Goal: Task Accomplishment & Management: Manage account settings

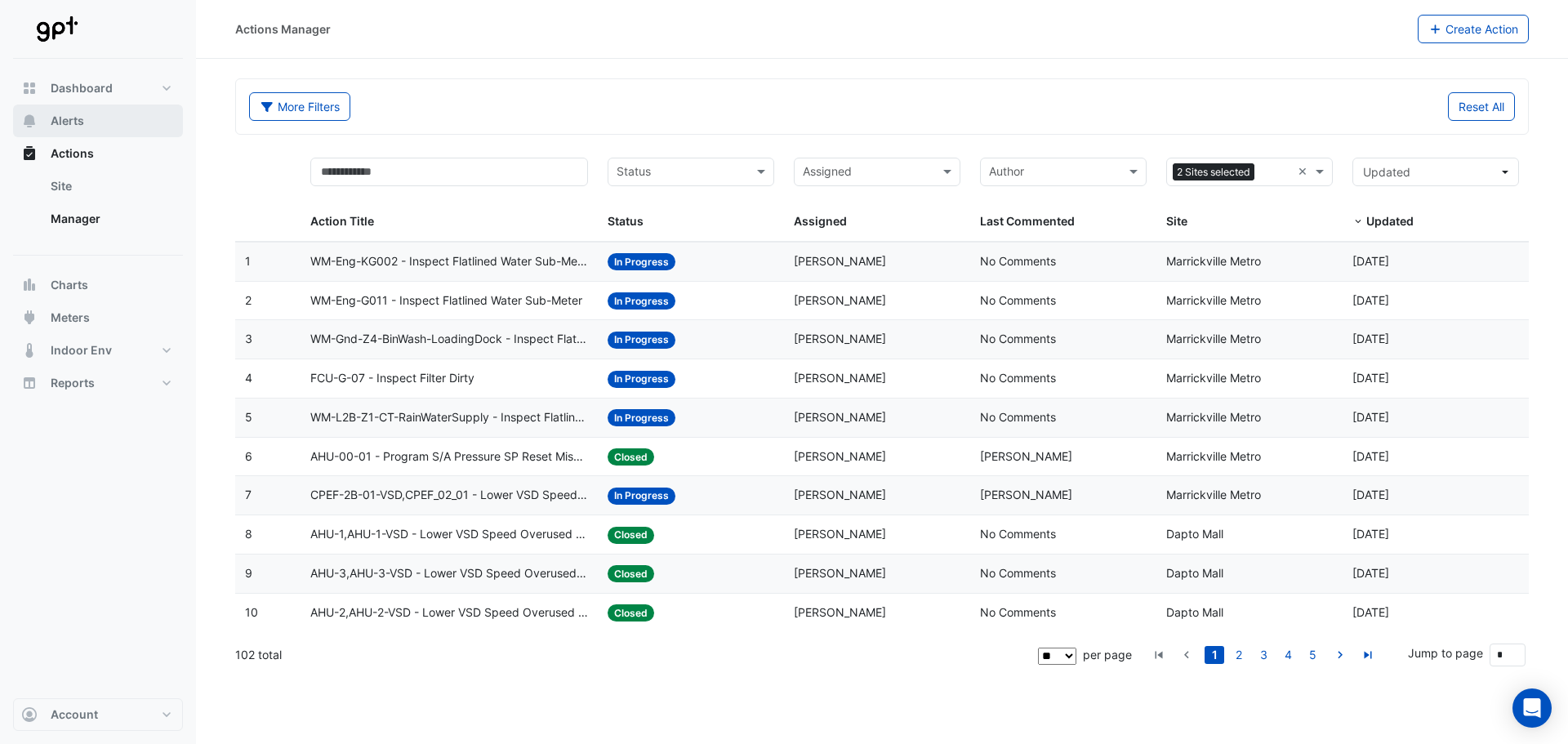
click at [80, 126] on span "Alerts" at bounding box center [67, 120] width 34 height 16
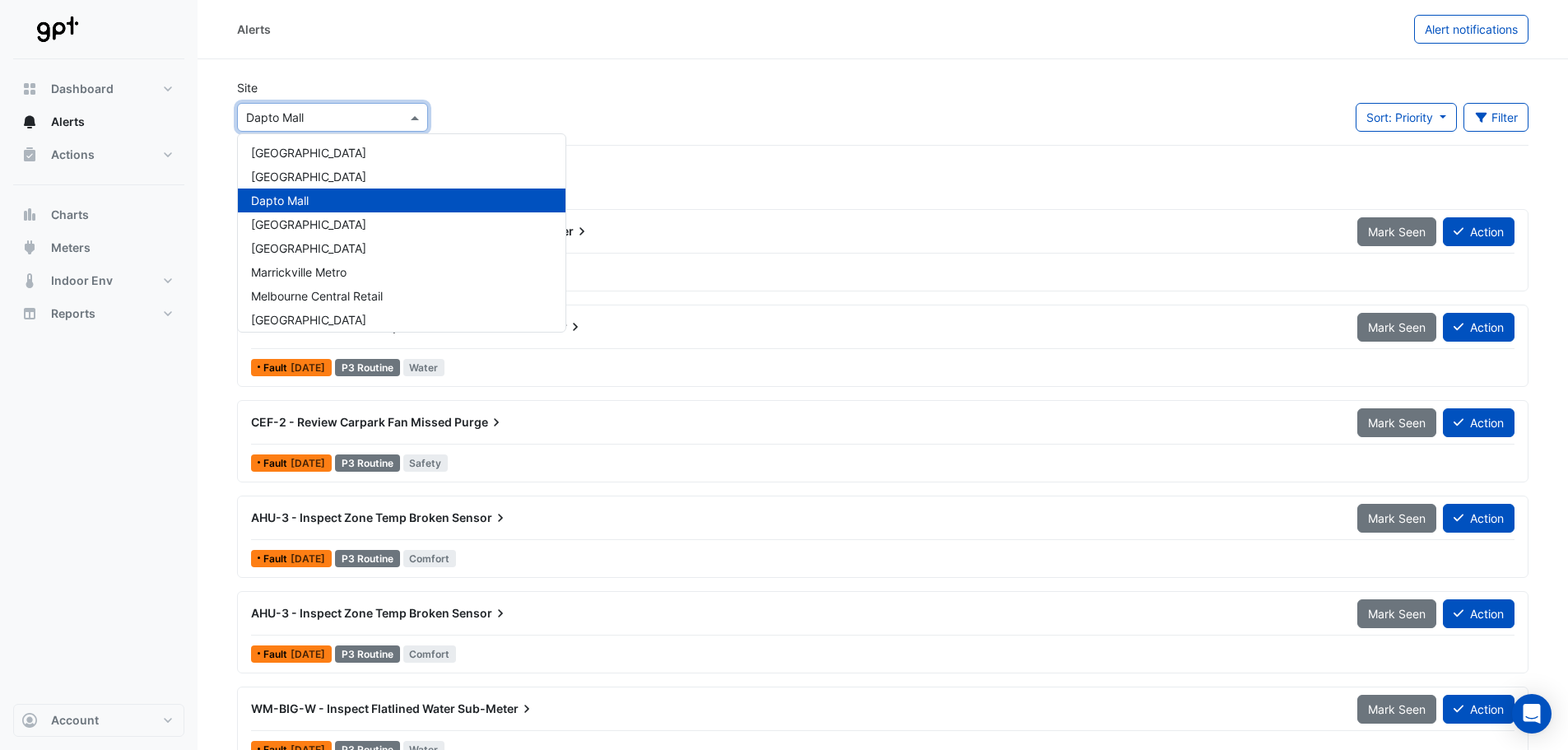
click at [416, 111] on span at bounding box center [416, 117] width 21 height 17
click at [349, 267] on div "Marrickville Metro" at bounding box center [402, 272] width 328 height 24
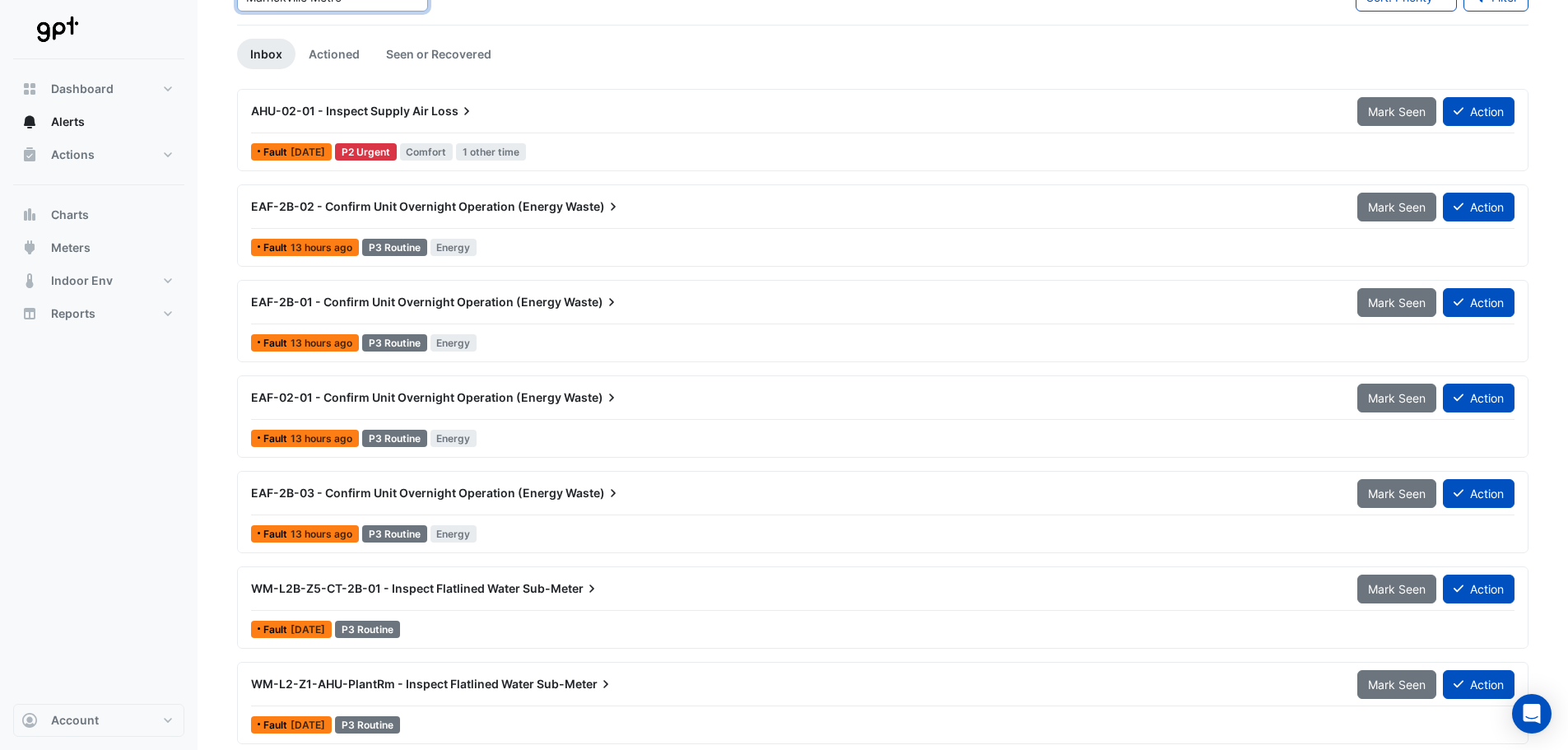
scroll to position [82, 0]
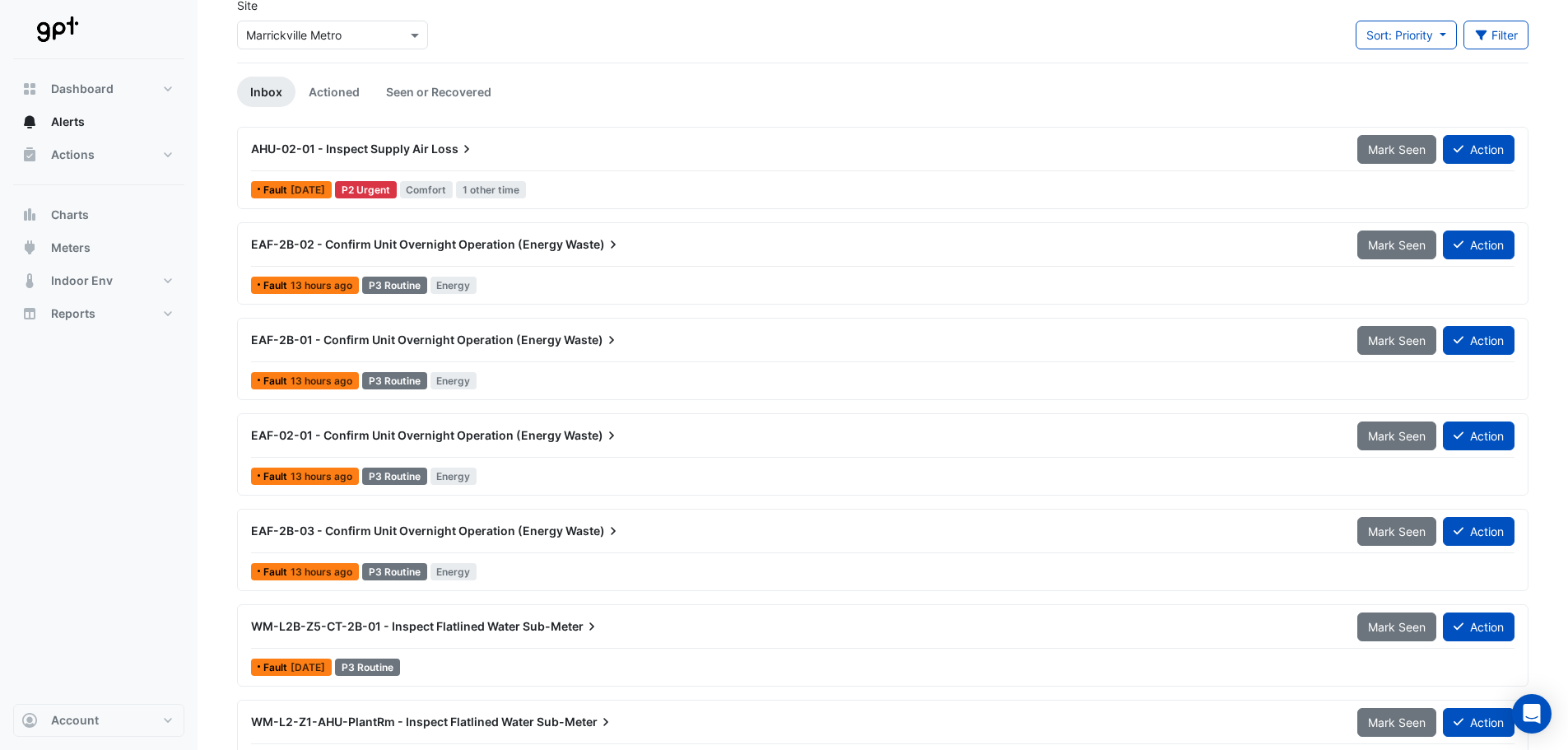
click at [305, 245] on span "EAF-2B-02 - Confirm Unit Overnight Operation (Energy" at bounding box center [407, 244] width 312 height 14
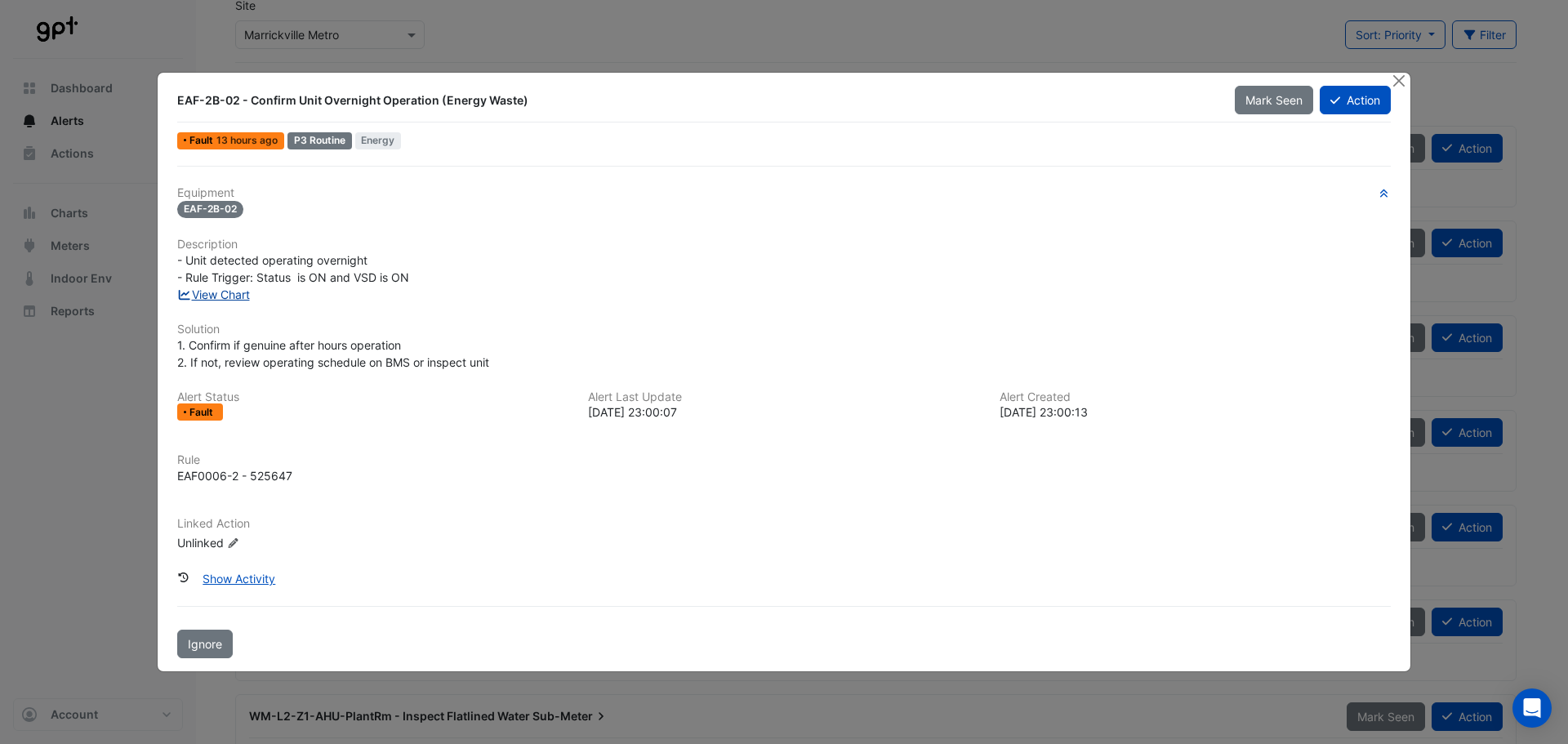
click at [223, 292] on link "View Chart" at bounding box center [213, 295] width 73 height 14
click at [1399, 78] on button "Close" at bounding box center [1398, 81] width 17 height 17
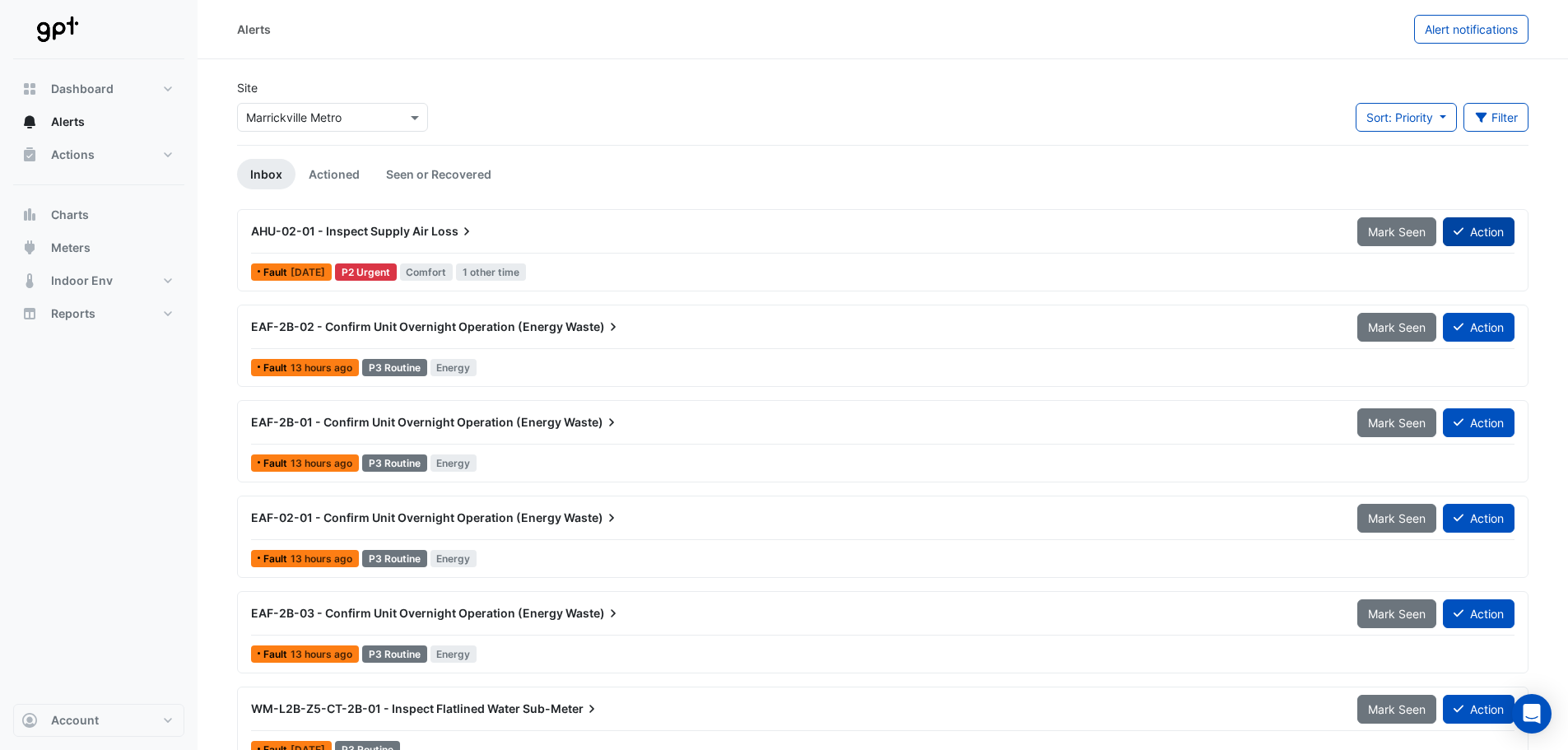
click at [1454, 227] on icon at bounding box center [1458, 231] width 10 height 12
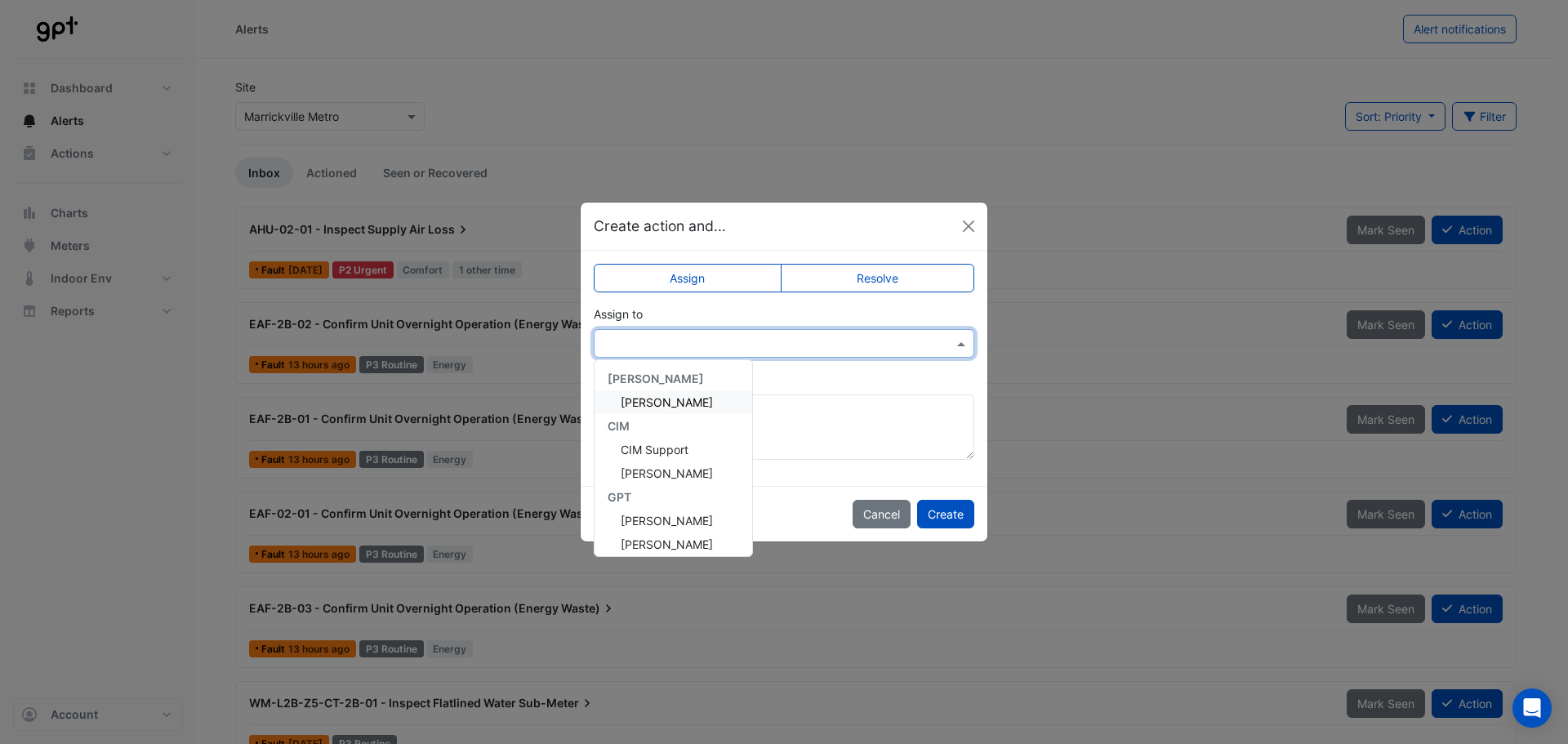
drag, startPoint x: 944, startPoint y: 349, endPoint x: 931, endPoint y: 347, distance: 13.2
click at [943, 349] on div at bounding box center [784, 343] width 379 height 19
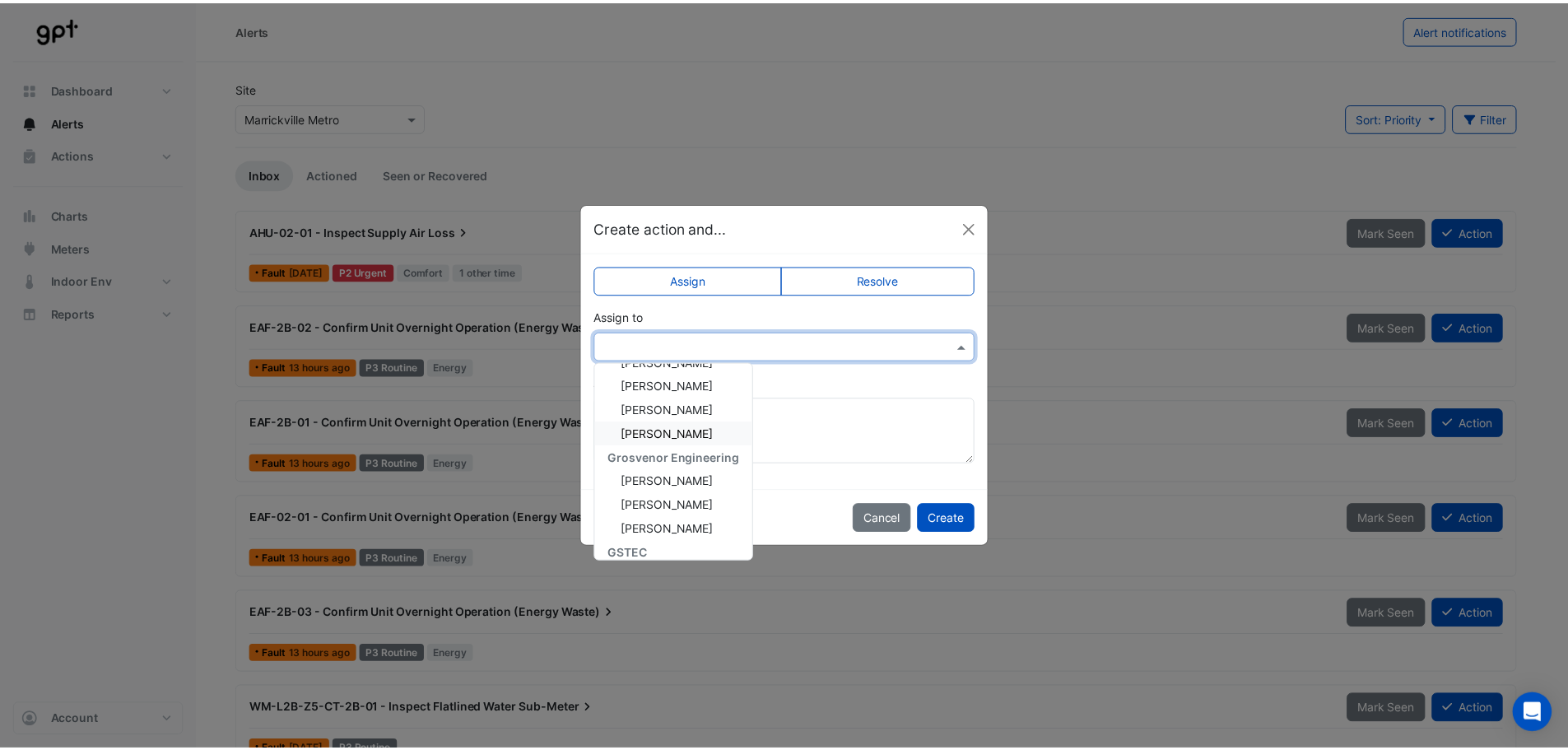
scroll to position [317, 0]
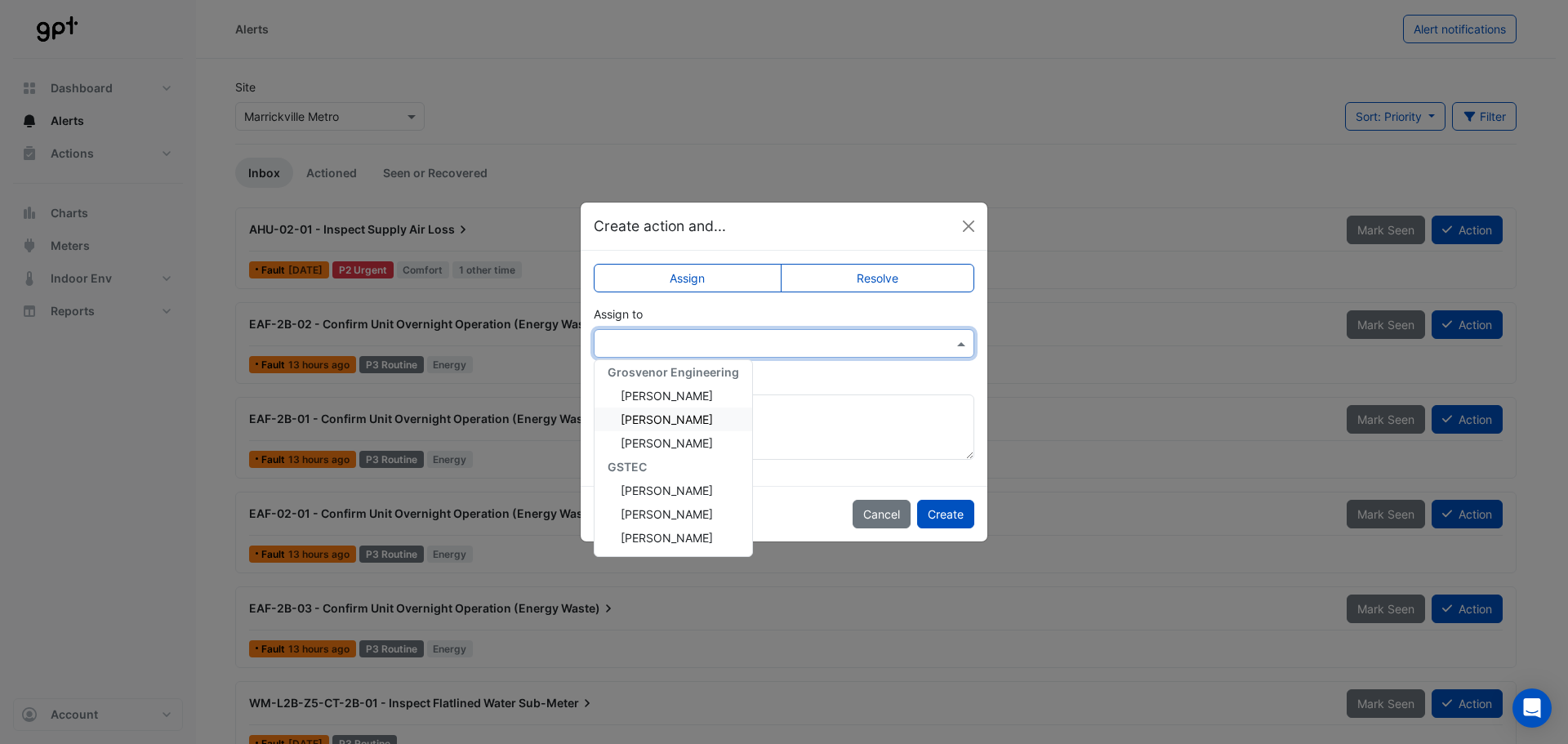
click at [709, 423] on div "Joshua Miller" at bounding box center [673, 419] width 157 height 24
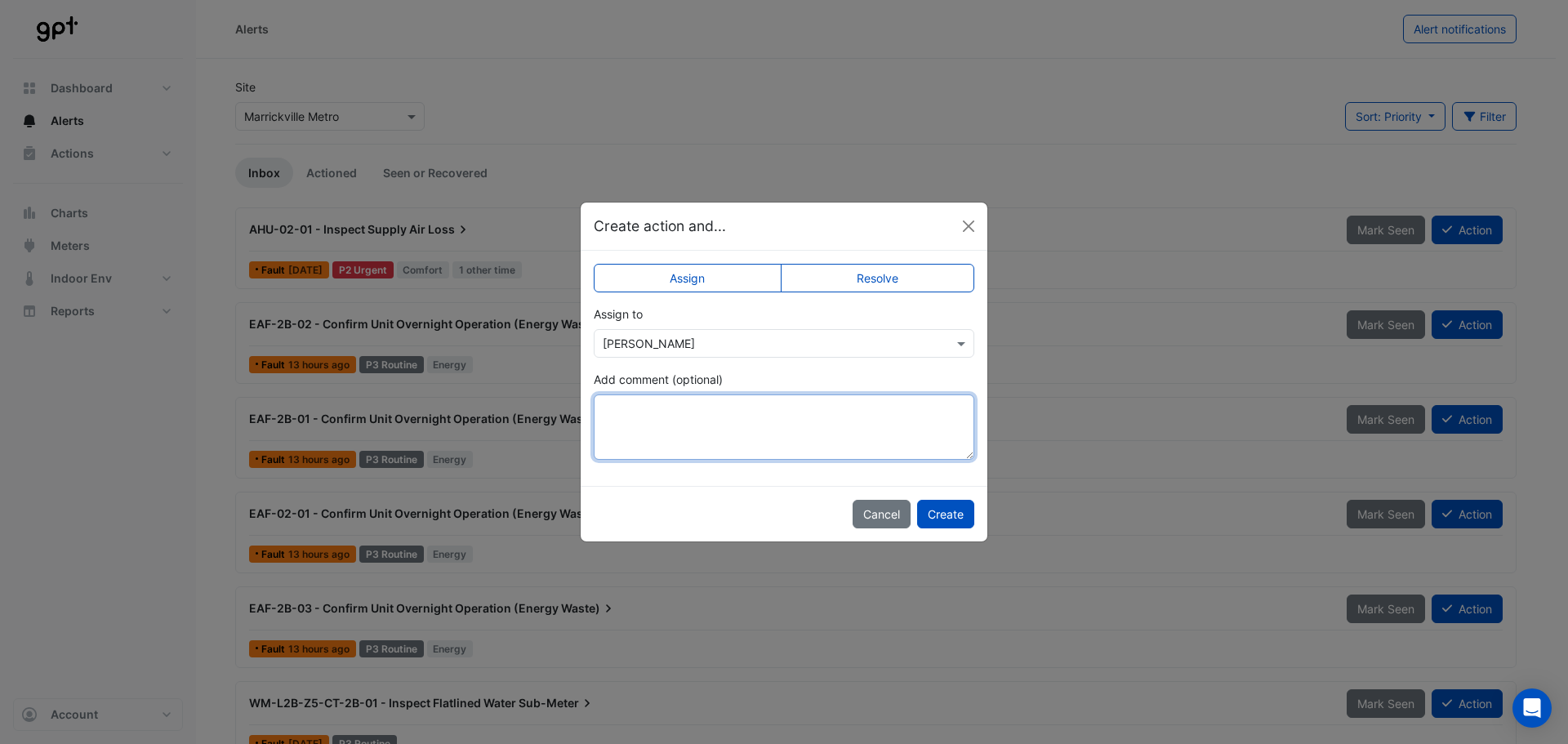
click at [752, 411] on textarea "Add comment (optional)" at bounding box center [784, 427] width 380 height 65
type textarea "**********"
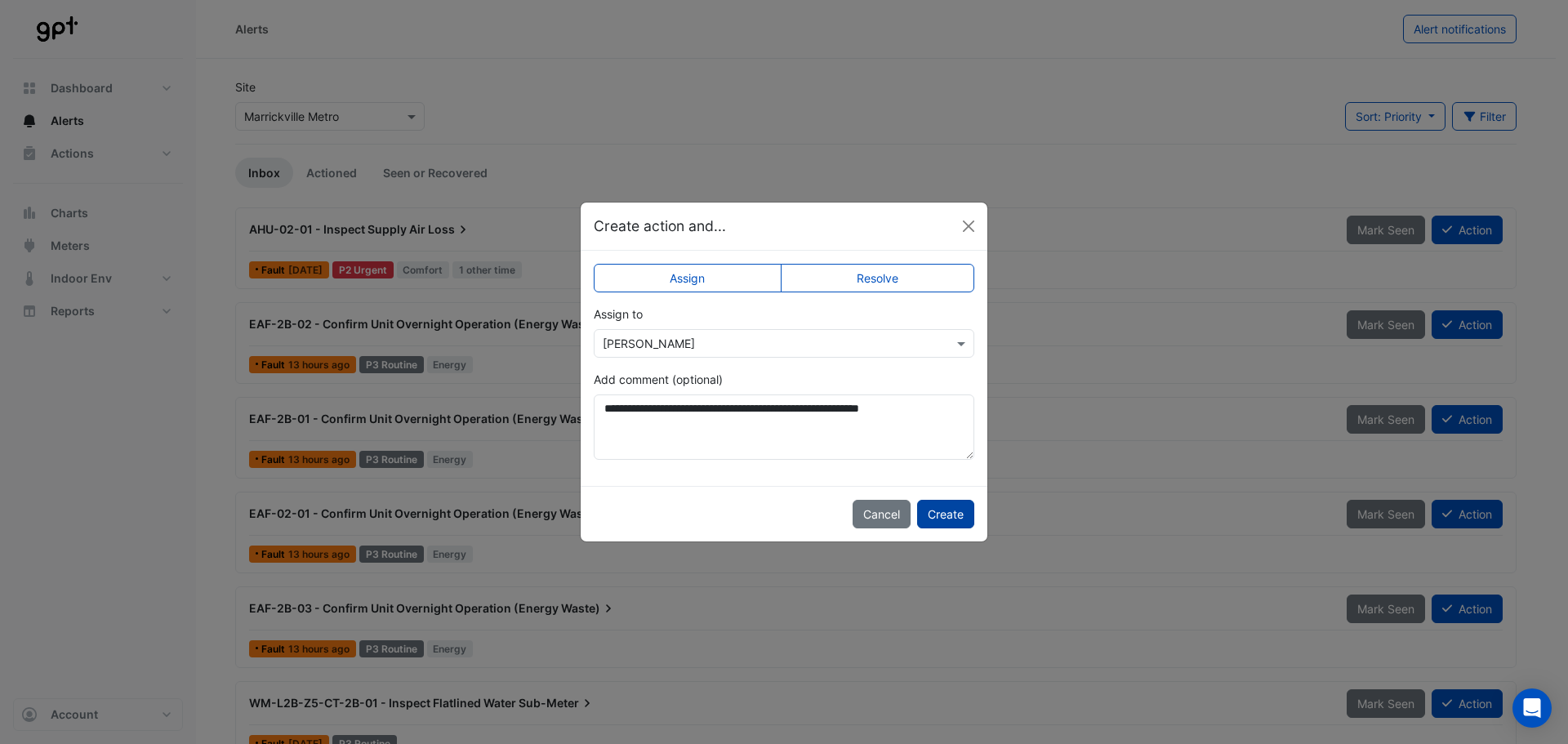
click at [954, 518] on button "Create" at bounding box center [945, 514] width 57 height 28
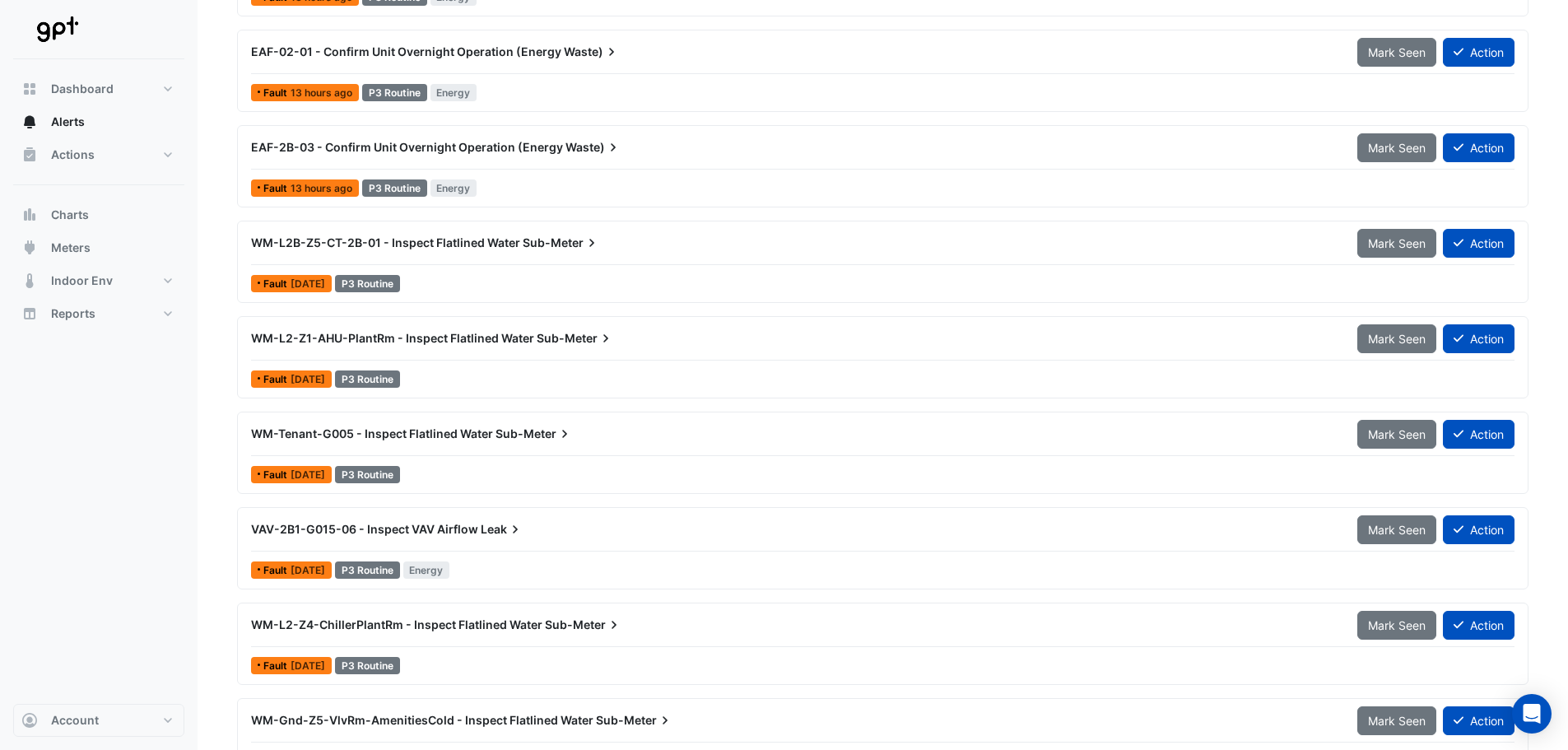
scroll to position [412, 0]
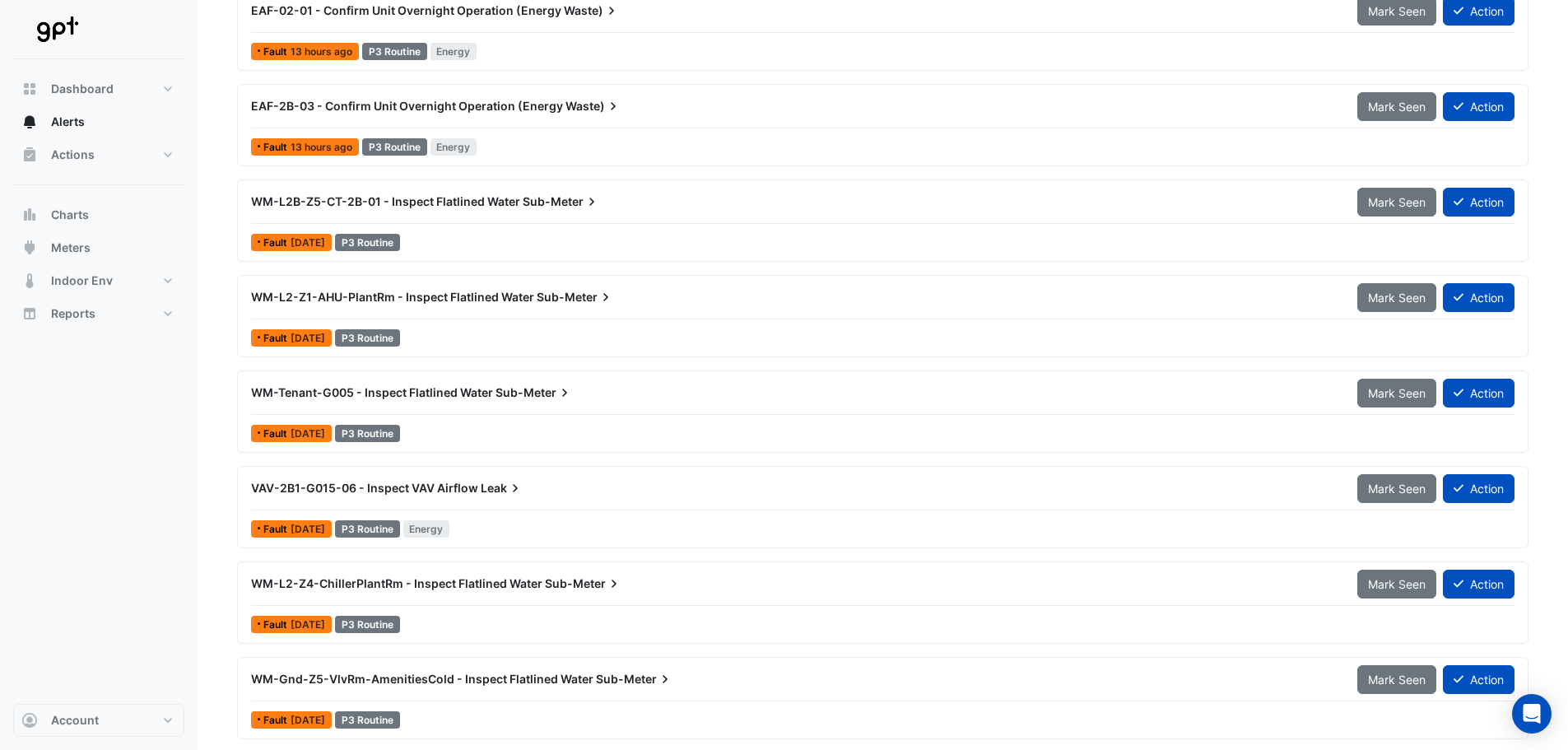
click at [358, 204] on span "WM-L2B-Z5-CT-2B-01 - Inspect Flatlined Water" at bounding box center [386, 202] width 269 height 14
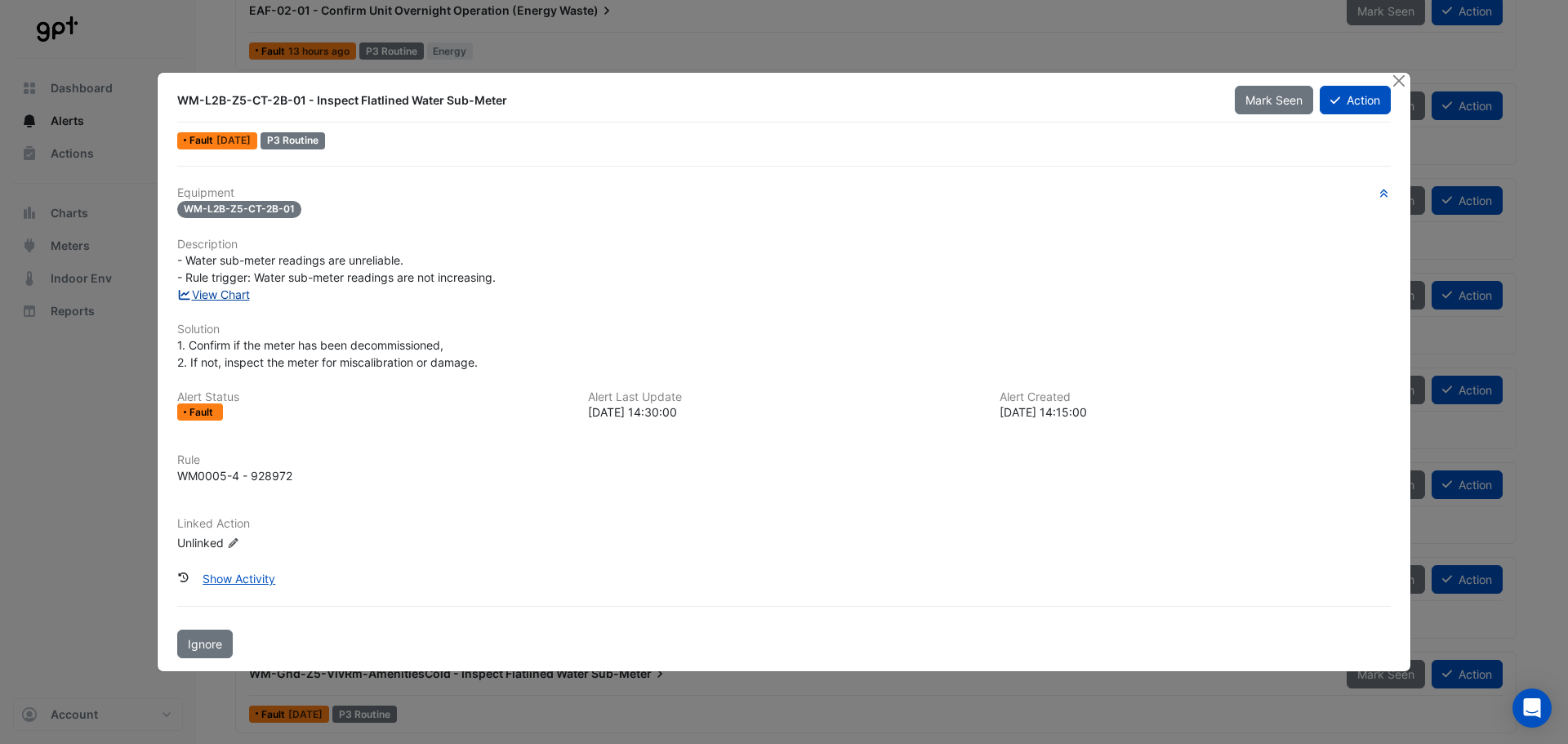
click at [235, 290] on link "View Chart" at bounding box center [213, 295] width 73 height 14
click at [1396, 82] on button "Close" at bounding box center [1398, 81] width 17 height 17
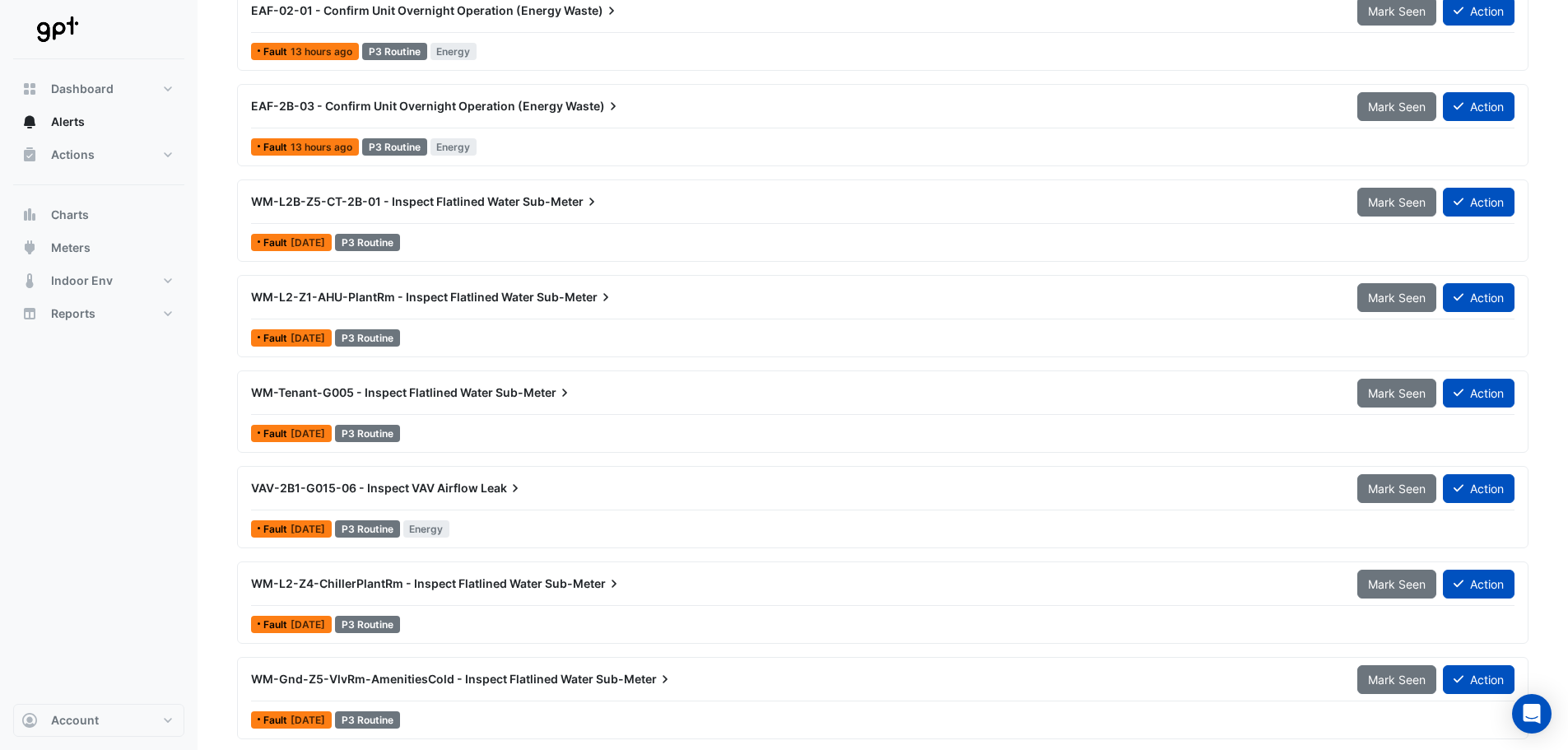
click at [537, 194] on span "Sub-Meter" at bounding box center [561, 202] width 78 height 16
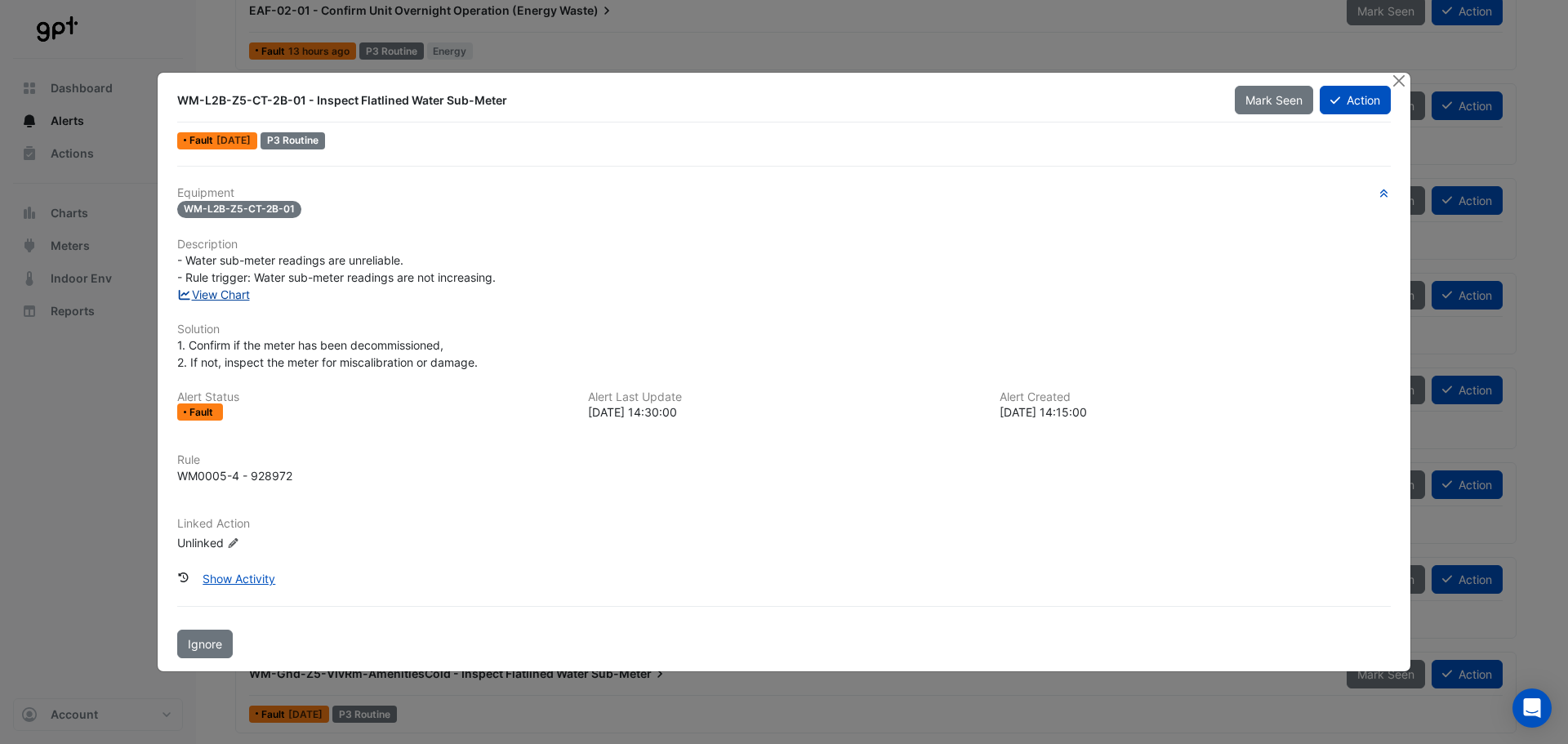
click at [229, 295] on link "View Chart" at bounding box center [213, 295] width 73 height 14
click at [1401, 77] on button "Close" at bounding box center [1398, 81] width 17 height 17
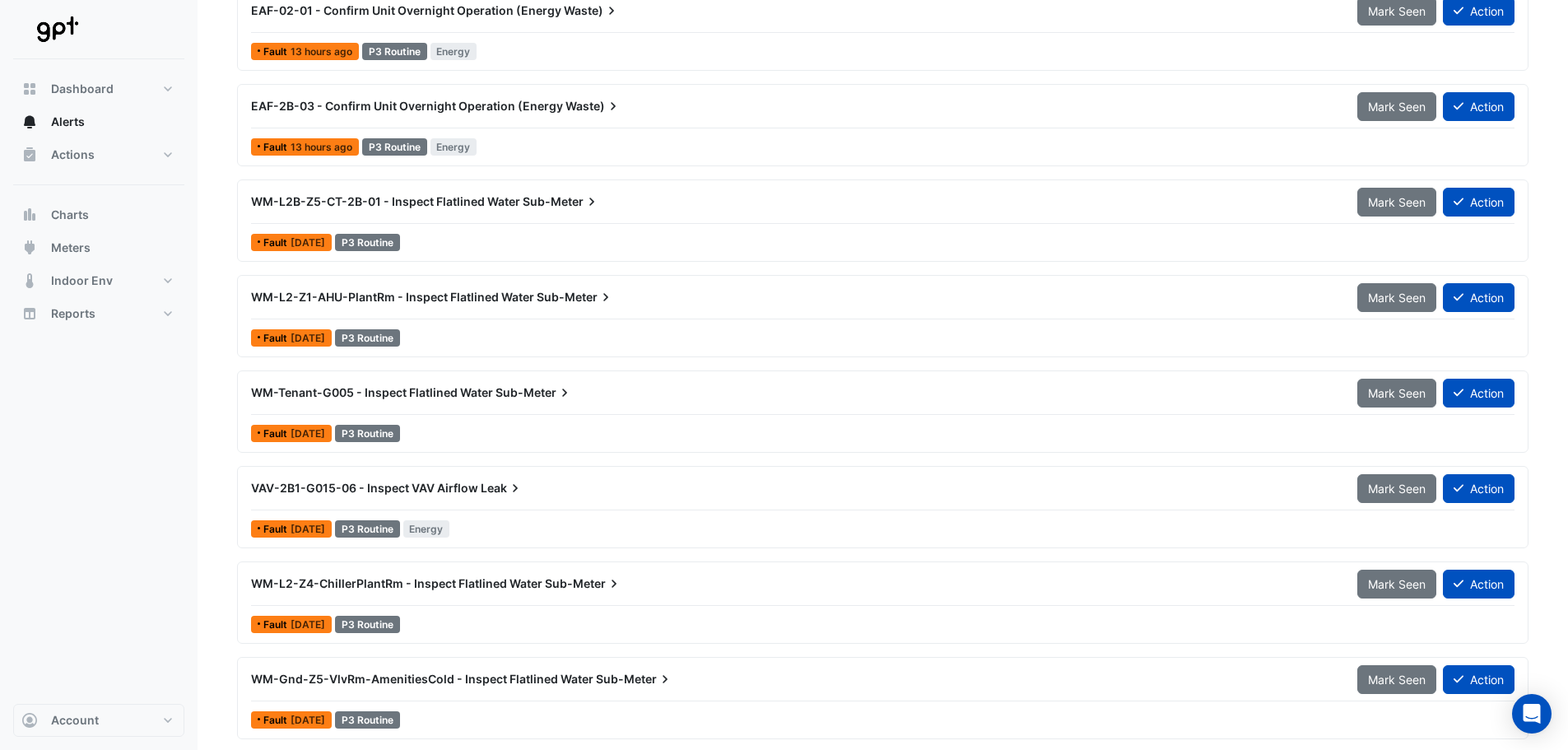
click at [372, 295] on span "WM-L2-Z1-AHU-PlantRm - Inspect Flatlined Water" at bounding box center [393, 297] width 283 height 14
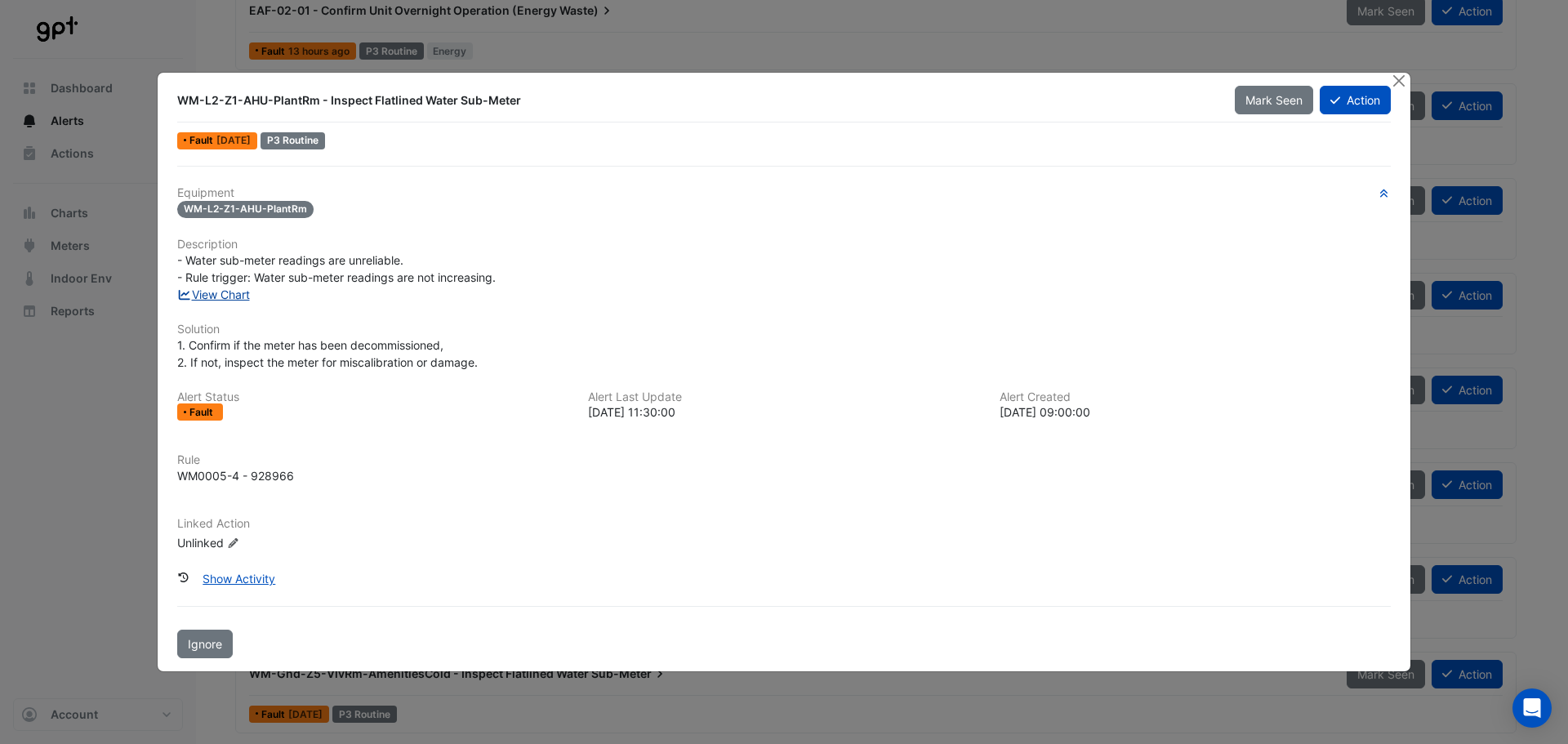
click at [246, 291] on link "View Chart" at bounding box center [213, 295] width 73 height 14
click at [1402, 81] on button "Close" at bounding box center [1398, 81] width 17 height 17
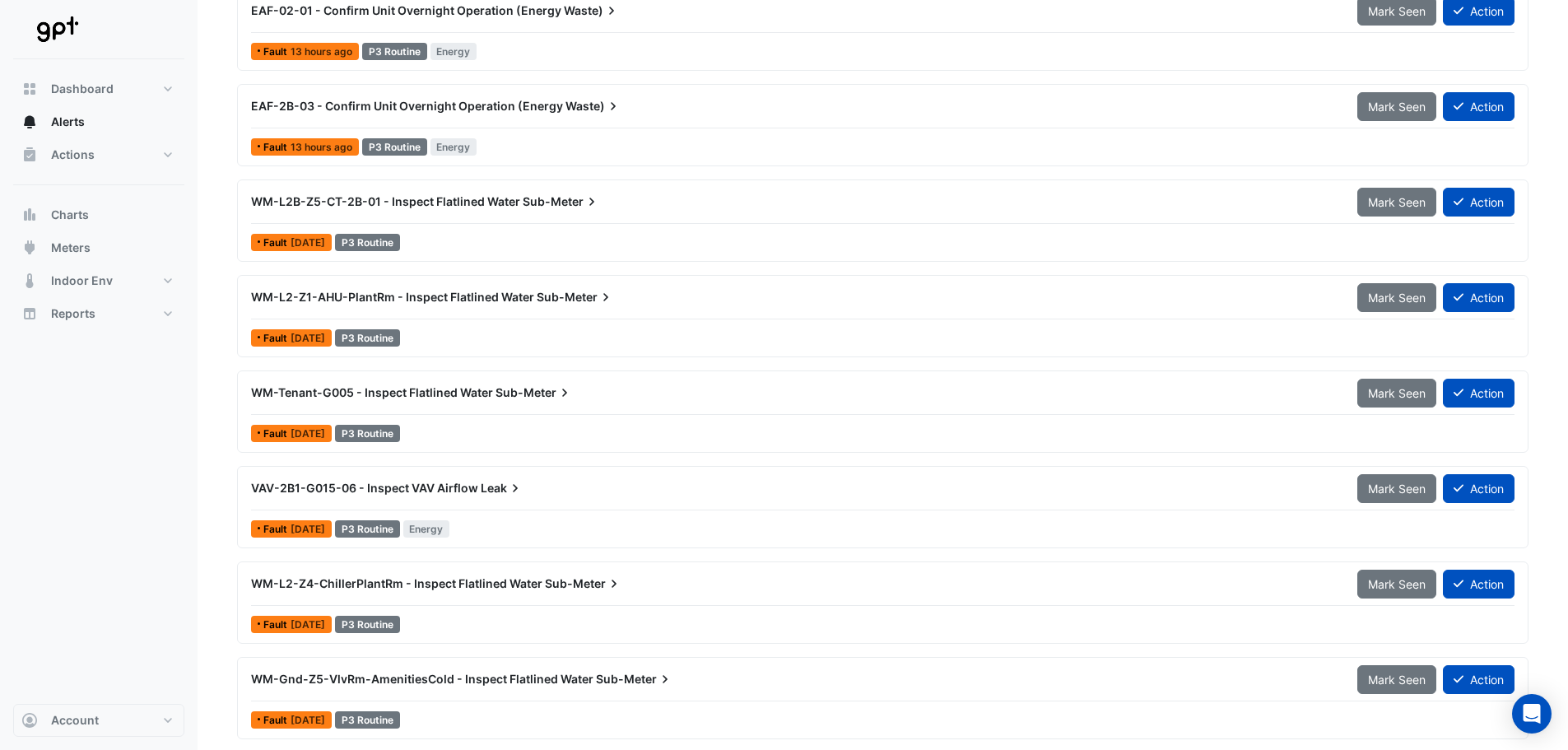
click at [362, 391] on span "WM-Tenant-G005 - Inspect Flatlined Water" at bounding box center [372, 392] width 242 height 14
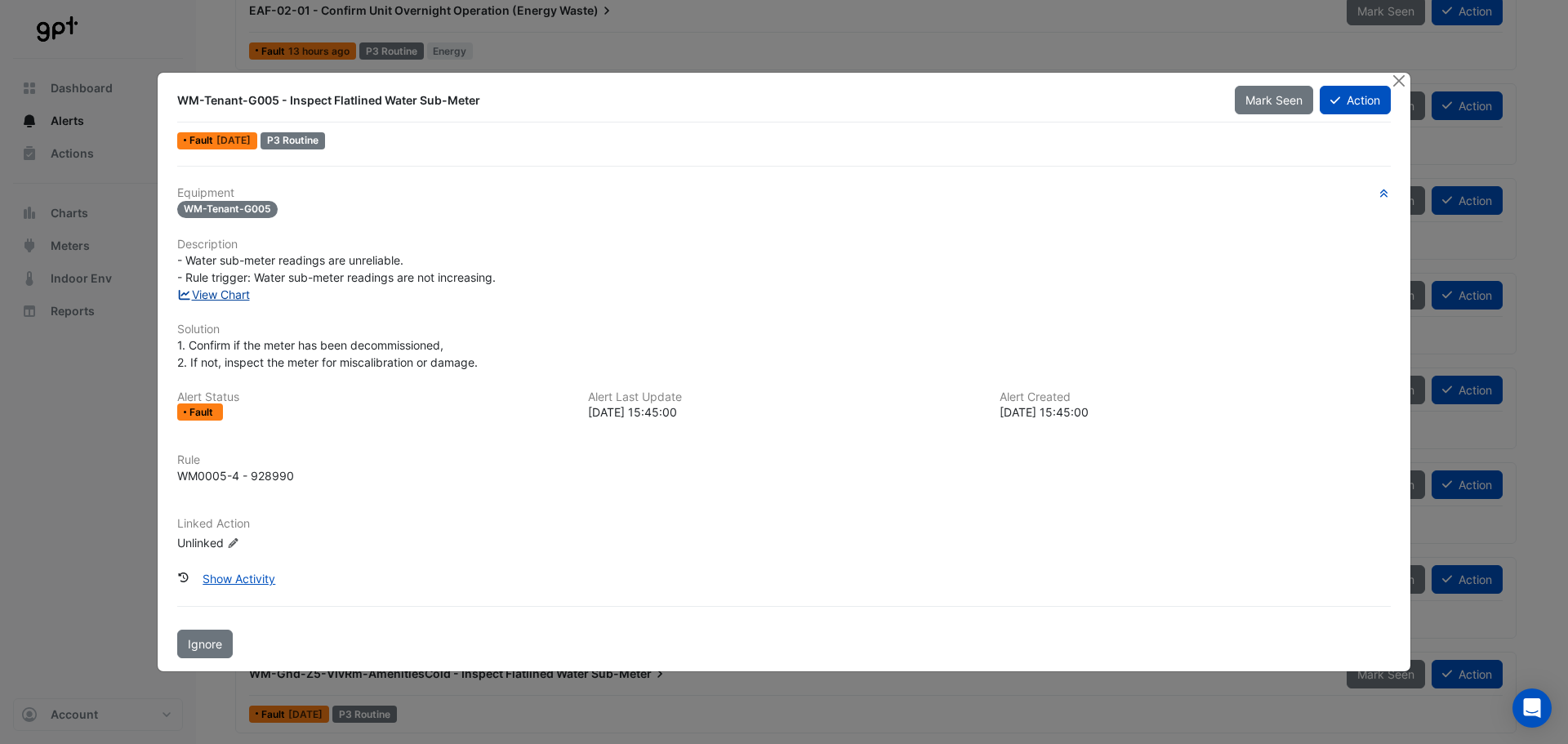
click at [231, 295] on link "View Chart" at bounding box center [213, 295] width 73 height 14
click at [1359, 90] on button "Action" at bounding box center [1355, 100] width 71 height 28
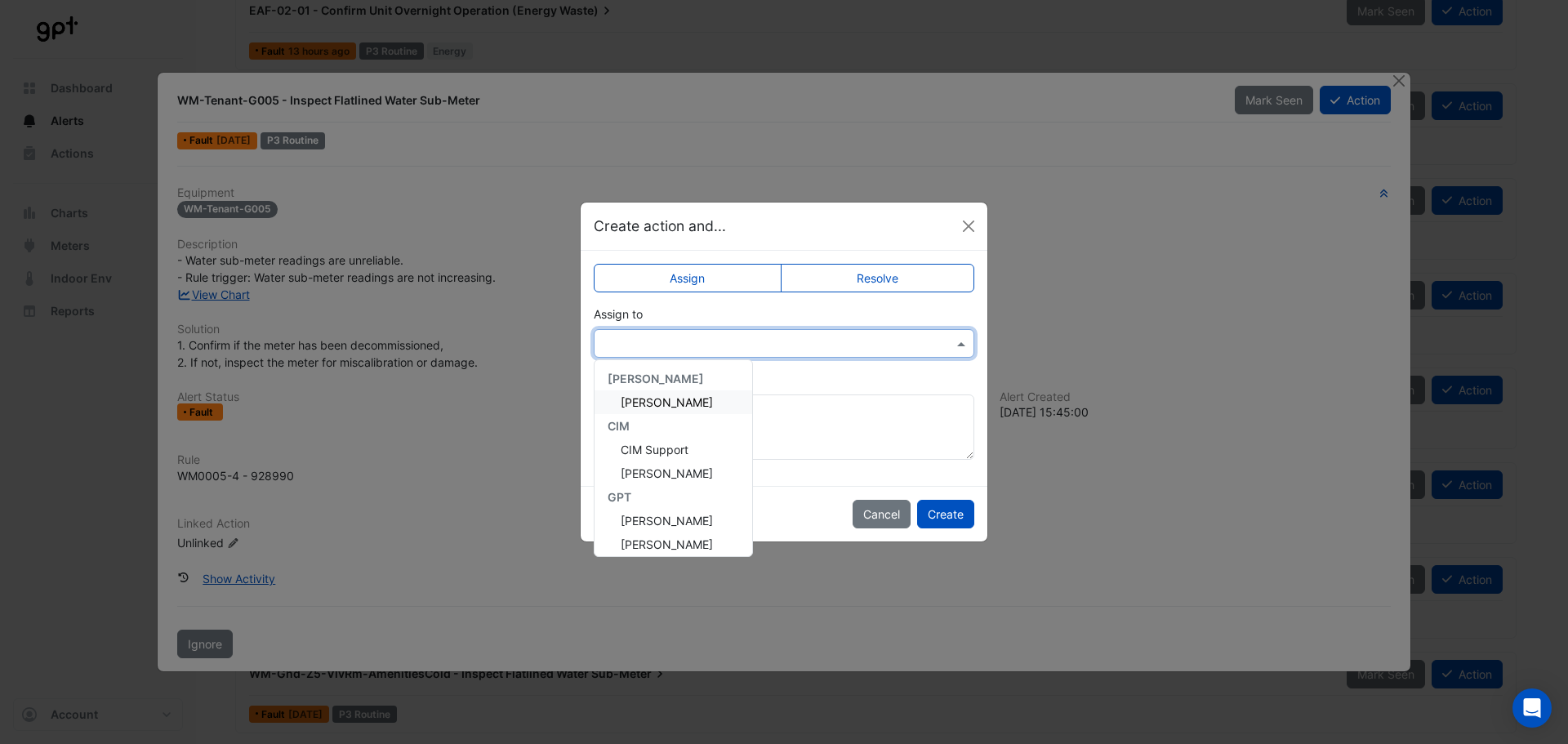
click at [949, 340] on div at bounding box center [784, 343] width 379 height 19
click at [857, 280] on label "Resolve" at bounding box center [878, 278] width 195 height 28
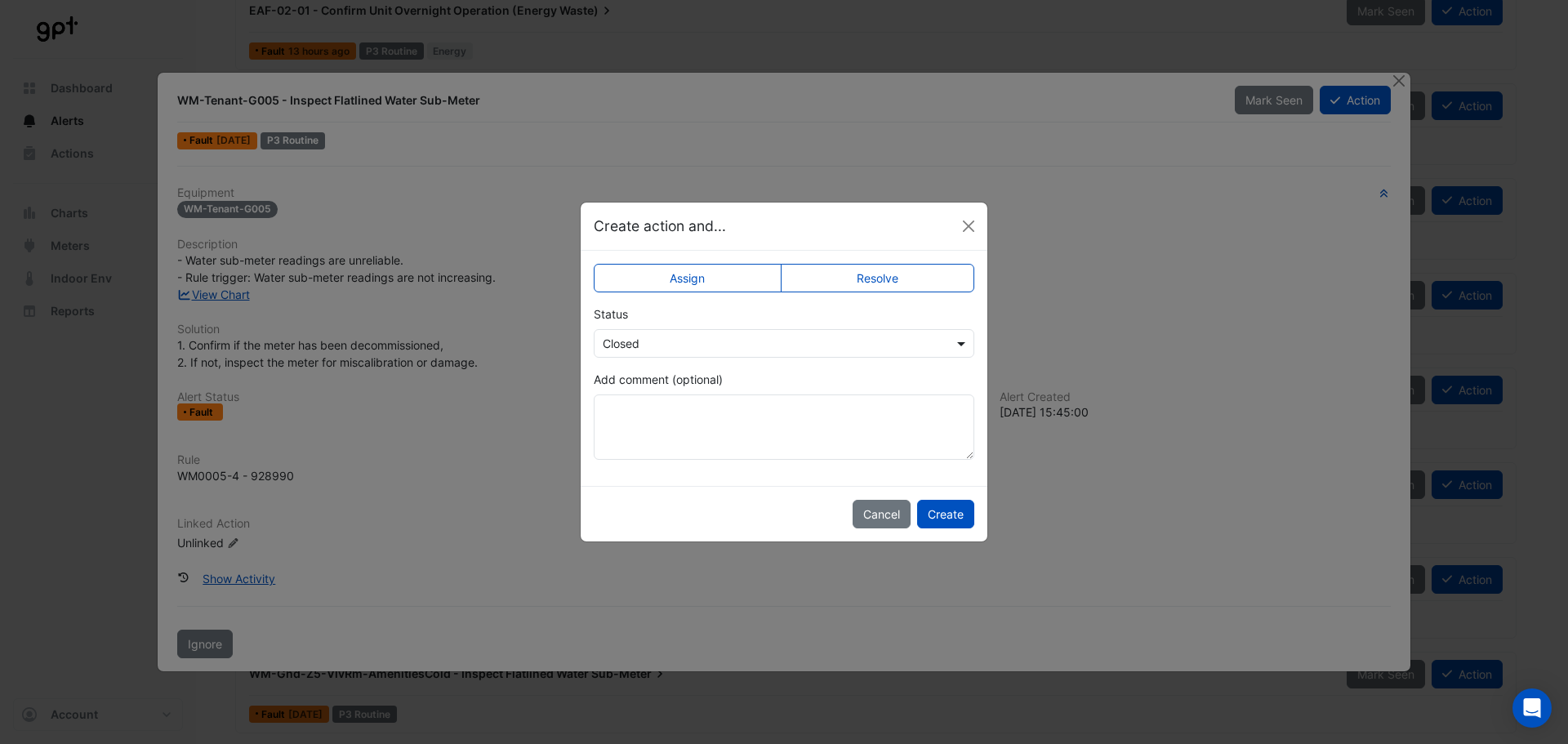
click at [965, 341] on span at bounding box center [963, 343] width 20 height 17
click at [965, 340] on span at bounding box center [963, 343] width 20 height 17
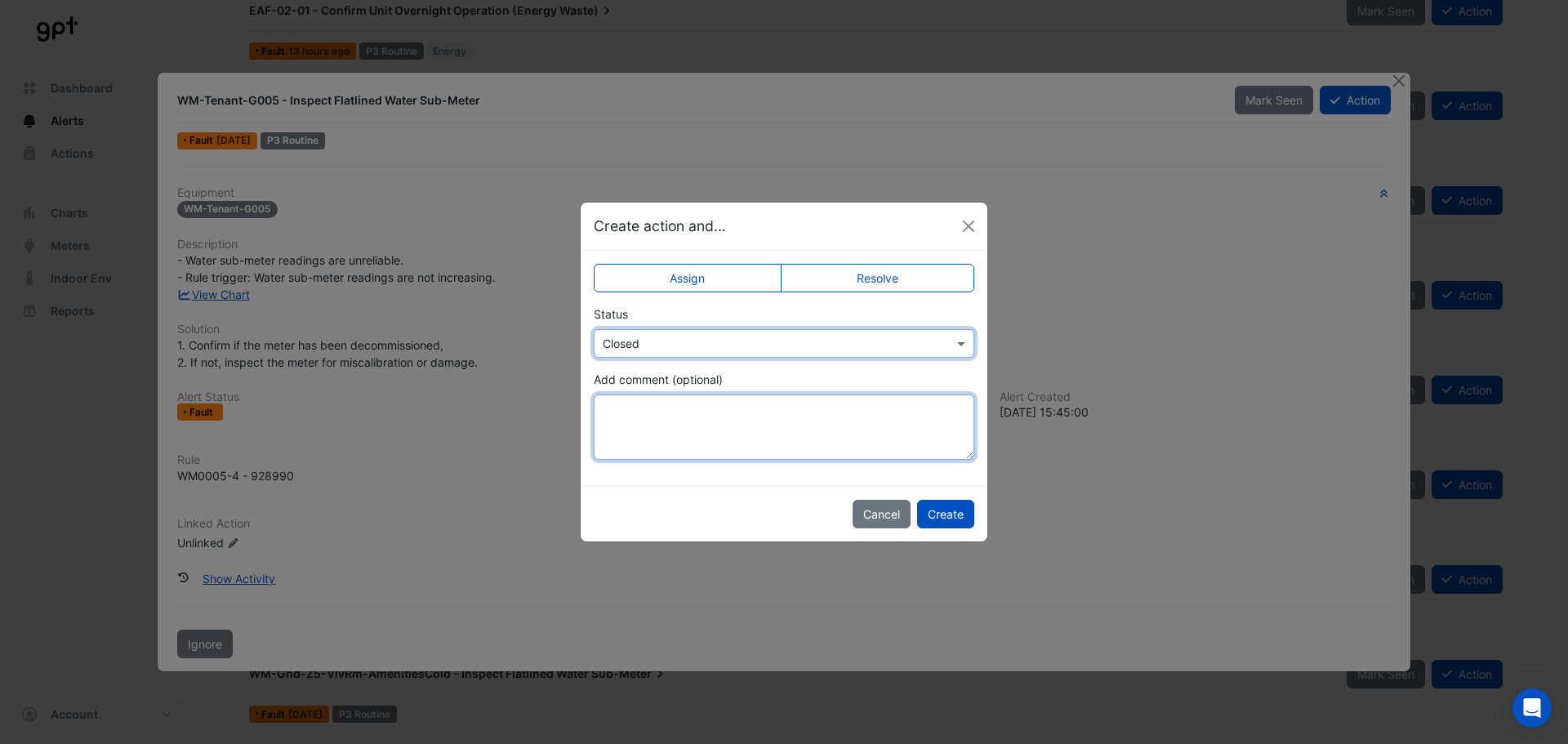
click at [649, 408] on textarea "Add comment (optional)" at bounding box center [784, 427] width 380 height 65
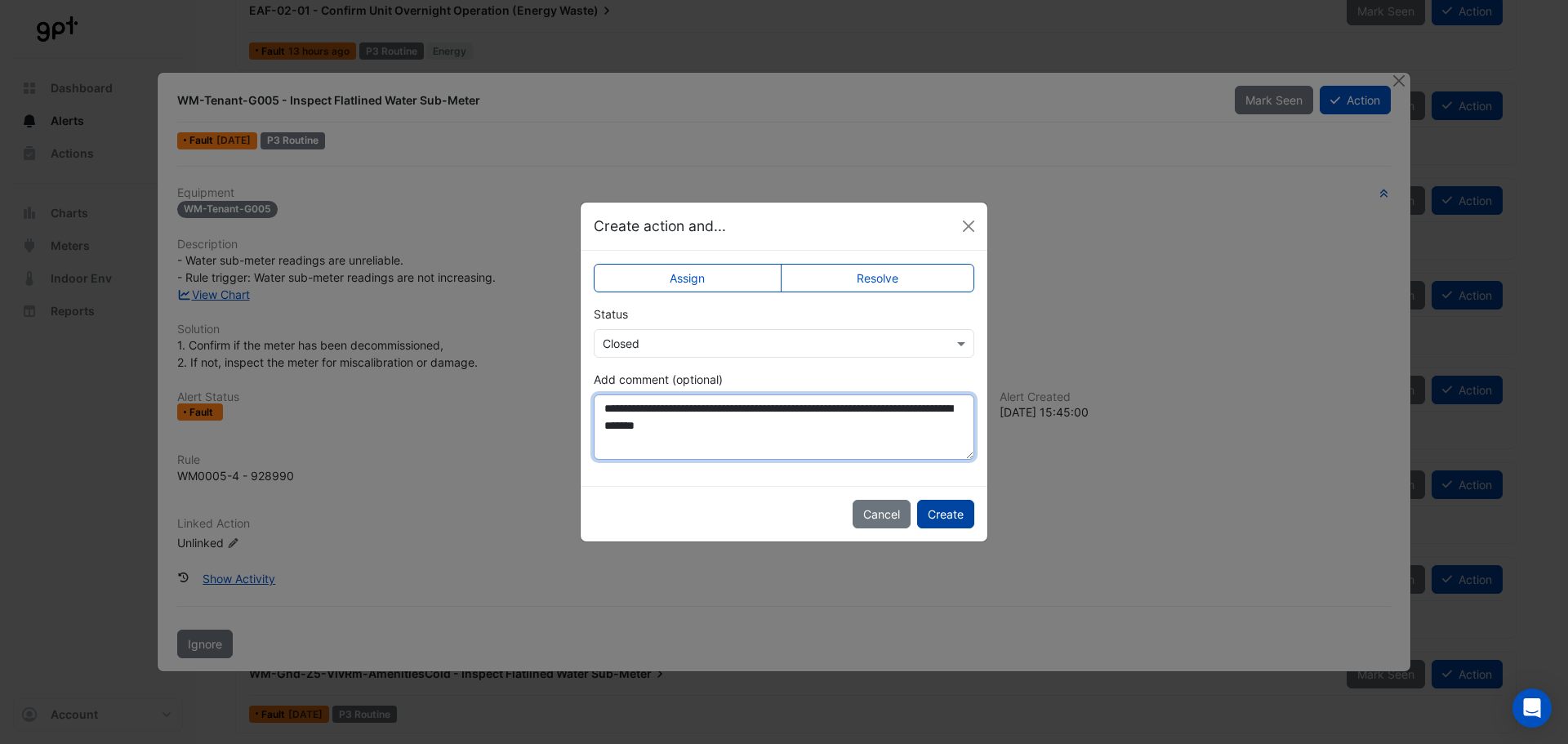
type textarea "**********"
click at [943, 515] on button "Create" at bounding box center [945, 514] width 57 height 28
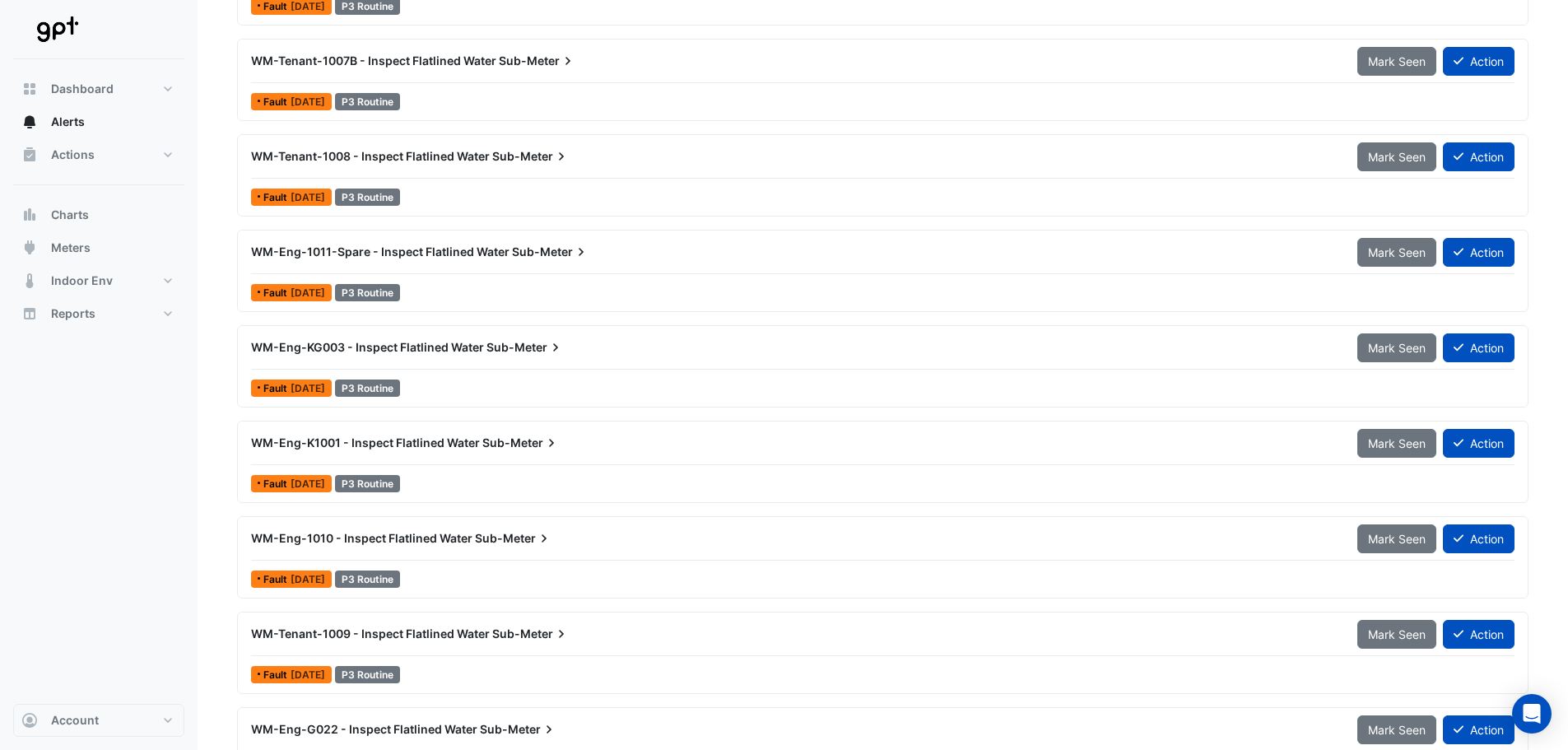
scroll to position [1751, 0]
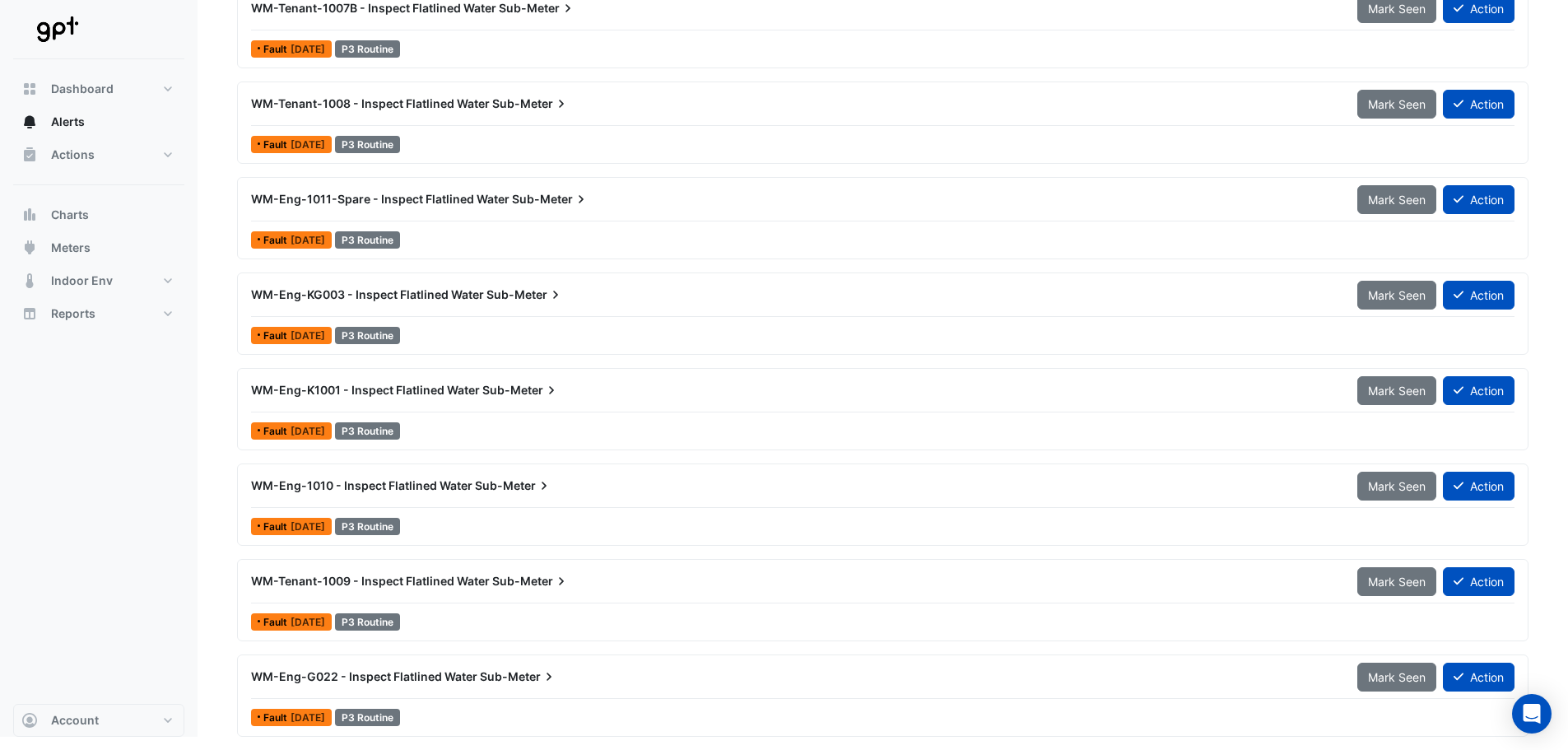
click at [351, 296] on span "WM-Eng-KG003 - Inspect Flatlined Water" at bounding box center [367, 294] width 233 height 14
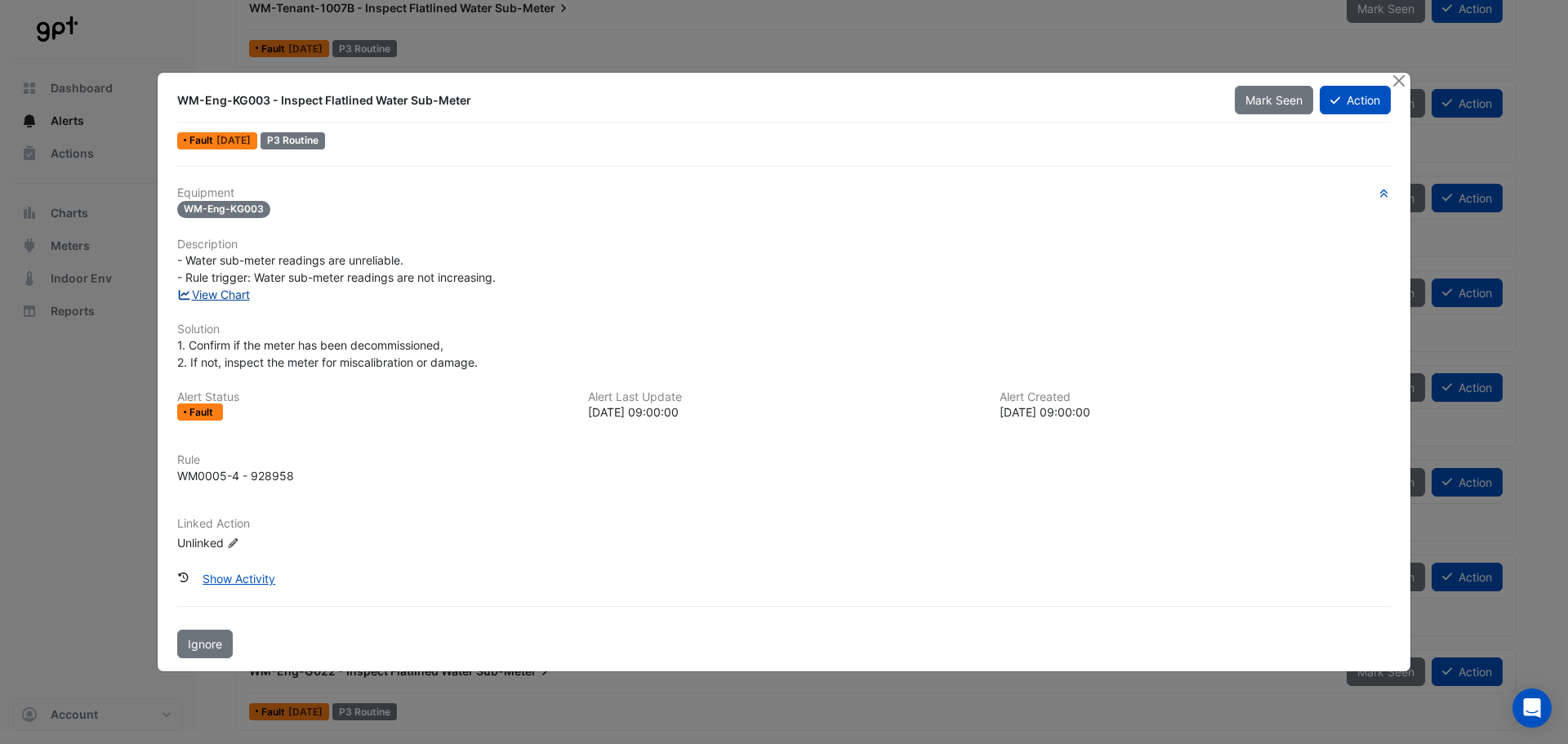
click at [235, 290] on link "View Chart" at bounding box center [213, 295] width 73 height 14
click at [1397, 77] on button "Close" at bounding box center [1398, 81] width 17 height 17
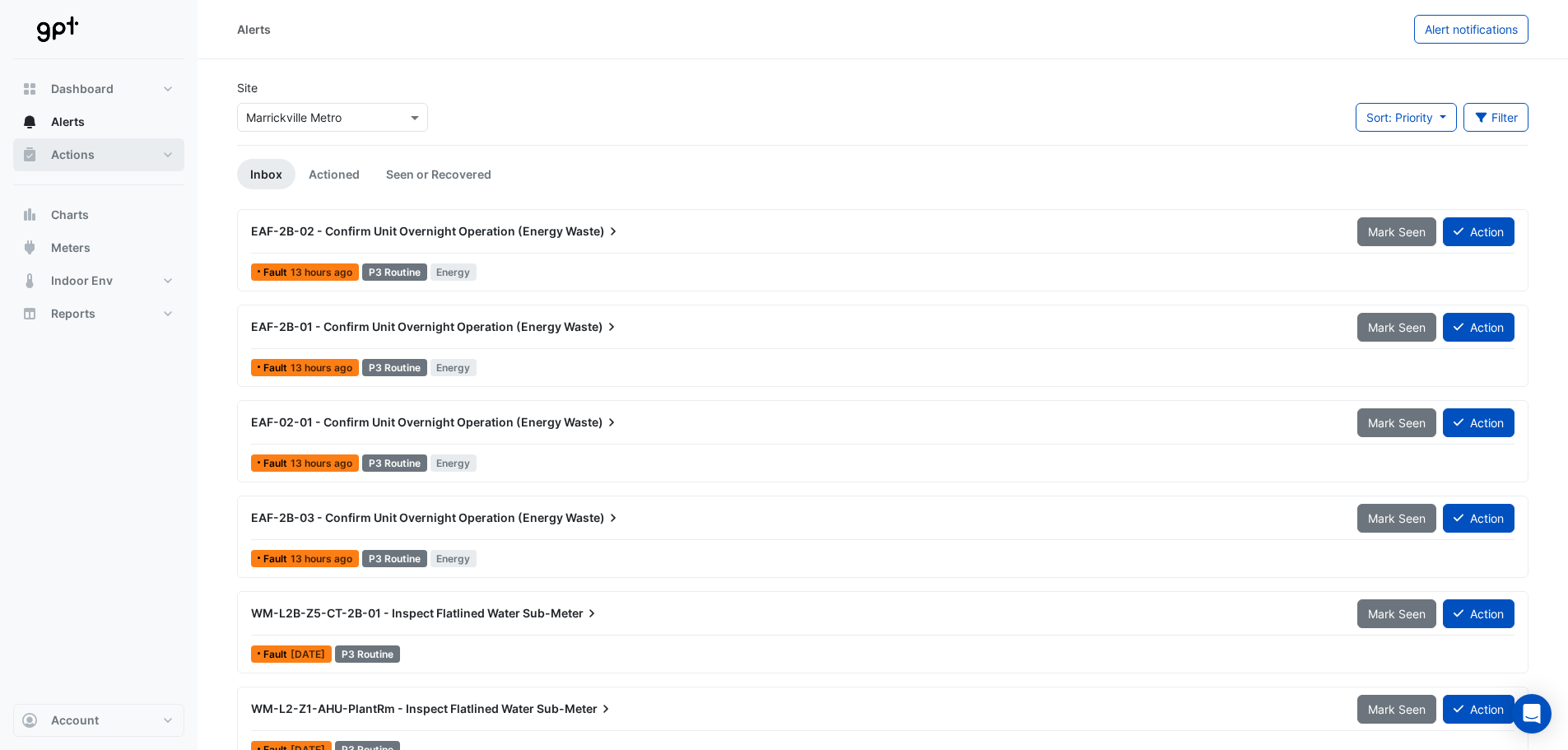
click at [89, 152] on span "Actions" at bounding box center [72, 154] width 44 height 16
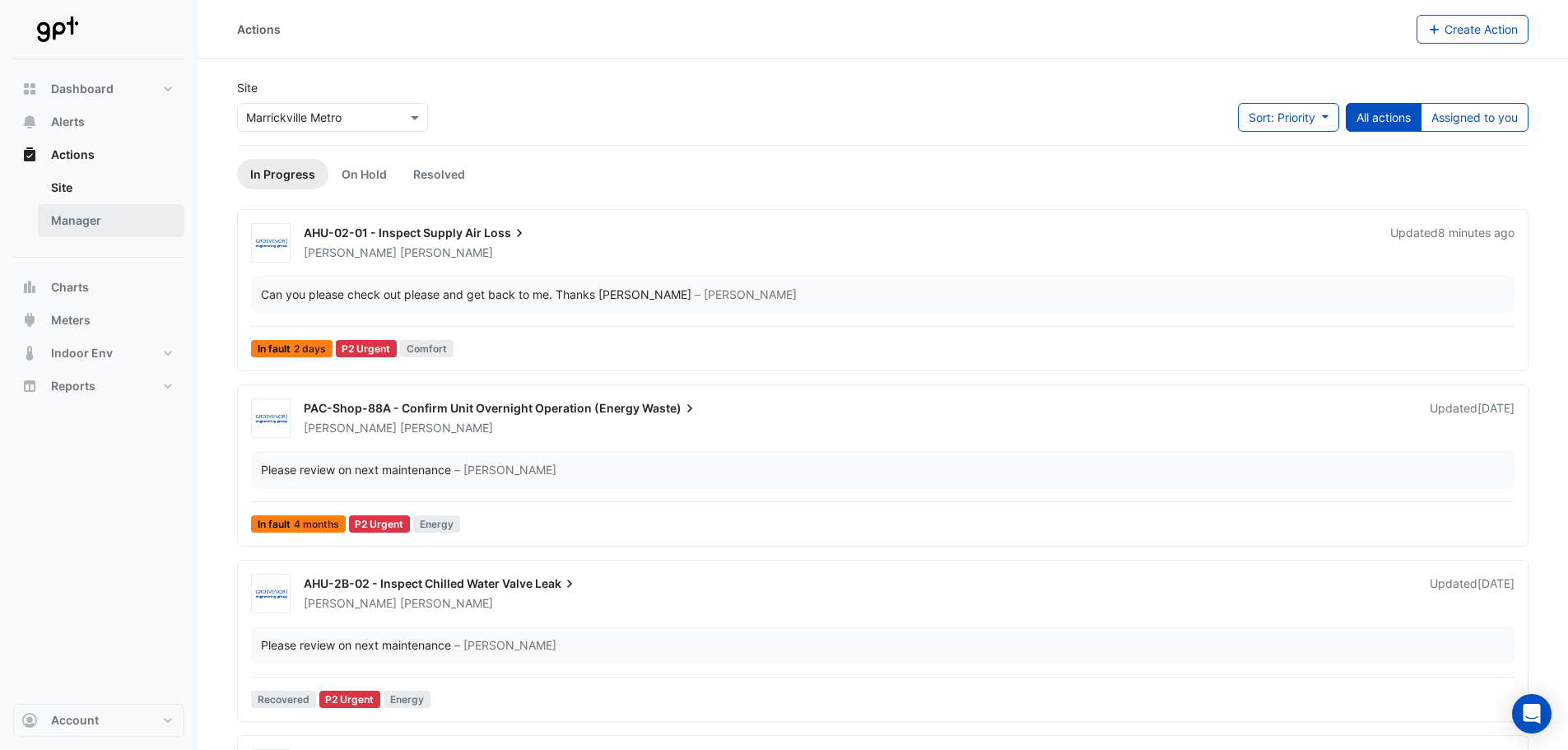
click at [111, 215] on link "Manager" at bounding box center [111, 220] width 146 height 33
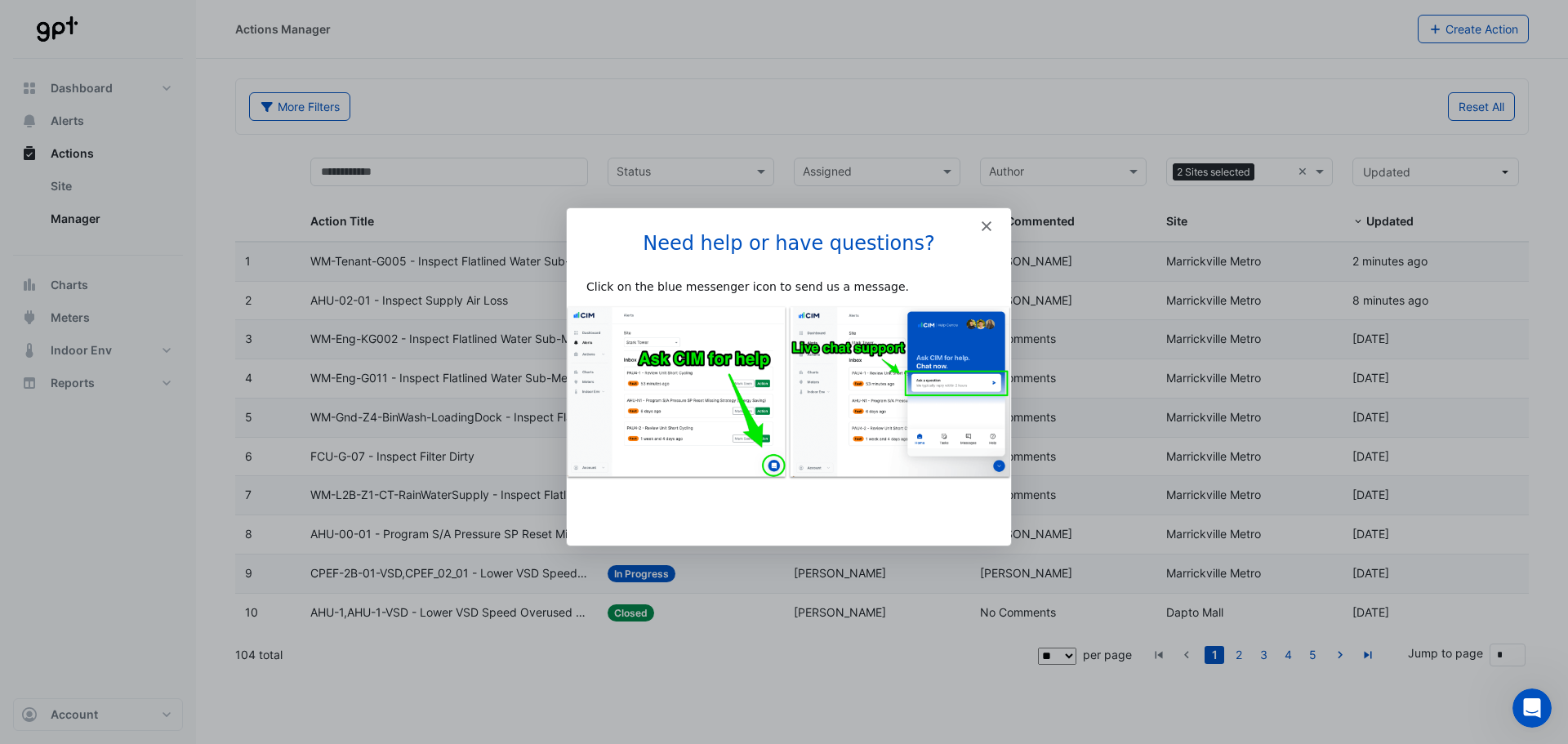
click at [978, 221] on div "Intercom messenger" at bounding box center [788, 219] width 444 height 23
click at [986, 219] on div "Intercom messenger" at bounding box center [788, 219] width 444 height 23
click at [987, 223] on polygon "Close" at bounding box center [985, 225] width 10 height 10
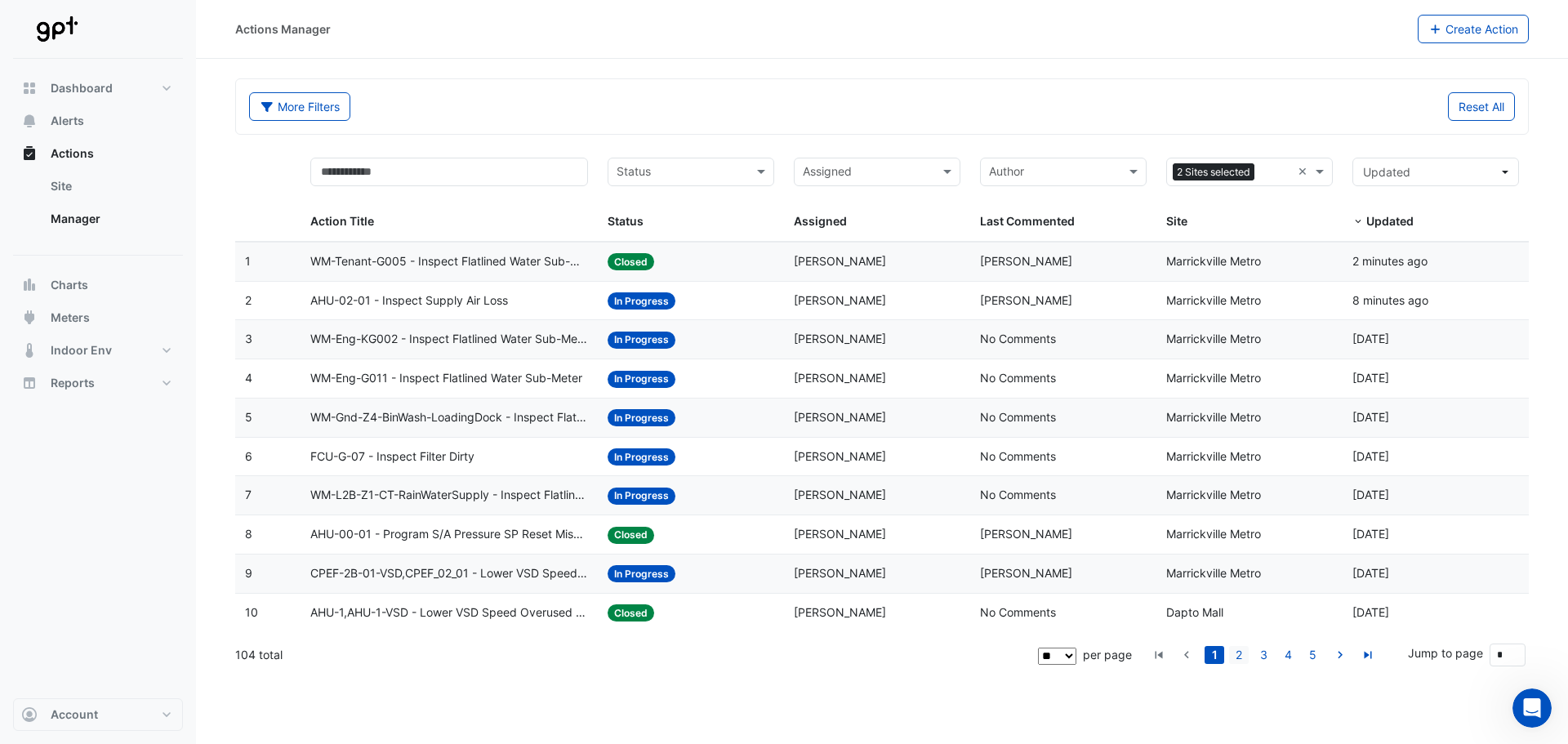
click at [1243, 654] on link "2" at bounding box center [1239, 655] width 19 height 18
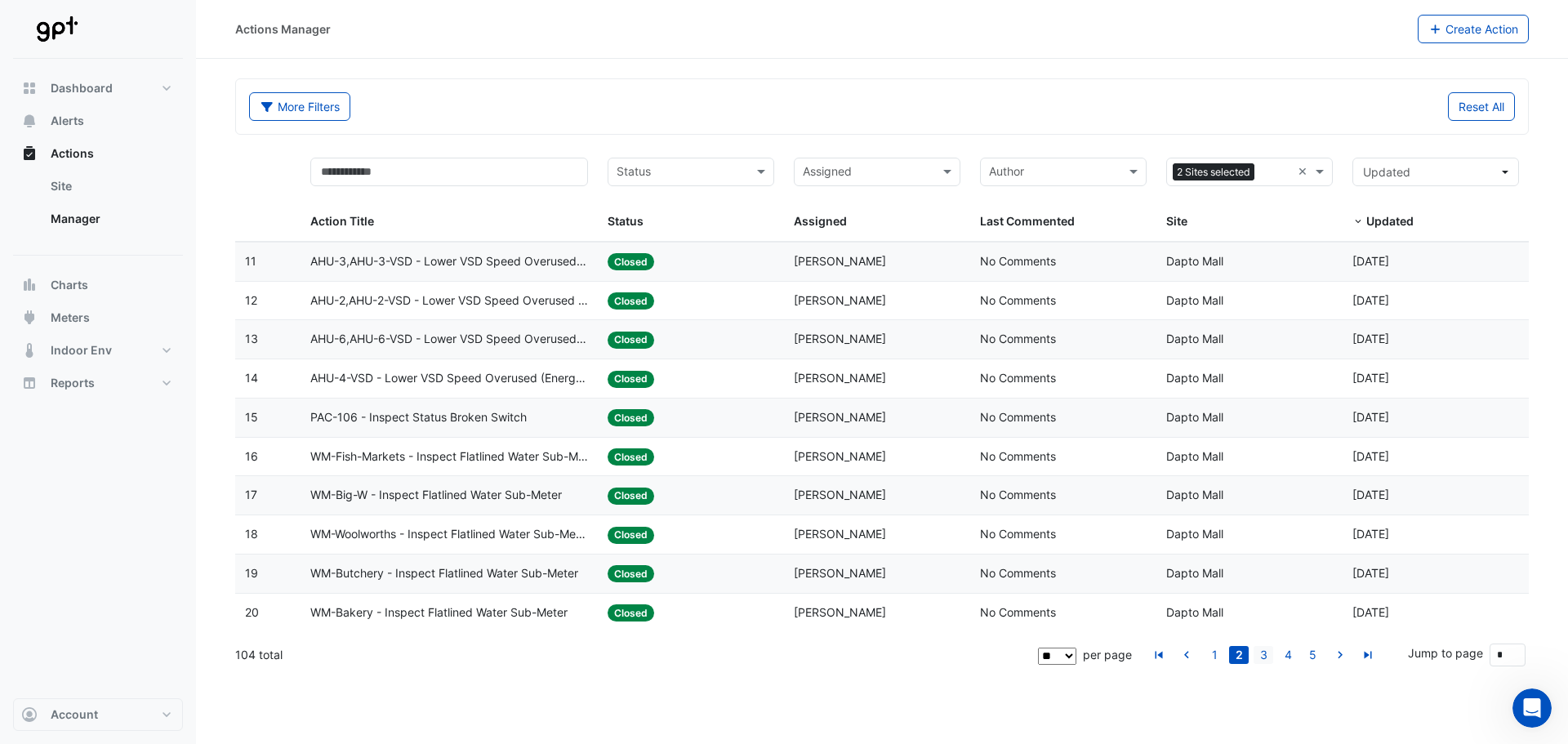
click at [1269, 655] on link "3" at bounding box center [1263, 655] width 19 height 18
click at [1296, 646] on link "4" at bounding box center [1288, 655] width 19 height 18
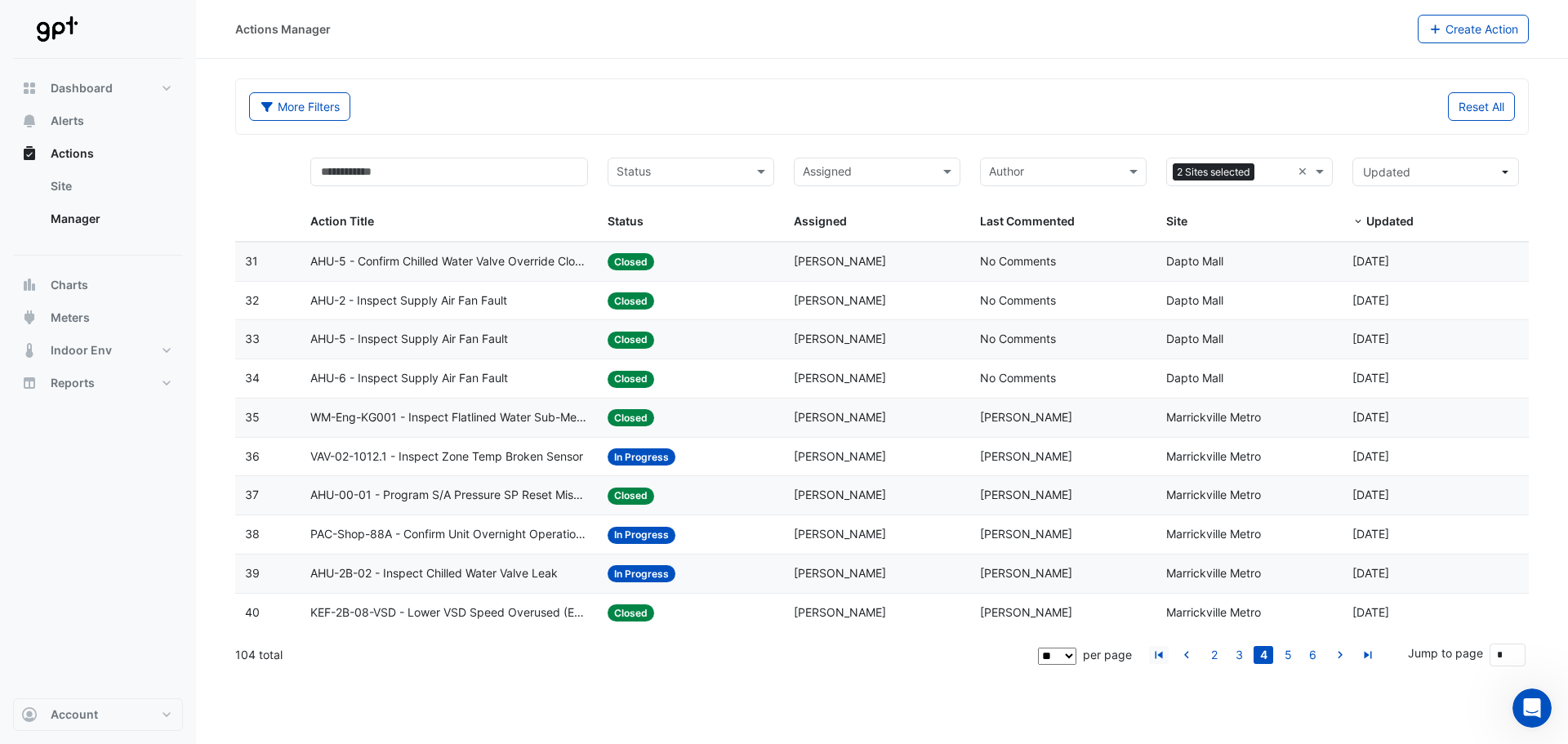
click at [1163, 653] on icon "go to first page" at bounding box center [1159, 656] width 19 height 17
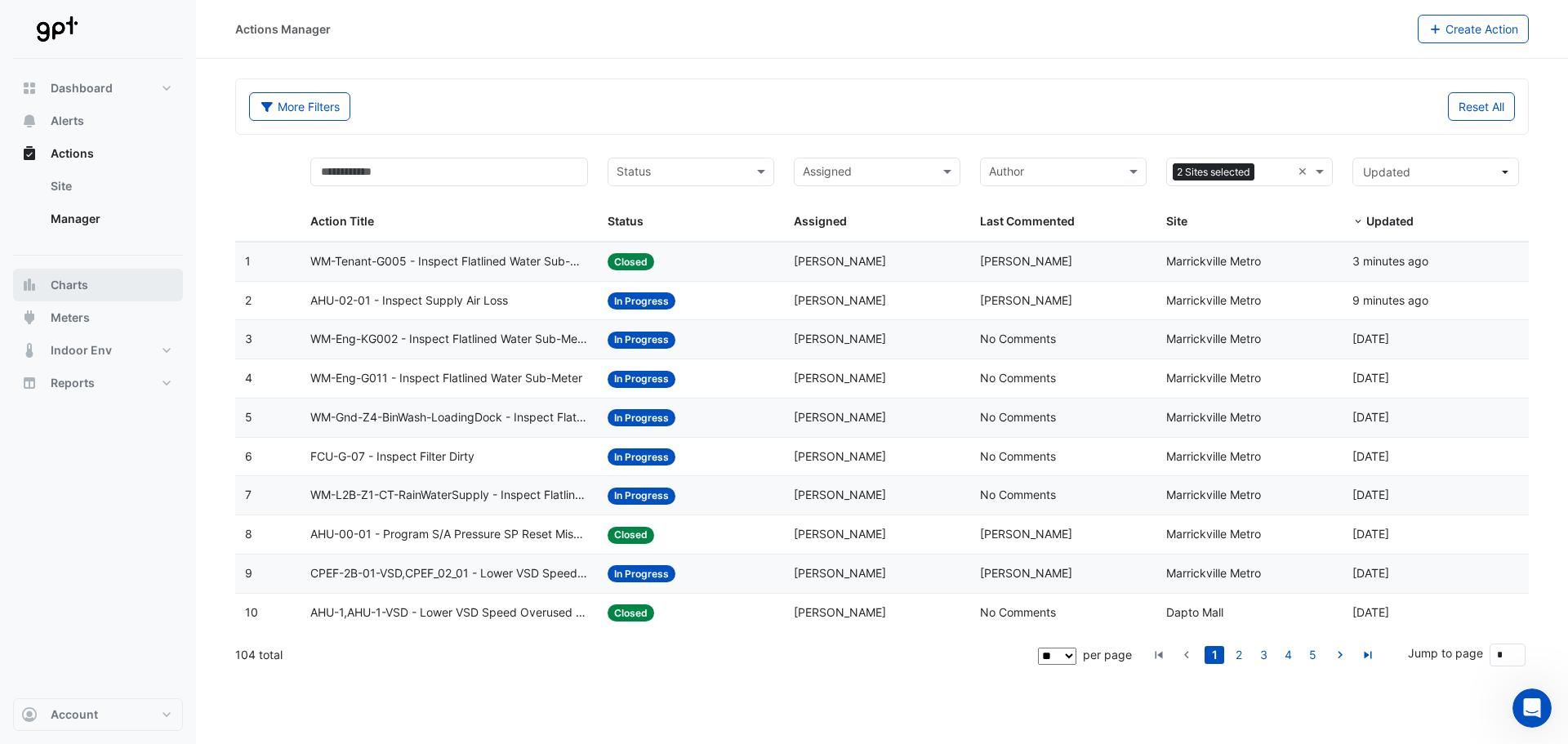
click at [94, 280] on button "Charts" at bounding box center [98, 285] width 170 height 33
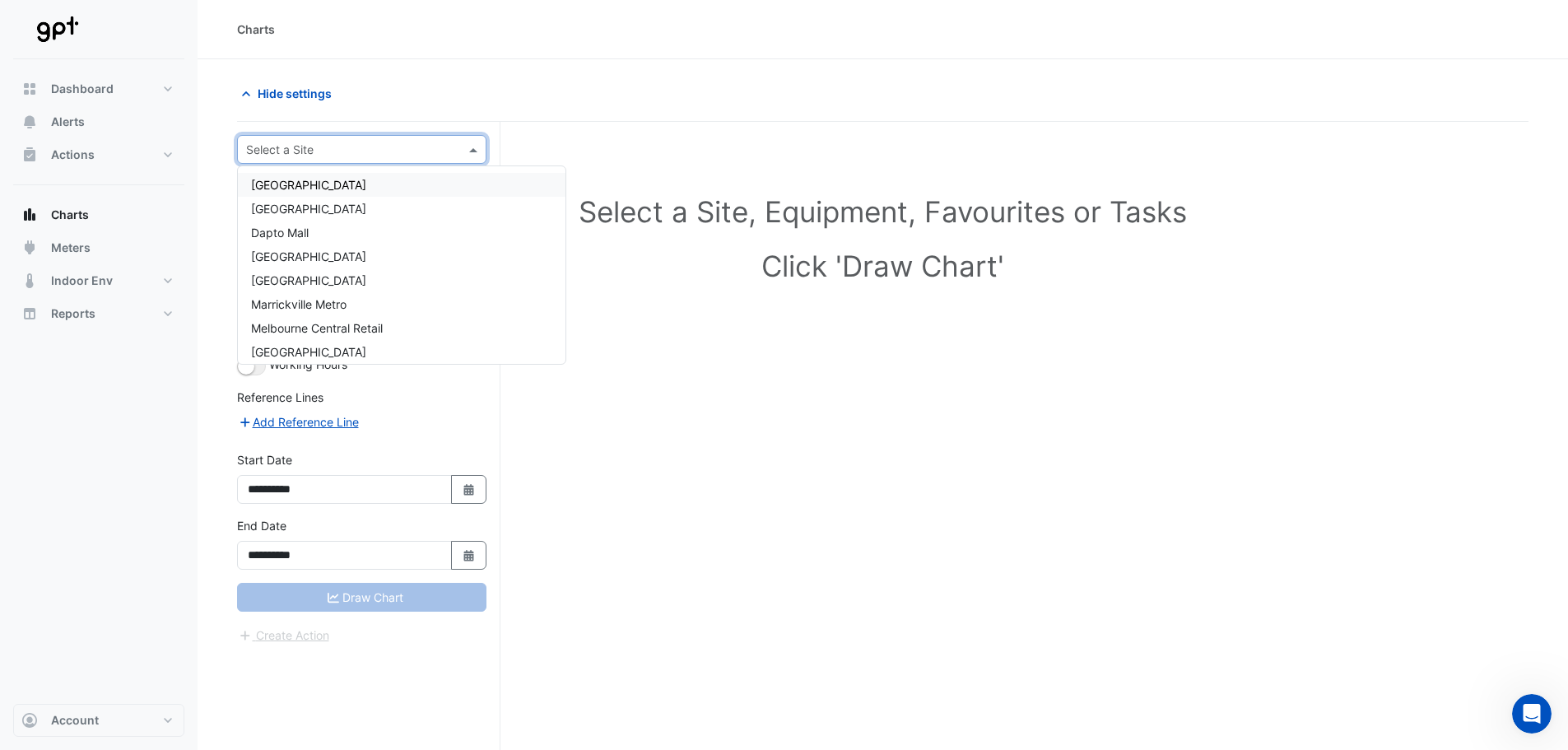
click at [470, 150] on span at bounding box center [475, 149] width 21 height 17
click at [357, 227] on div "Dapto Mall" at bounding box center [402, 232] width 328 height 24
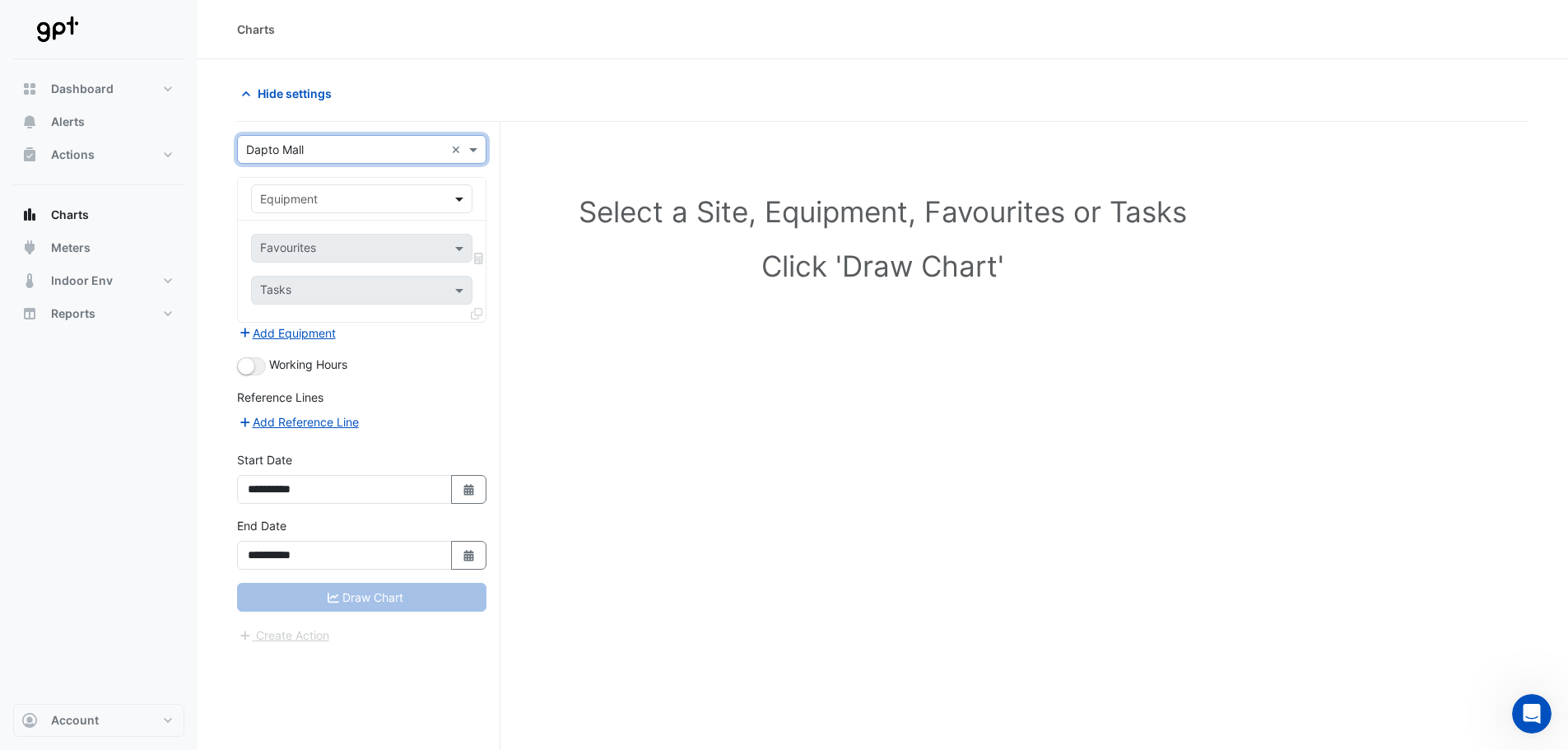
click at [464, 192] on span at bounding box center [461, 198] width 21 height 17
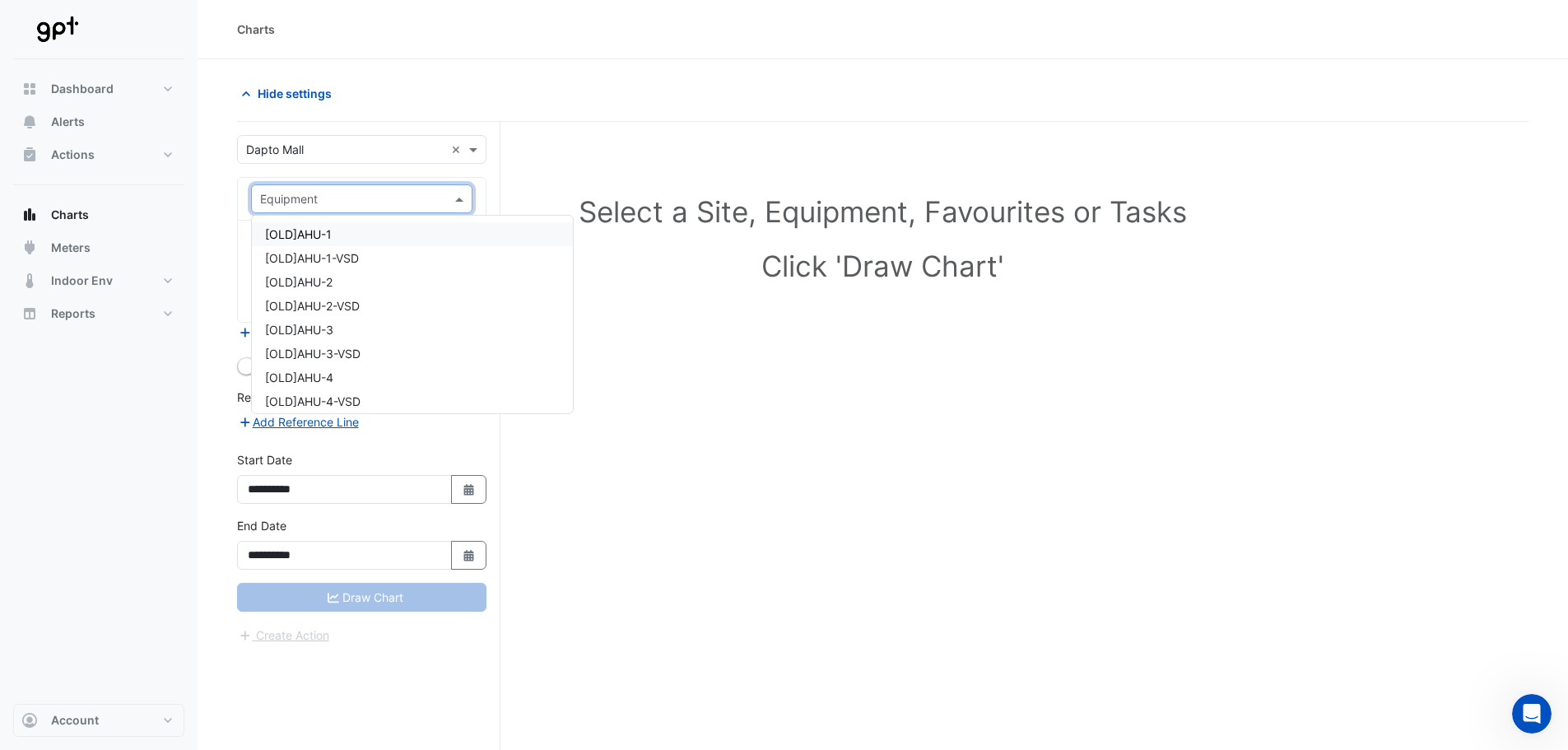
click at [464, 192] on span at bounding box center [461, 198] width 21 height 17
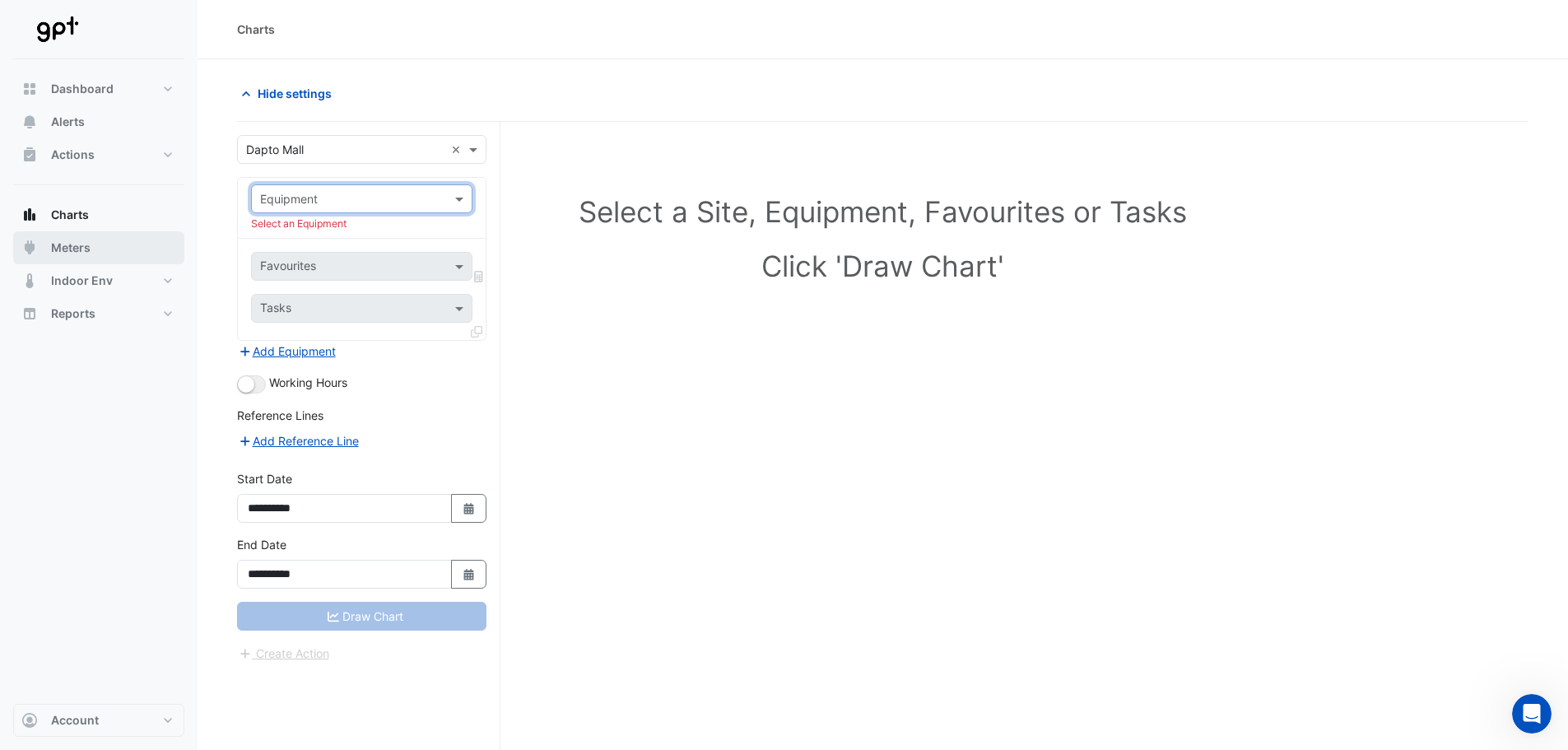
drag, startPoint x: 110, startPoint y: 251, endPoint x: 135, endPoint y: 236, distance: 29.2
click at [111, 246] on button "Meters" at bounding box center [99, 247] width 171 height 33
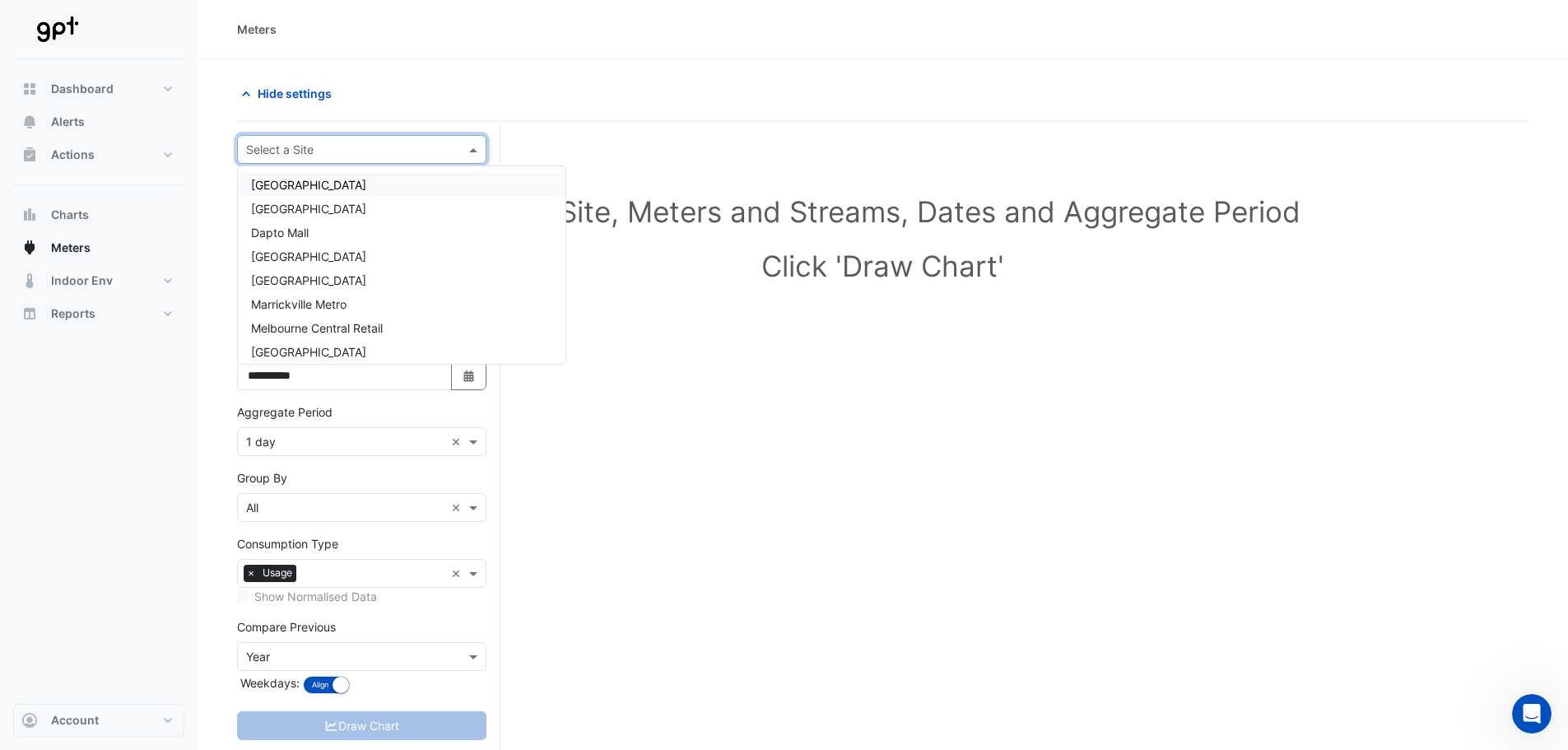
click at [474, 145] on span at bounding box center [475, 149] width 21 height 17
click at [305, 225] on div "Dapto Mall" at bounding box center [402, 232] width 328 height 24
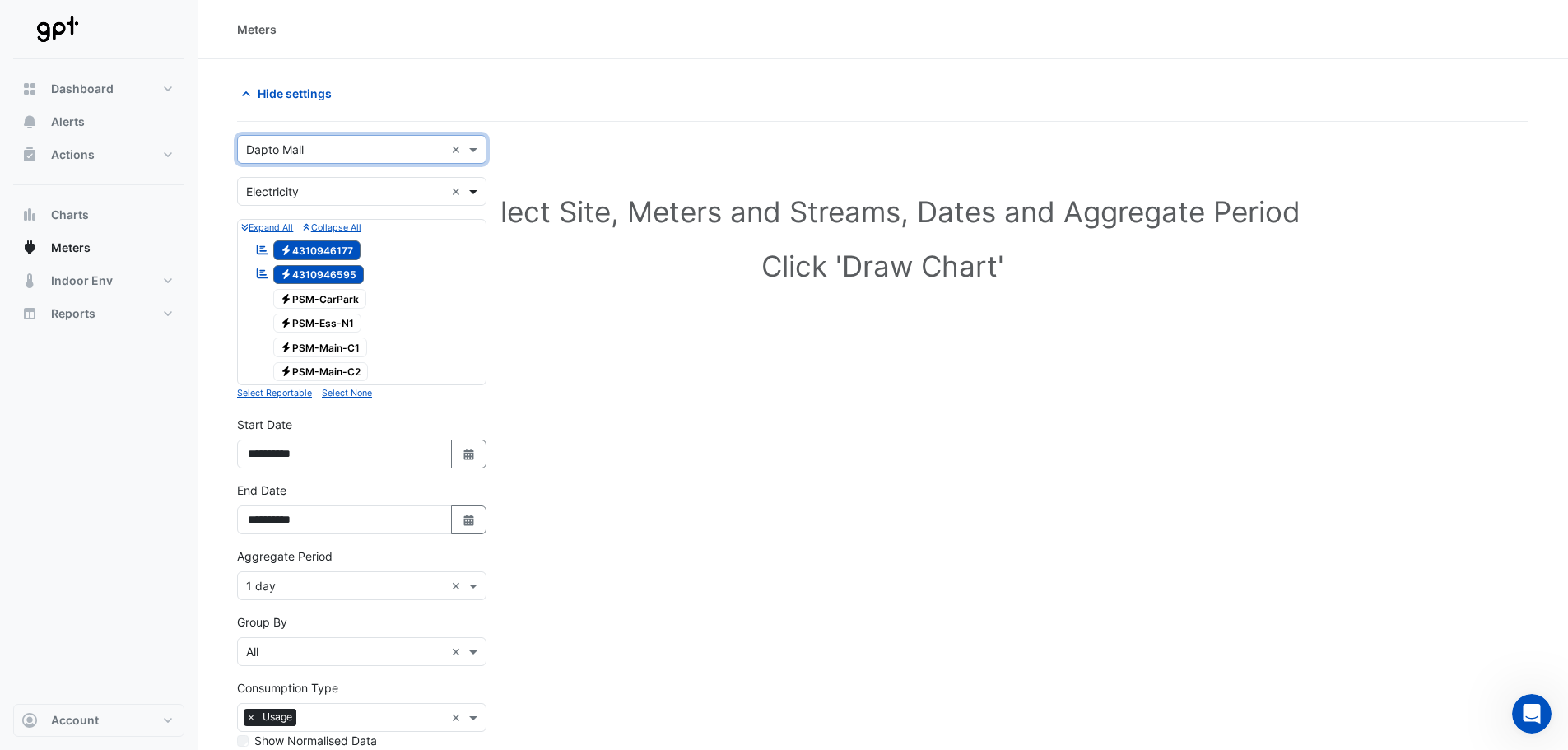
click at [478, 193] on span at bounding box center [475, 191] width 21 height 17
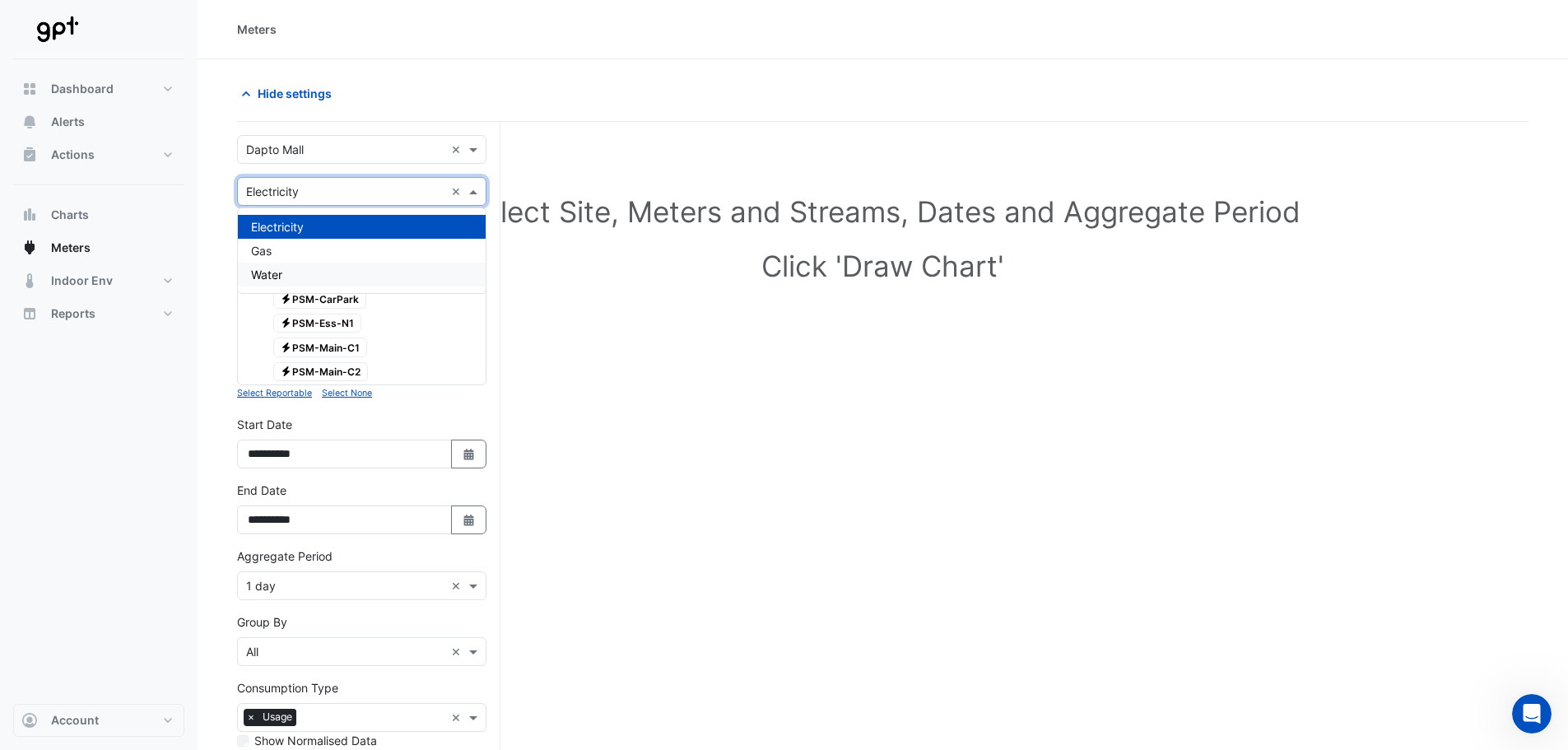
click at [353, 269] on div "Water" at bounding box center [362, 275] width 248 height 24
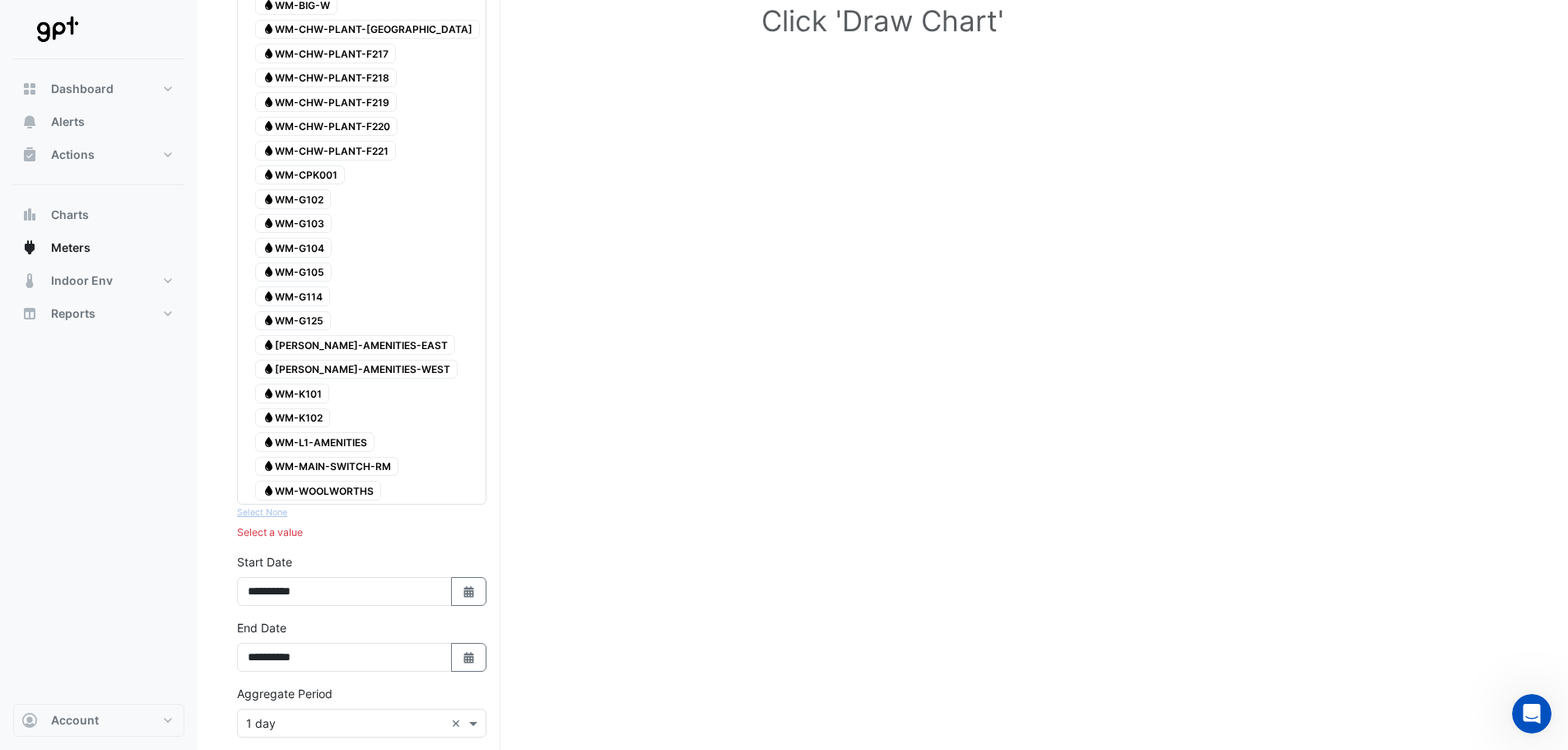
scroll to position [247, 0]
click at [349, 342] on span "Water WM-GF-AMENITIES-EAST" at bounding box center [355, 343] width 200 height 20
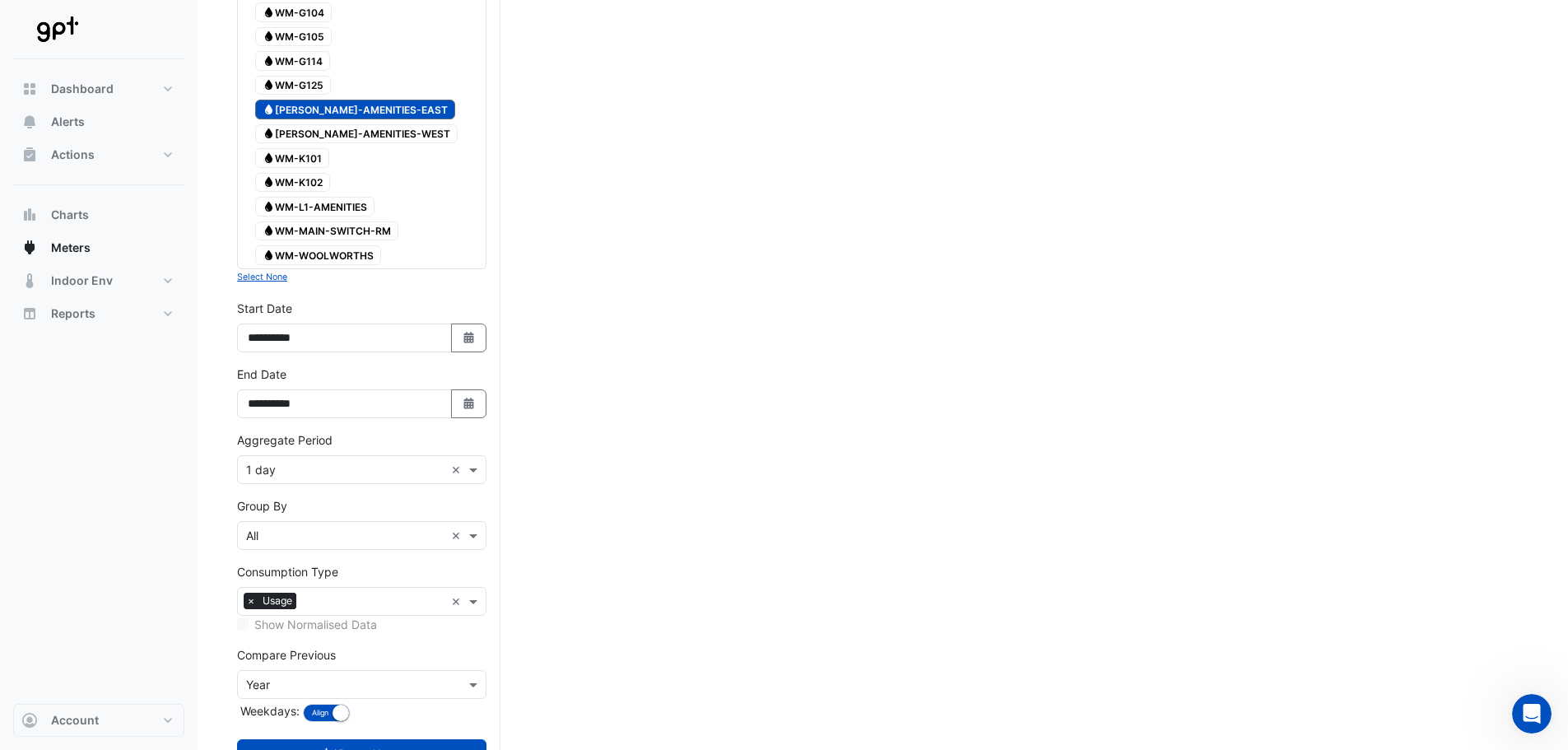
scroll to position [544, 0]
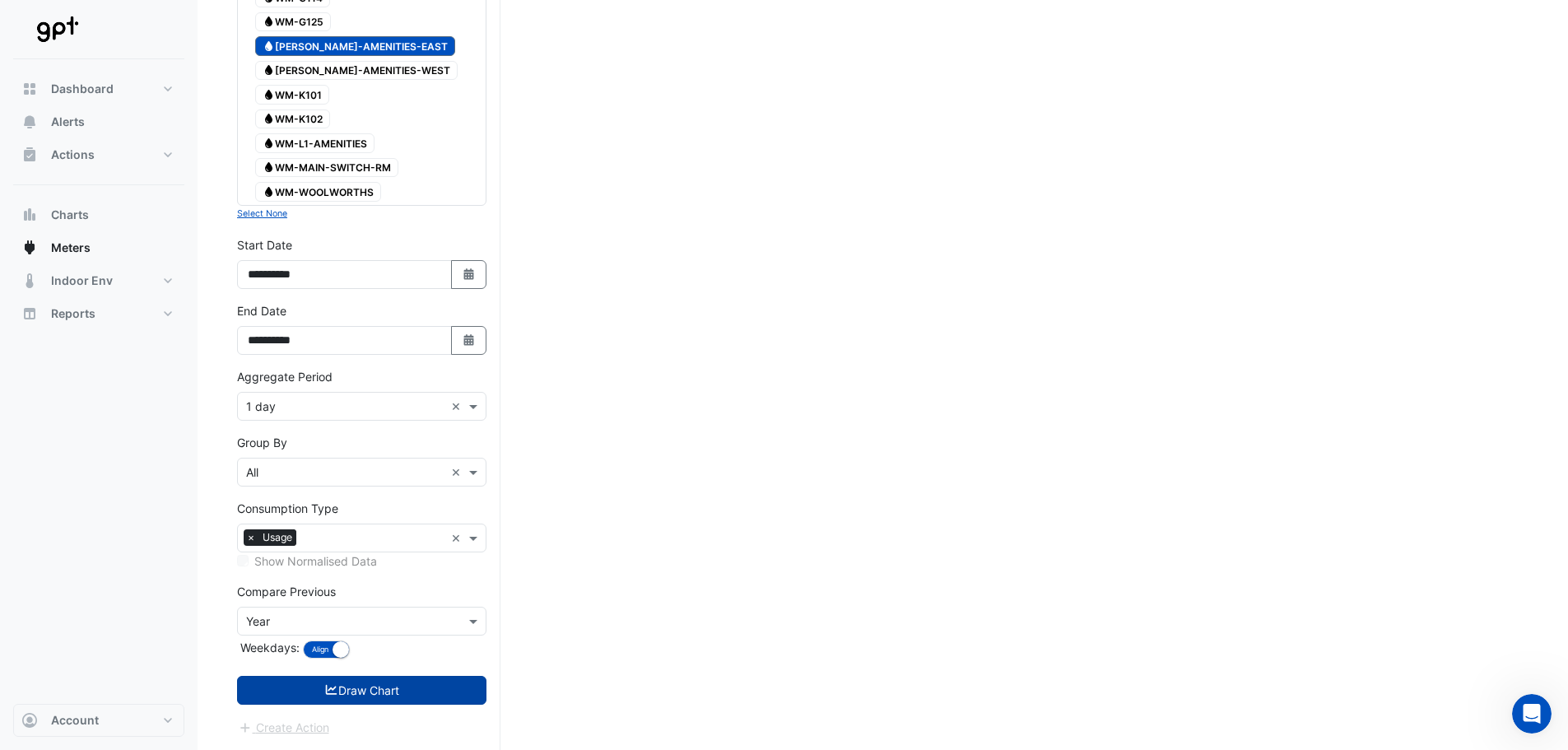
click at [391, 687] on button "Draw Chart" at bounding box center [362, 690] width 250 height 29
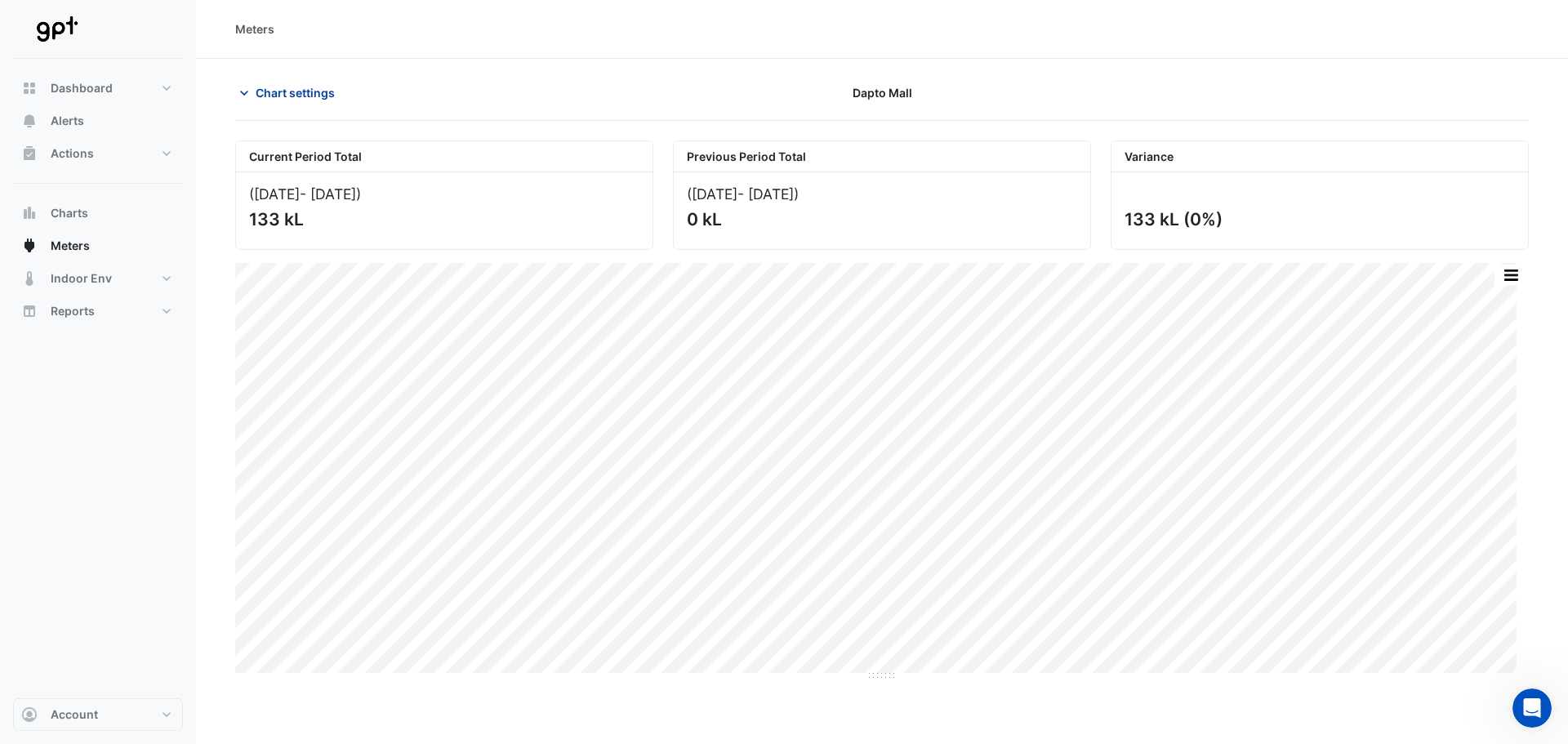
click at [244, 90] on icon "button" at bounding box center [244, 93] width 16 height 16
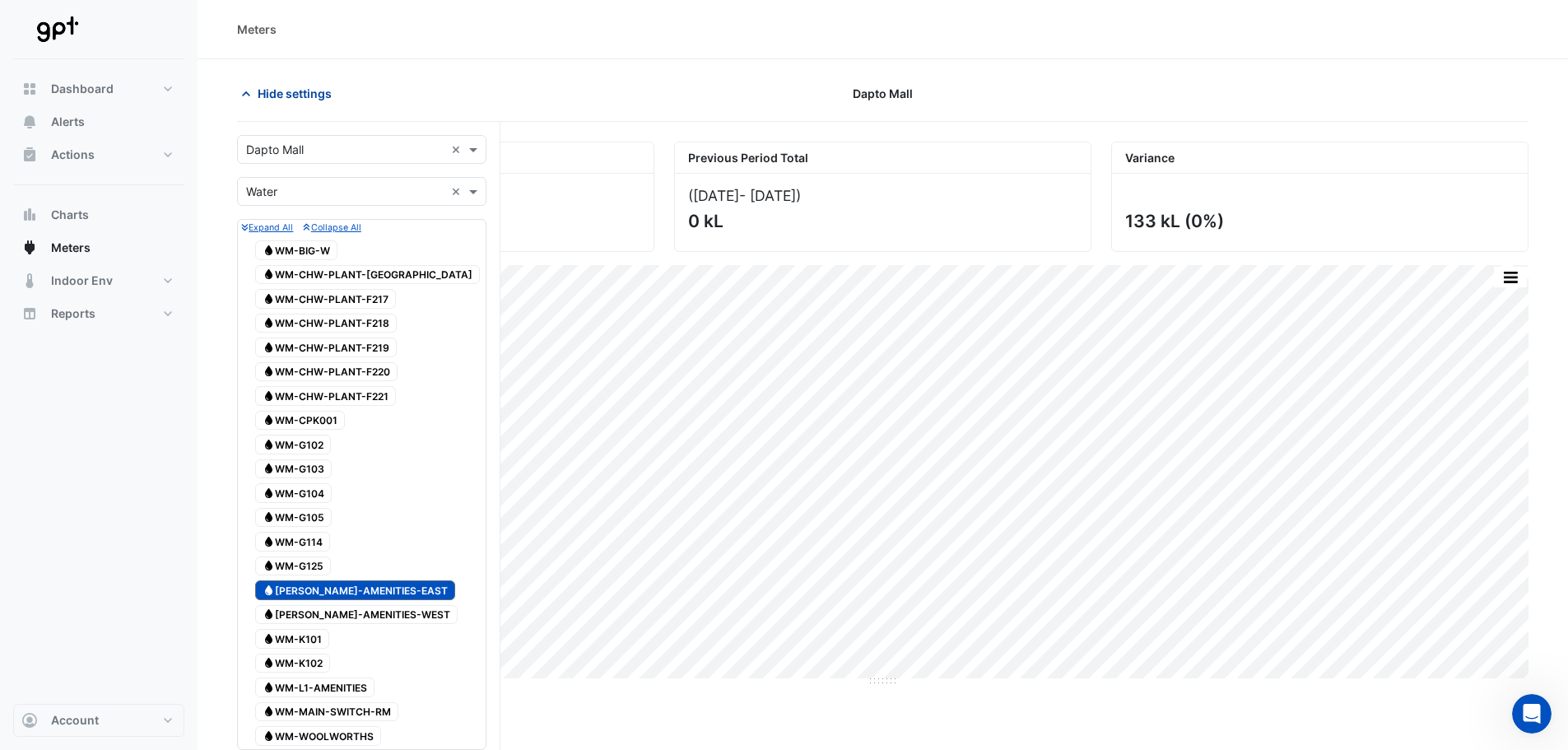
click at [246, 91] on icon "button" at bounding box center [246, 94] width 16 height 16
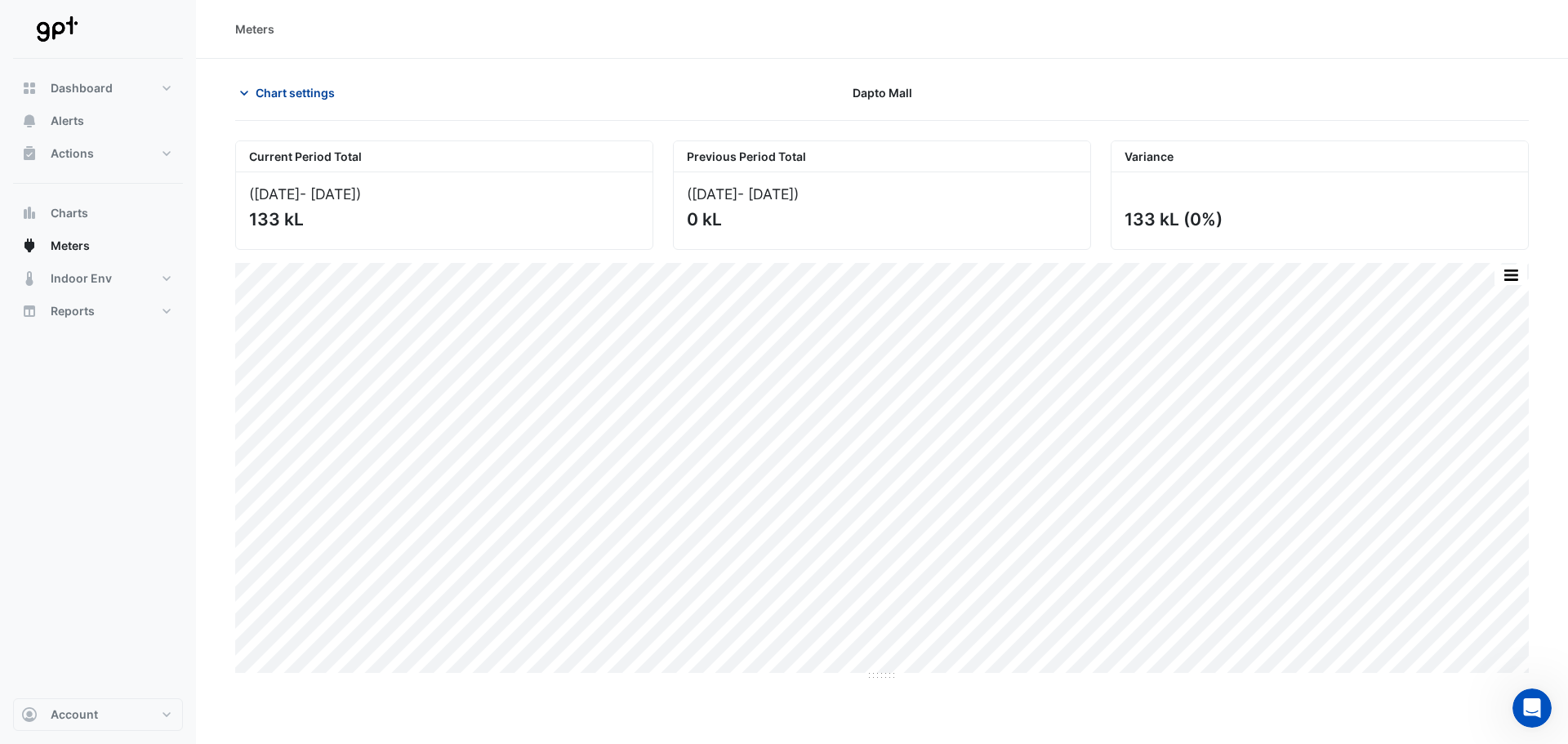
click at [248, 90] on icon "button" at bounding box center [244, 93] width 16 height 16
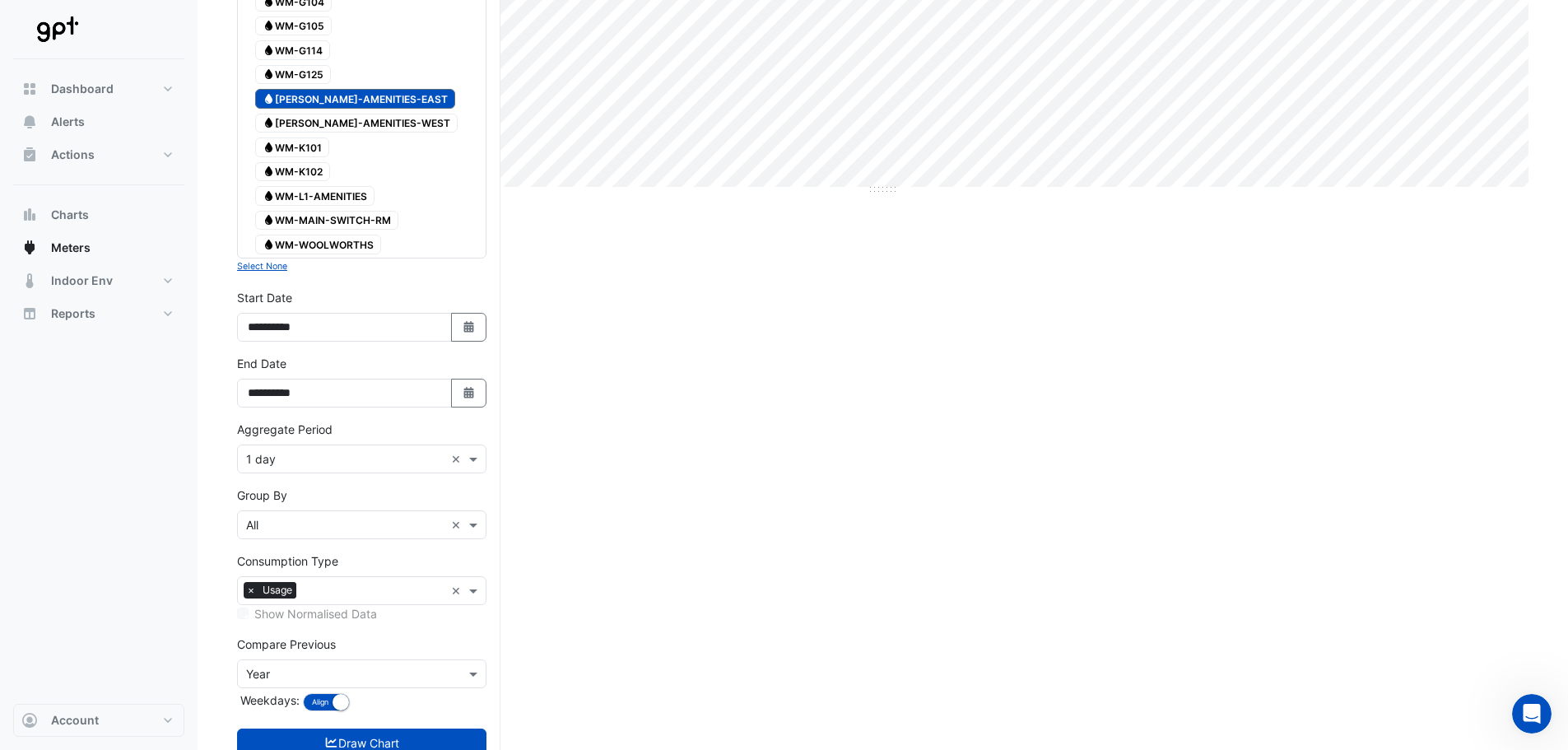
scroll to position [494, 0]
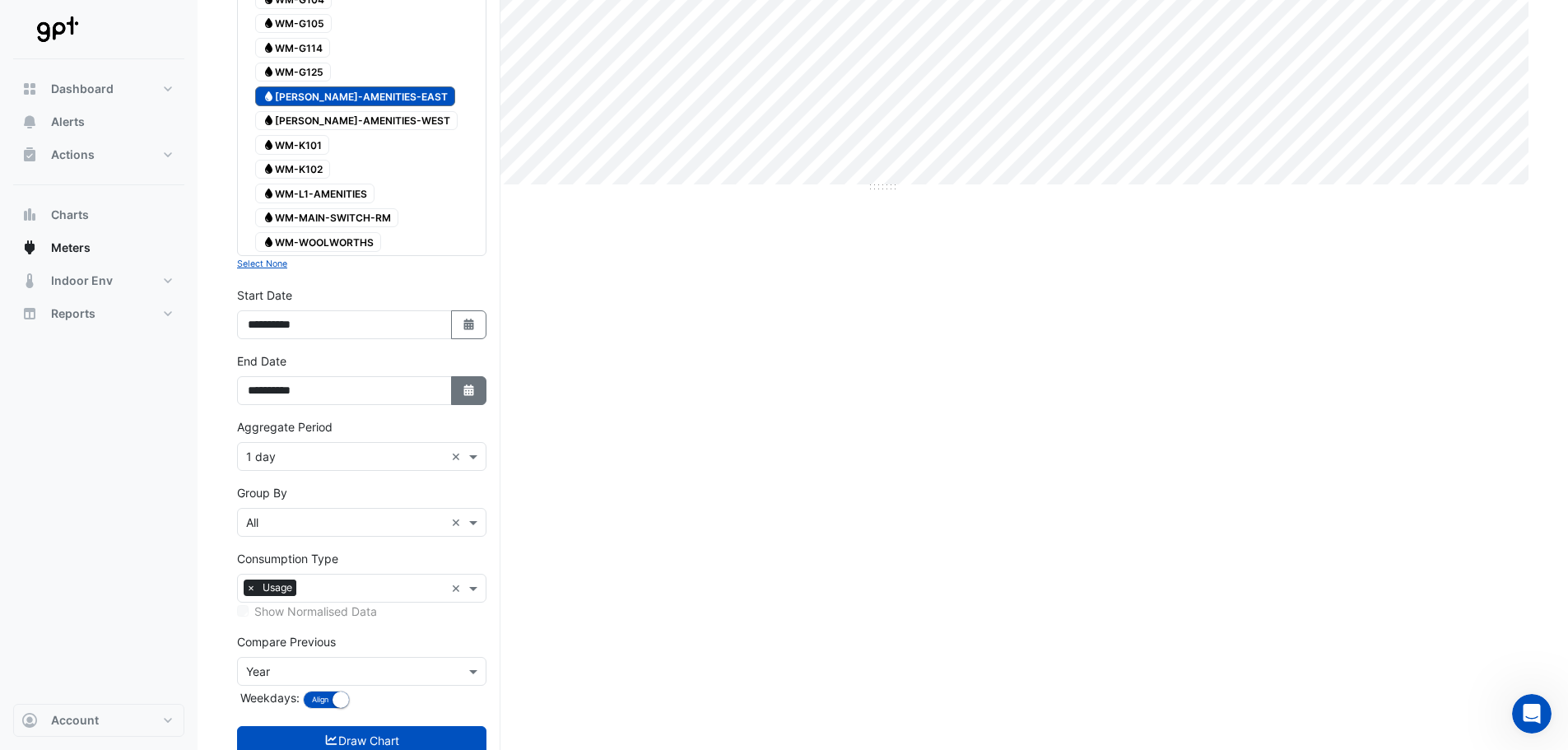
click at [472, 391] on icon "button" at bounding box center [468, 390] width 10 height 12
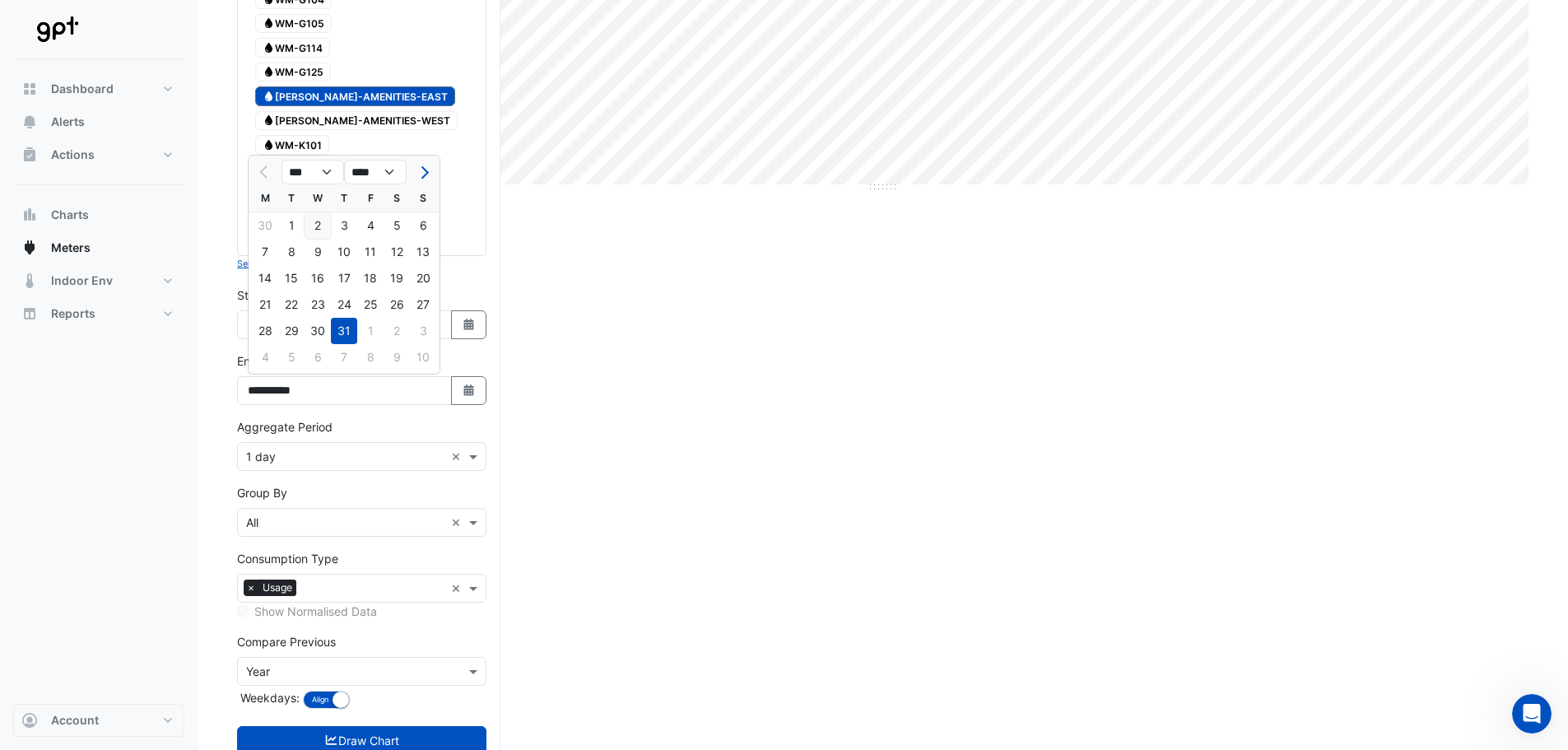
click at [321, 223] on div "2" at bounding box center [318, 226] width 27 height 27
type input "**********"
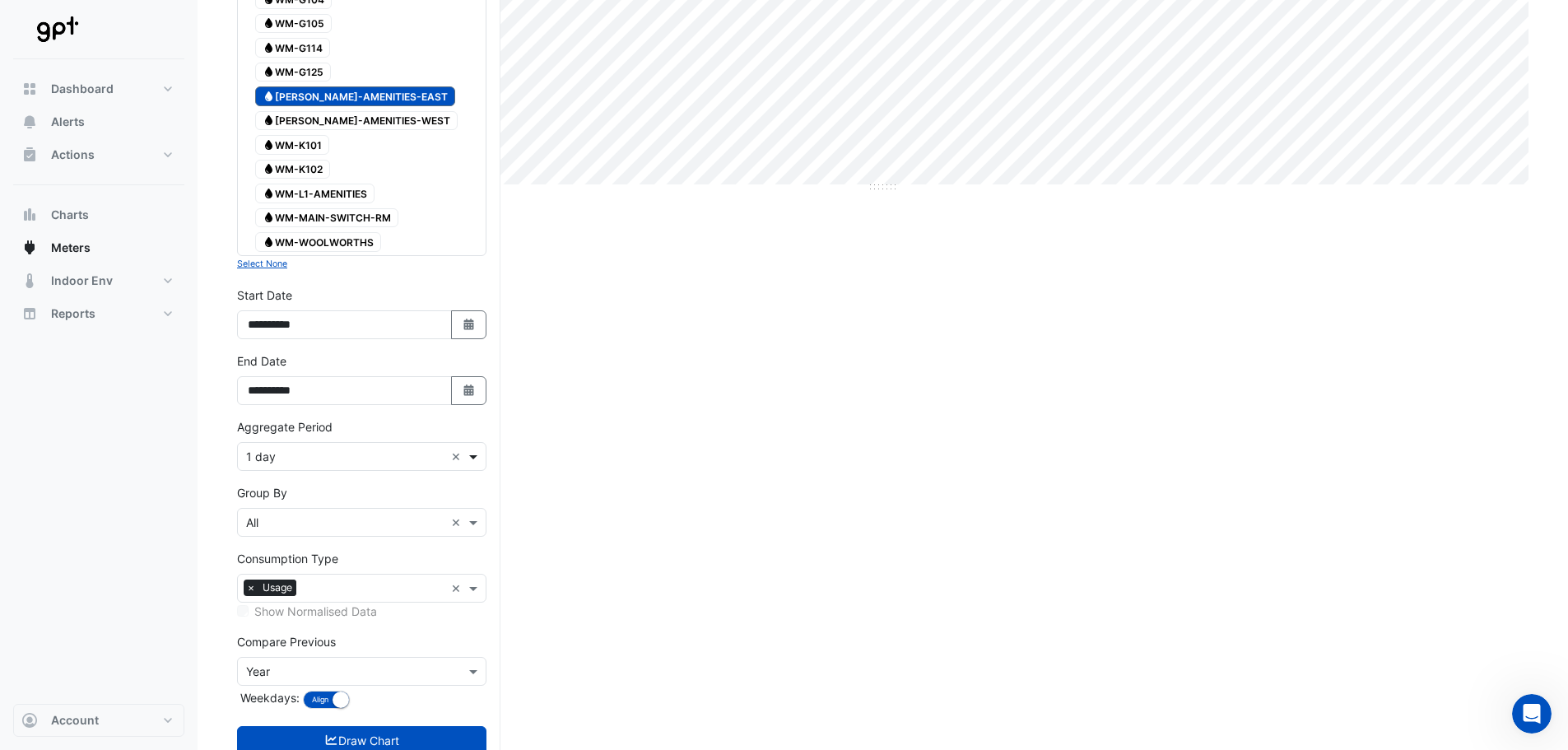
click at [476, 459] on span at bounding box center [475, 456] width 21 height 17
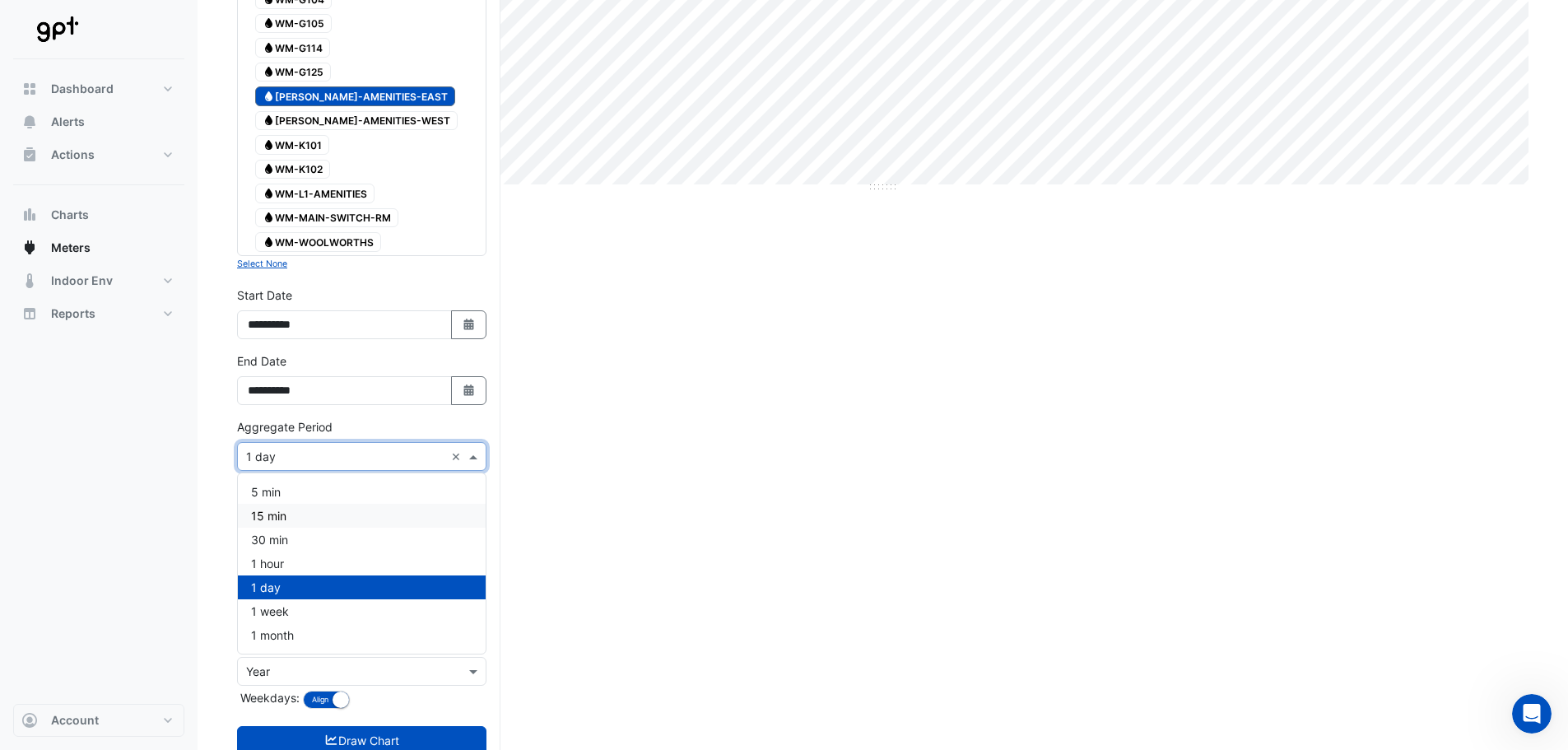
click at [356, 520] on div "15 min" at bounding box center [362, 515] width 248 height 24
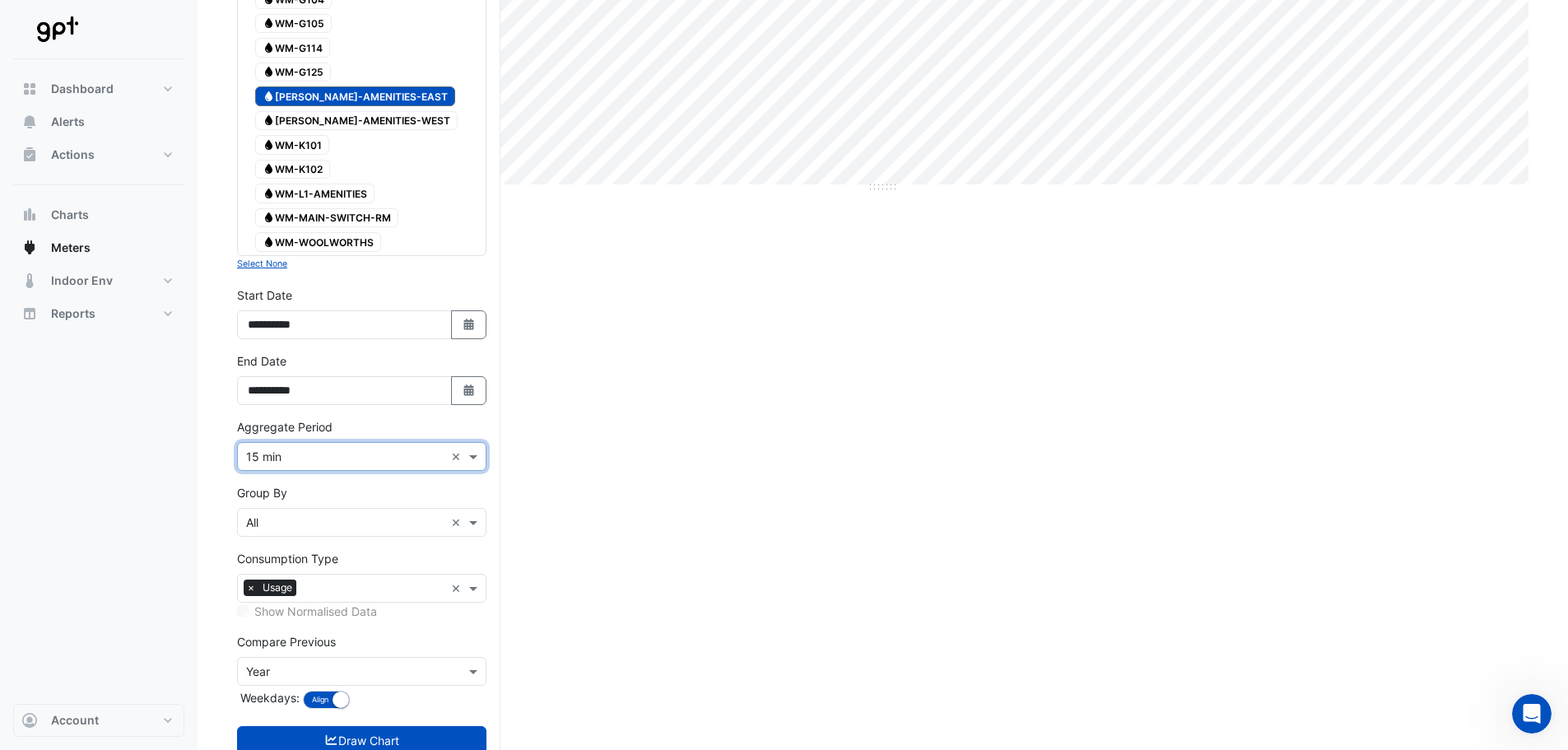
scroll to position [544, 0]
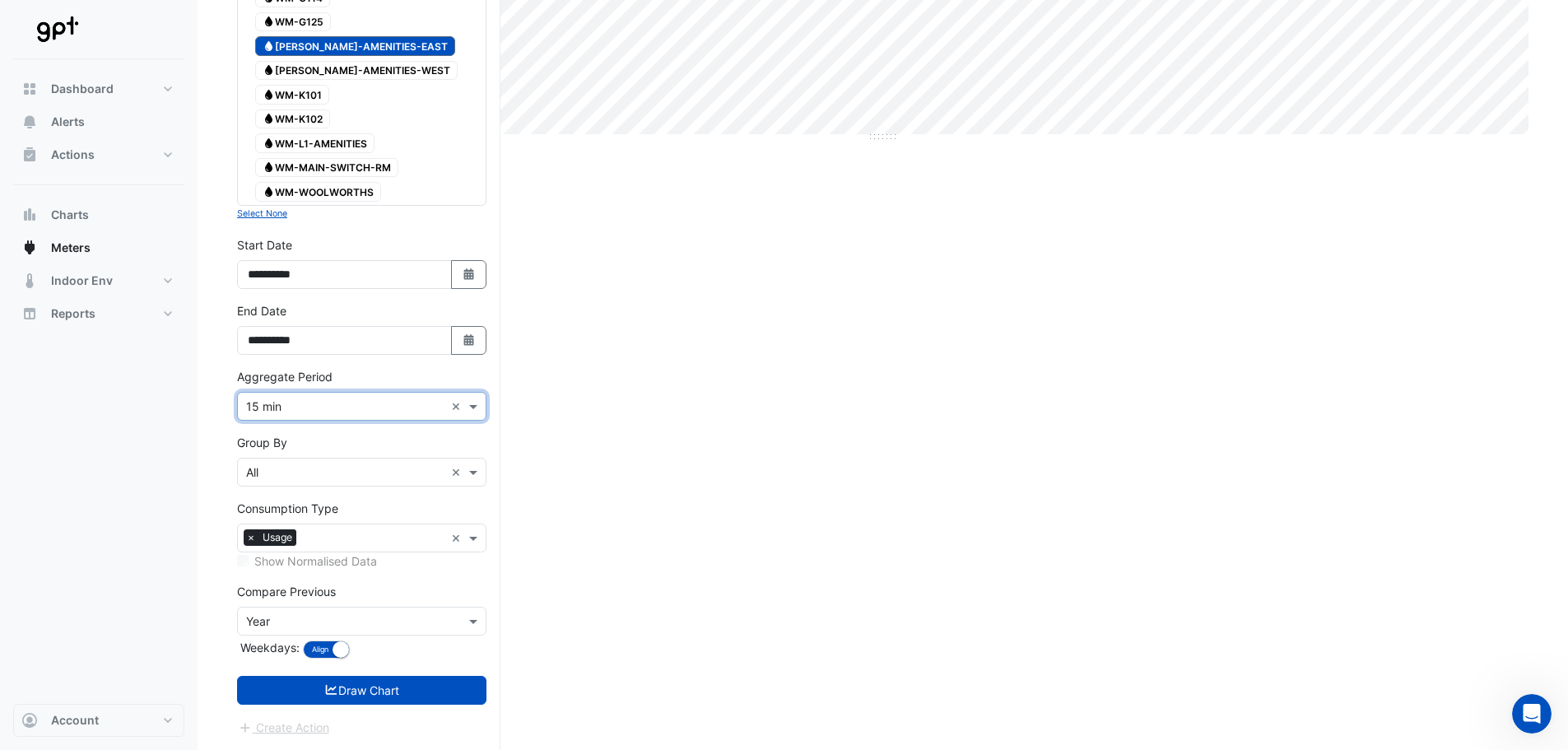
drag, startPoint x: 410, startPoint y: 689, endPoint x: 554, endPoint y: 639, distance: 152.4
click at [410, 688] on button "Draw Chart" at bounding box center [362, 690] width 250 height 29
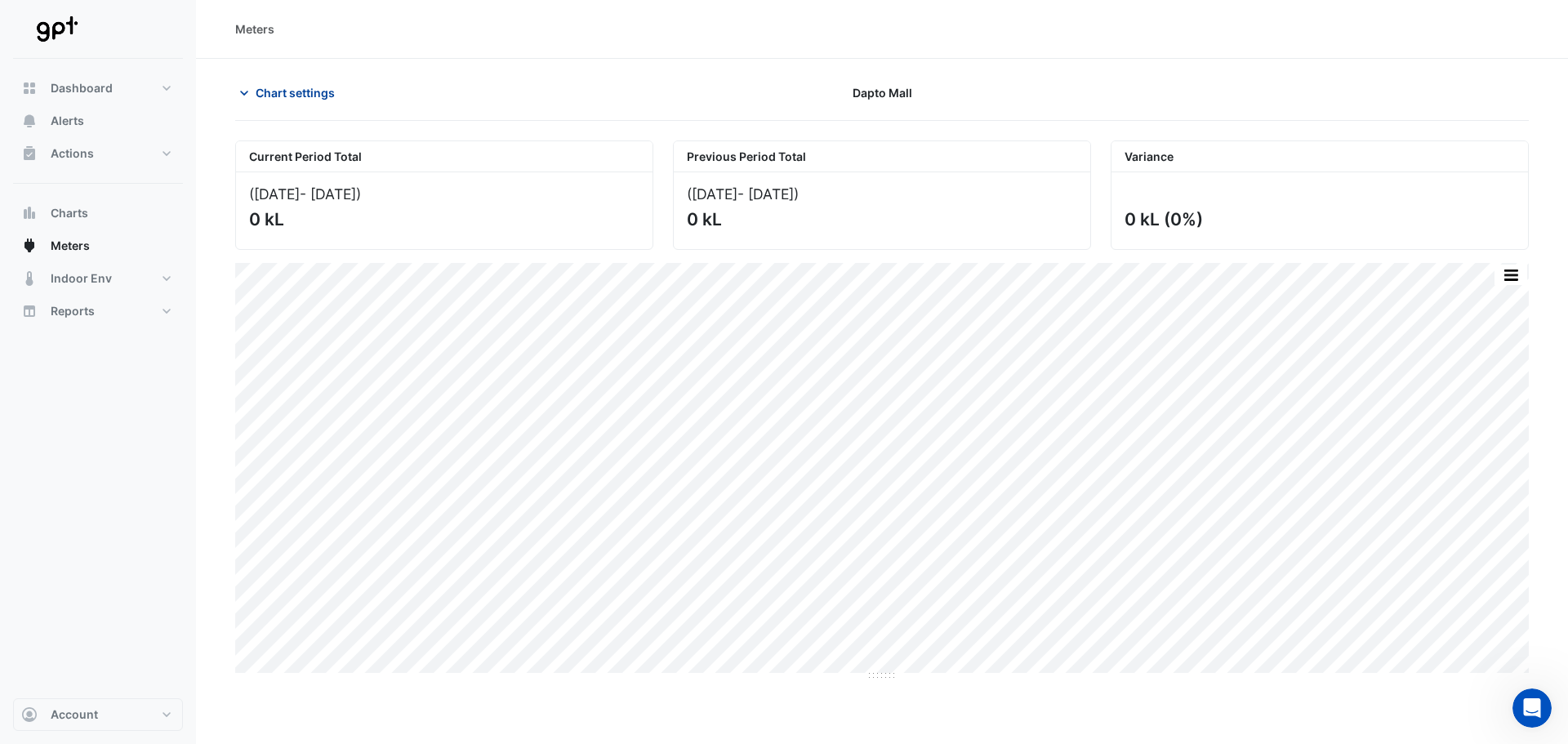
drag, startPoint x: 302, startPoint y: 101, endPoint x: 301, endPoint y: 91, distance: 10.0
click at [302, 99] on span "Chart settings" at bounding box center [295, 92] width 80 height 17
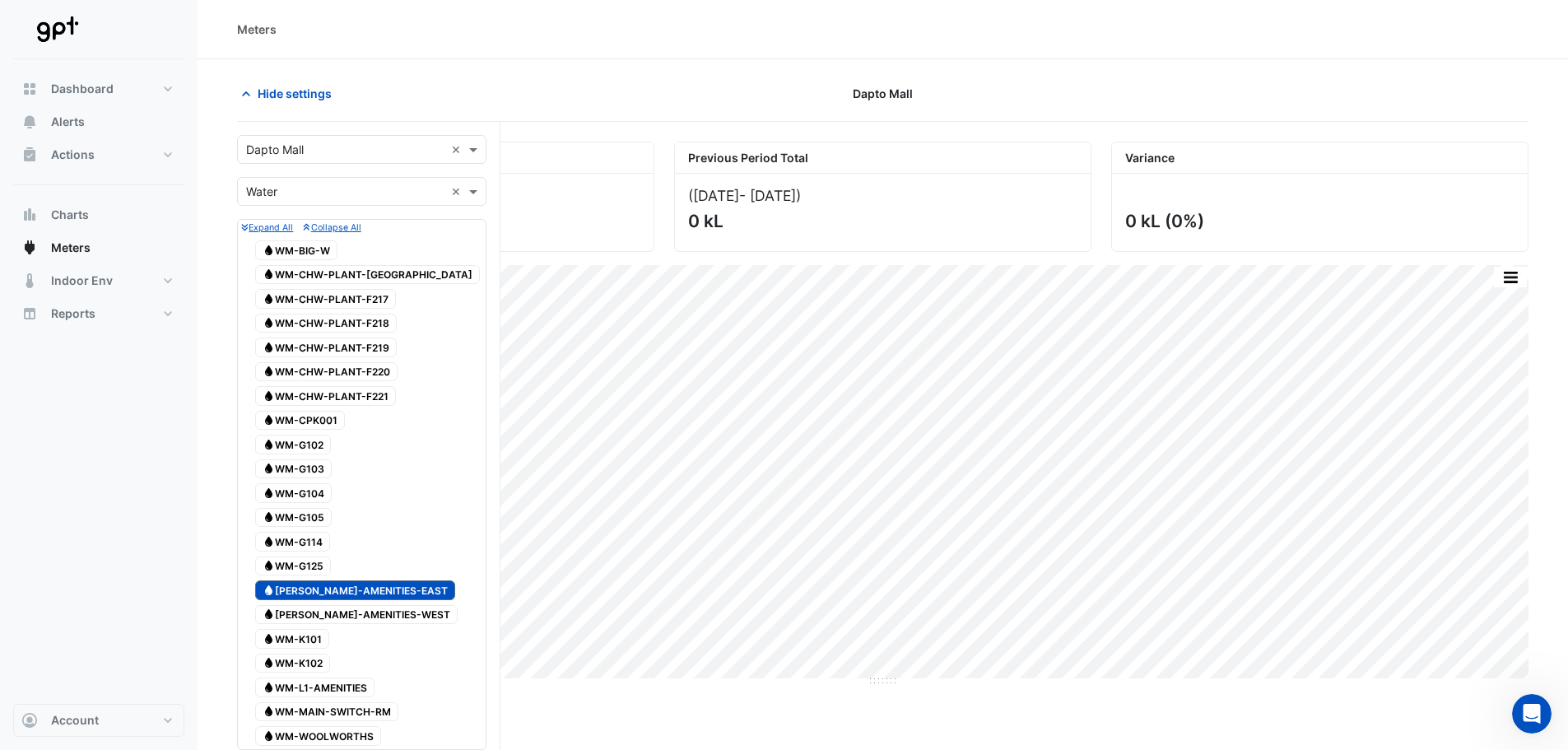
scroll to position [412, 0]
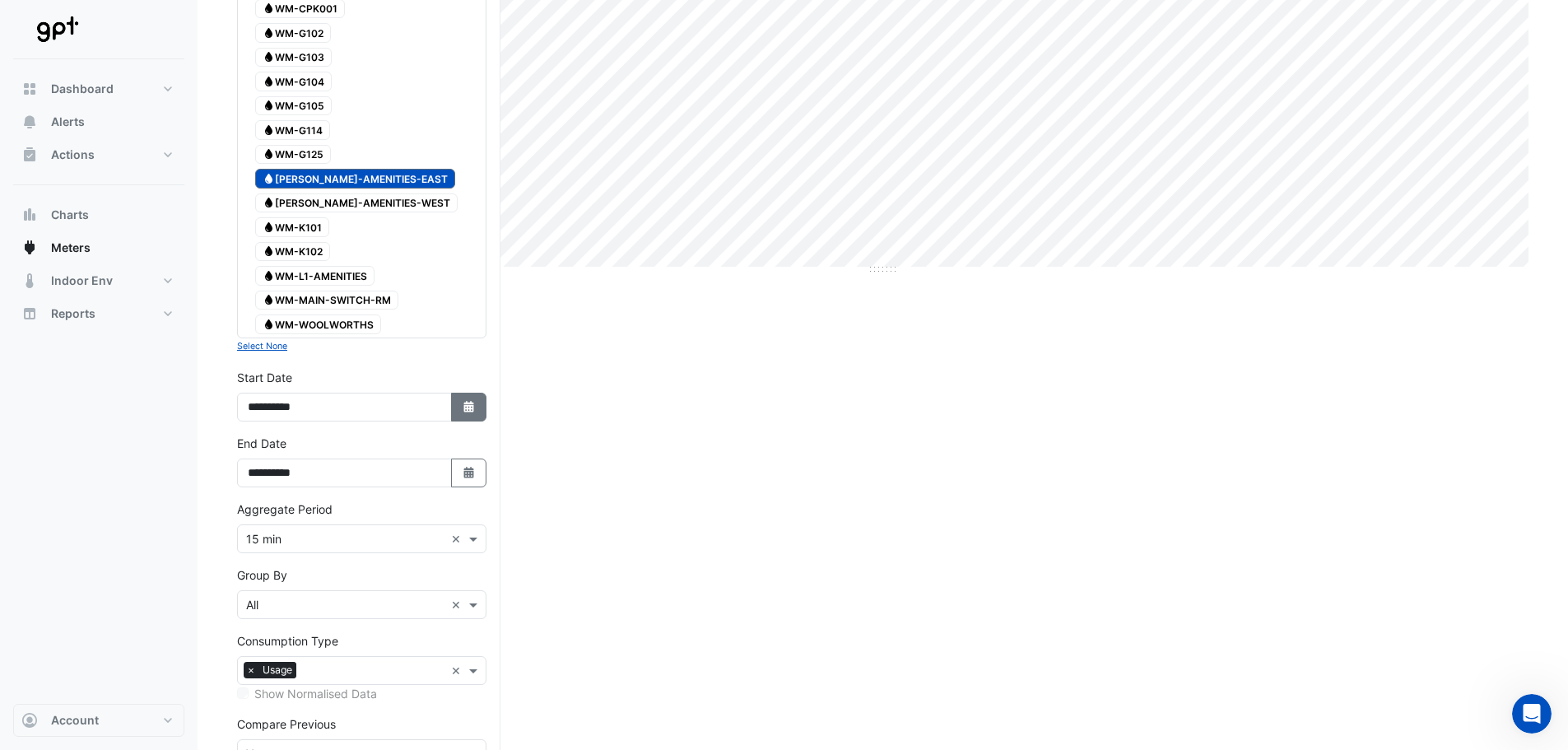
click at [468, 405] on icon "Select Date" at bounding box center [469, 407] width 15 height 12
select select "*"
select select "****"
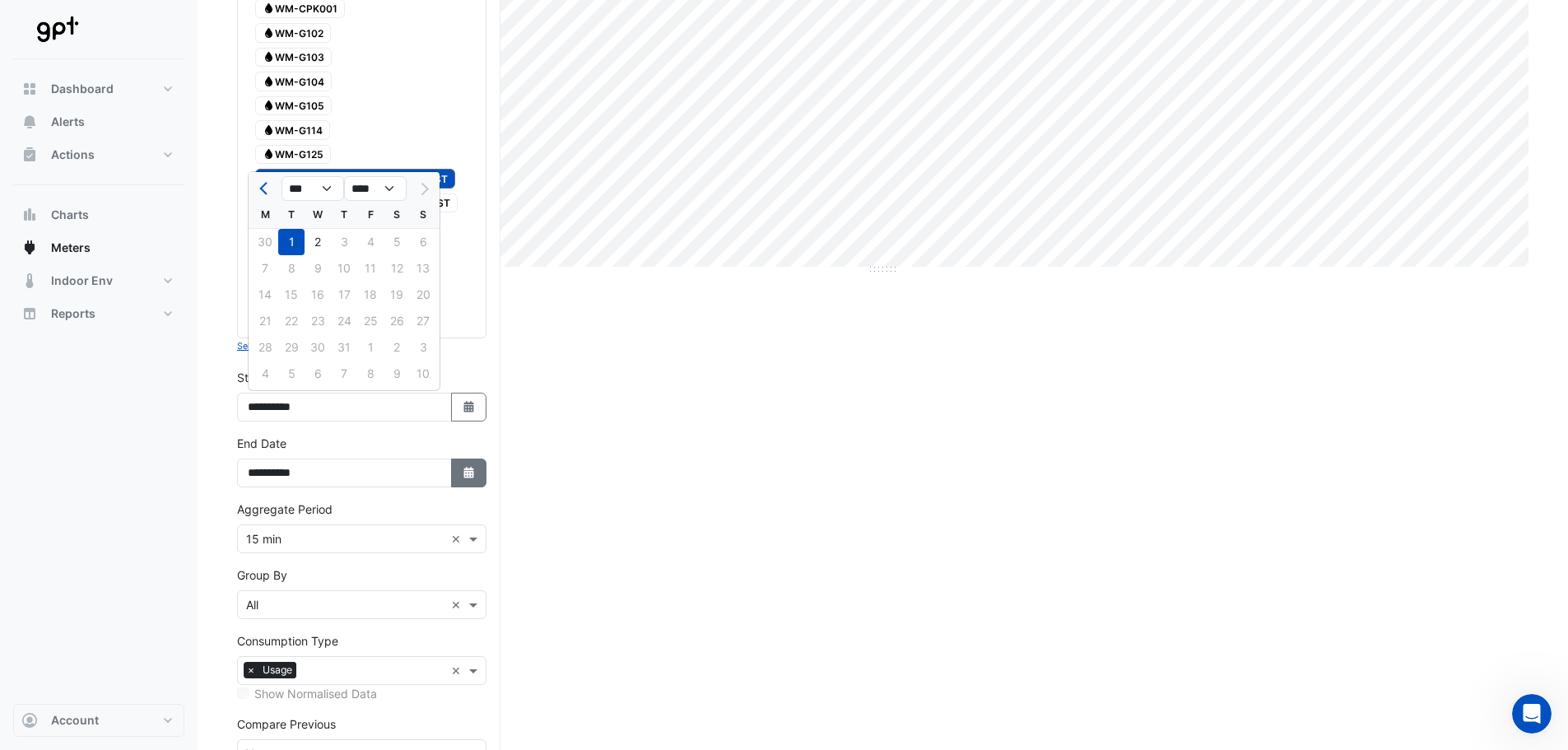
click at [473, 466] on fa-icon "Select Date" at bounding box center [469, 474] width 15 height 14
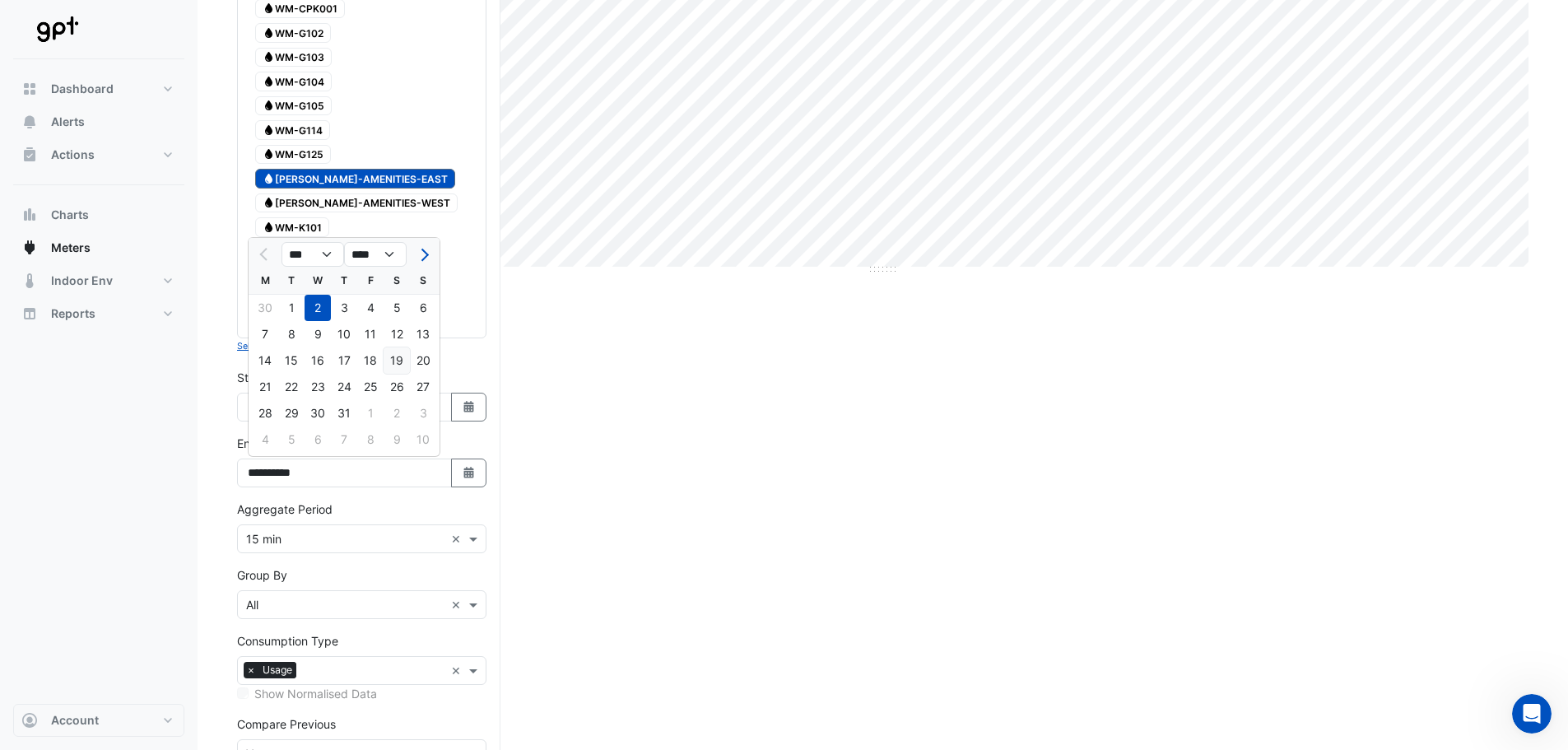
click at [398, 358] on div "19" at bounding box center [397, 361] width 27 height 27
type input "**********"
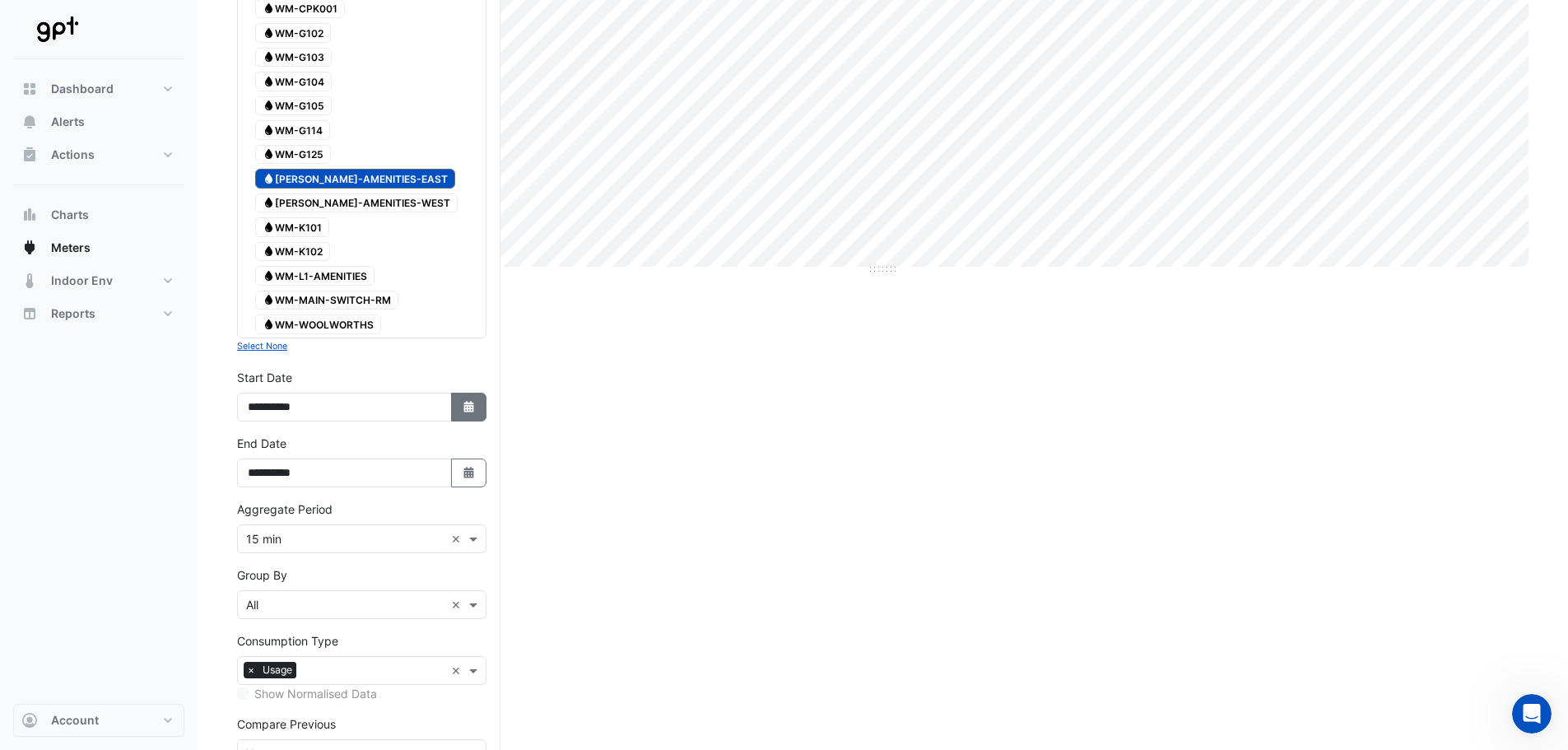
click at [472, 407] on icon "button" at bounding box center [468, 407] width 10 height 12
select select "*"
select select "****"
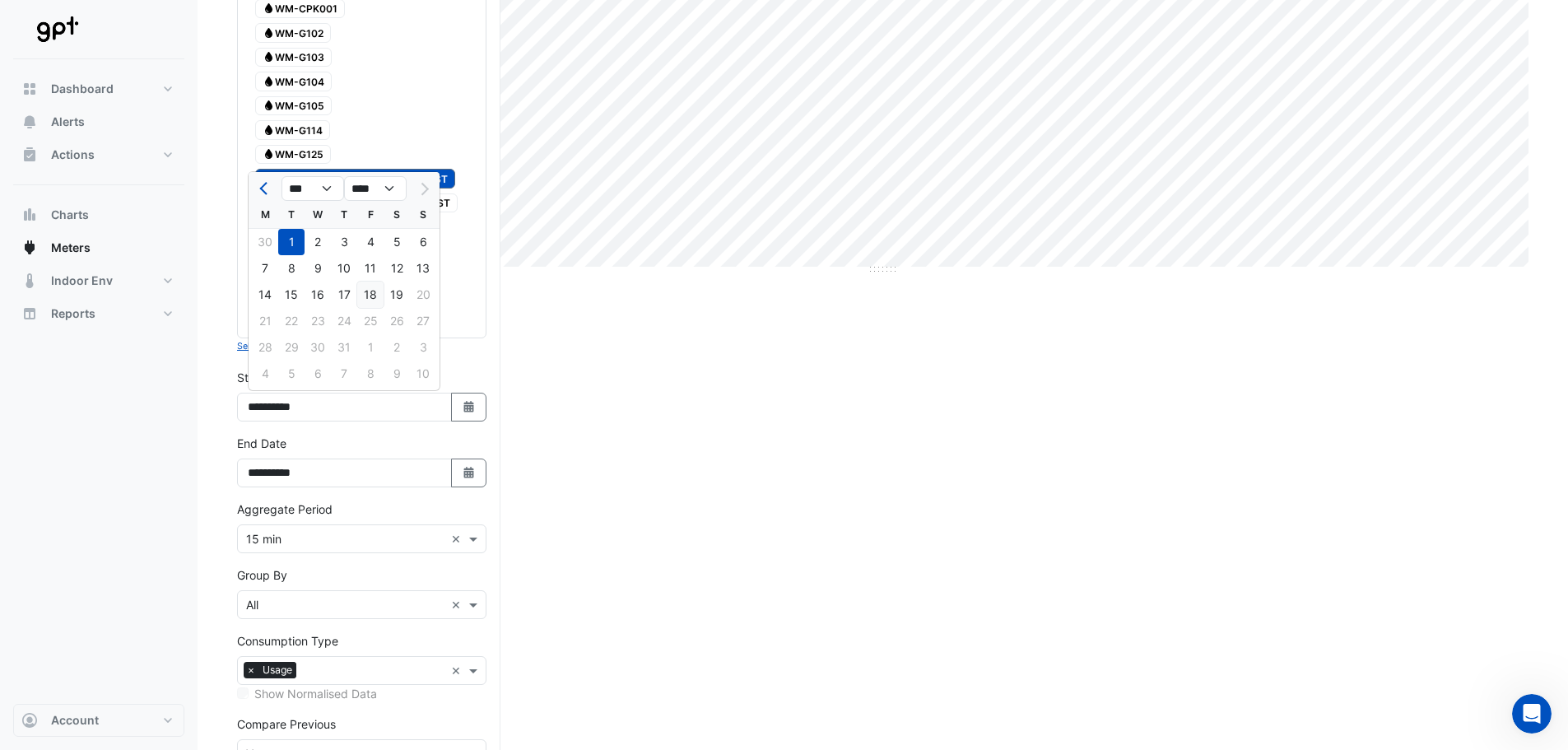
click at [370, 287] on div "18" at bounding box center [371, 295] width 27 height 27
type input "**********"
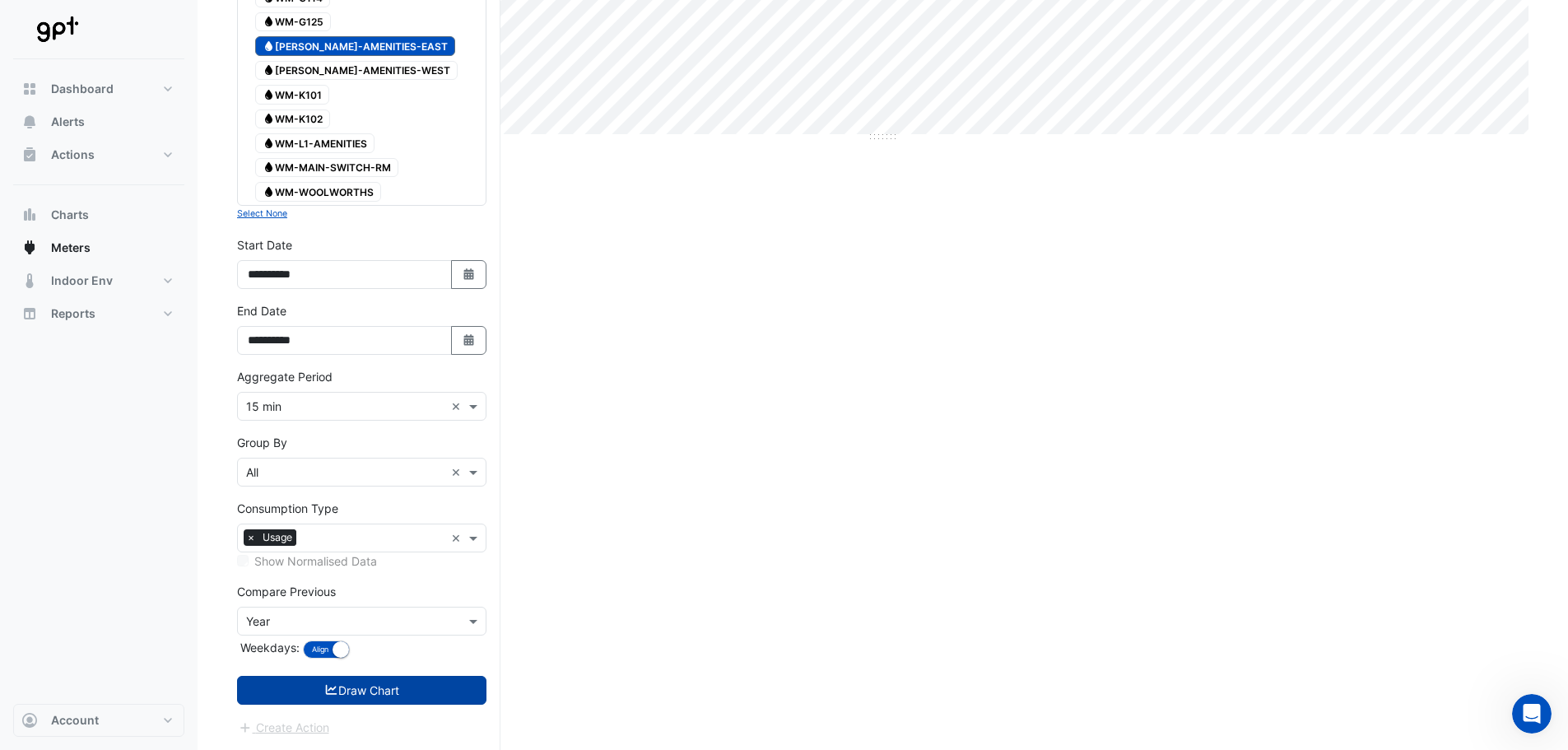
click at [462, 689] on button "Draw Chart" at bounding box center [362, 690] width 250 height 29
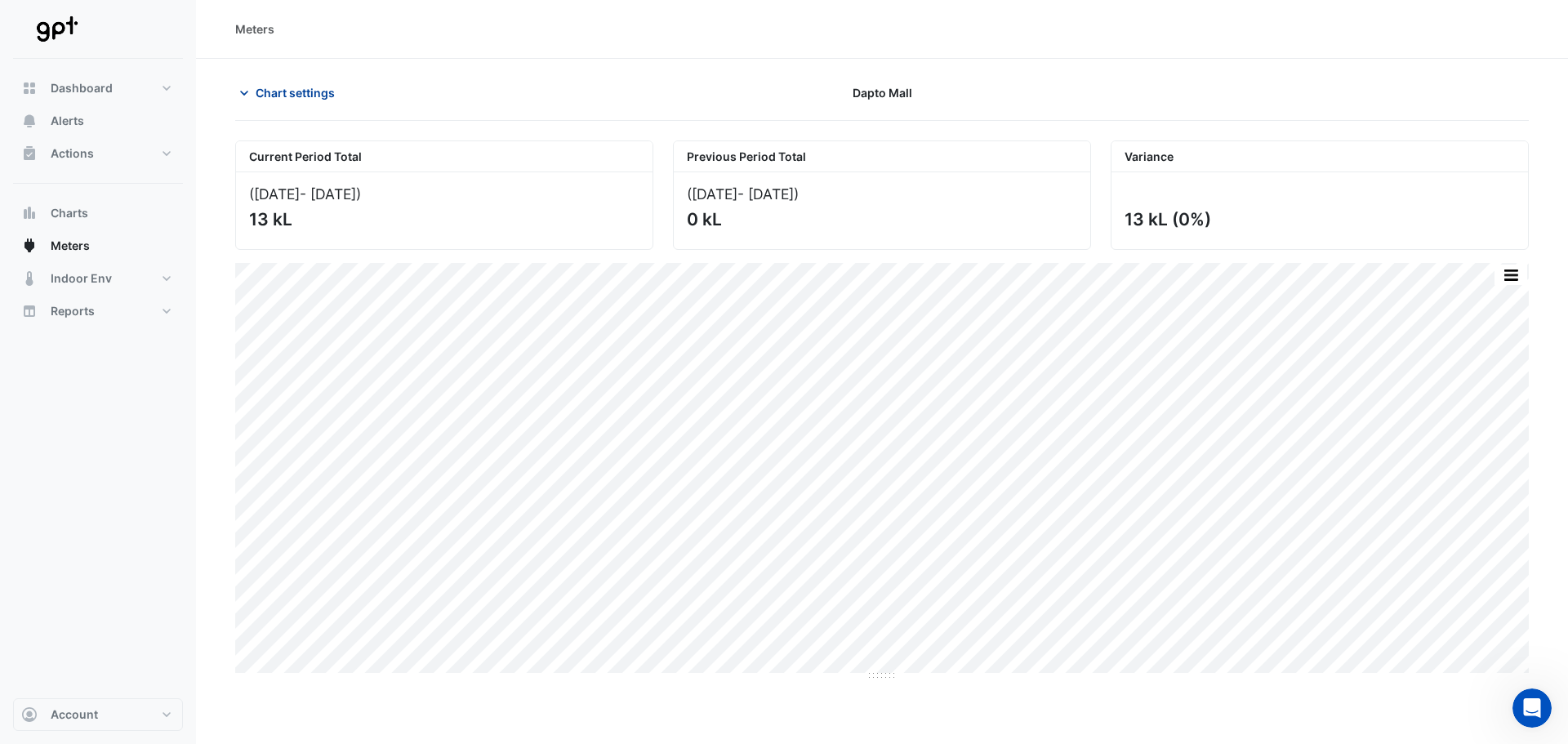
click at [245, 89] on icon "button" at bounding box center [244, 93] width 16 height 16
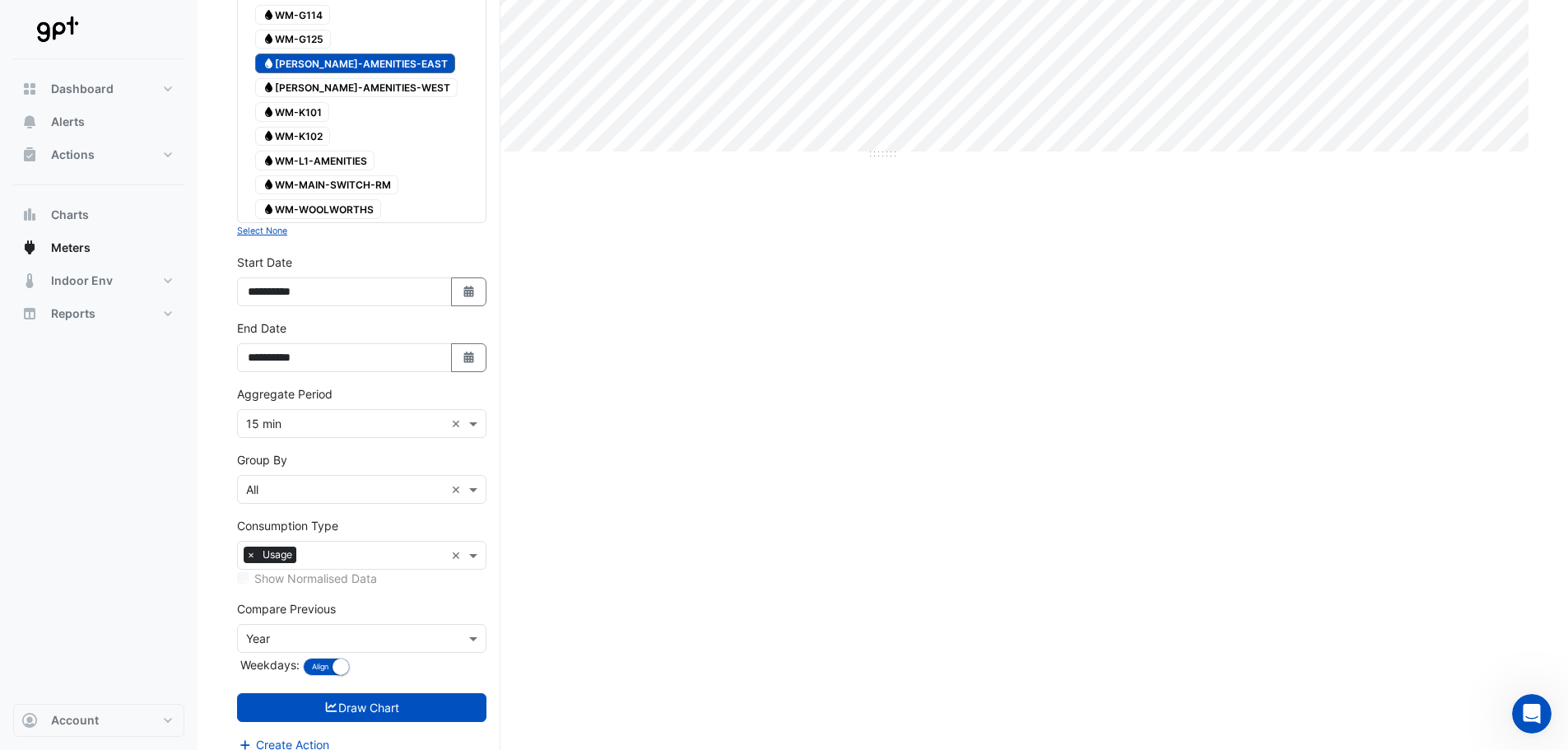
scroll to position [544, 0]
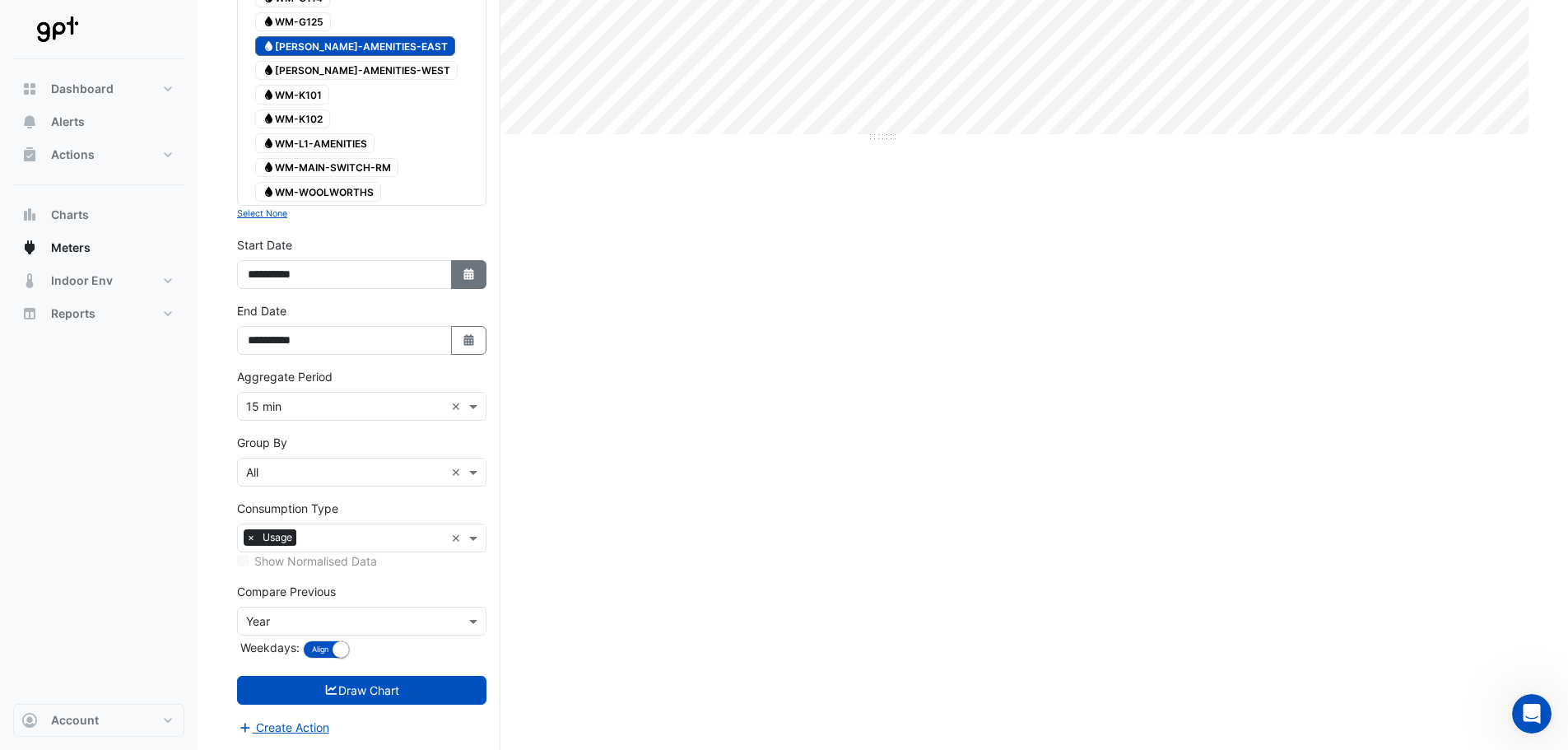
click at [468, 274] on icon "button" at bounding box center [468, 274] width 10 height 12
select select "*"
select select "****"
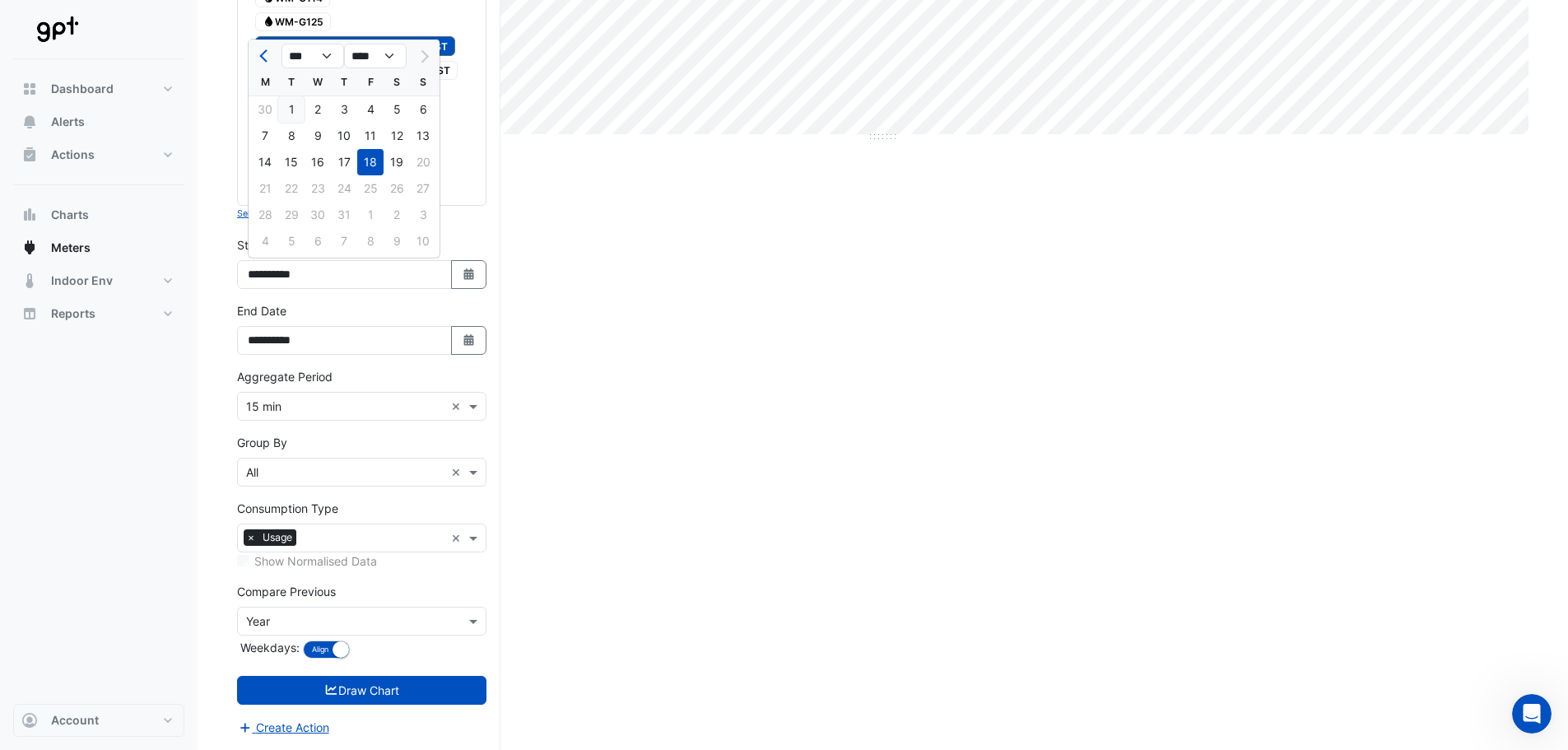
click at [287, 103] on div "1" at bounding box center [291, 110] width 27 height 27
type input "**********"
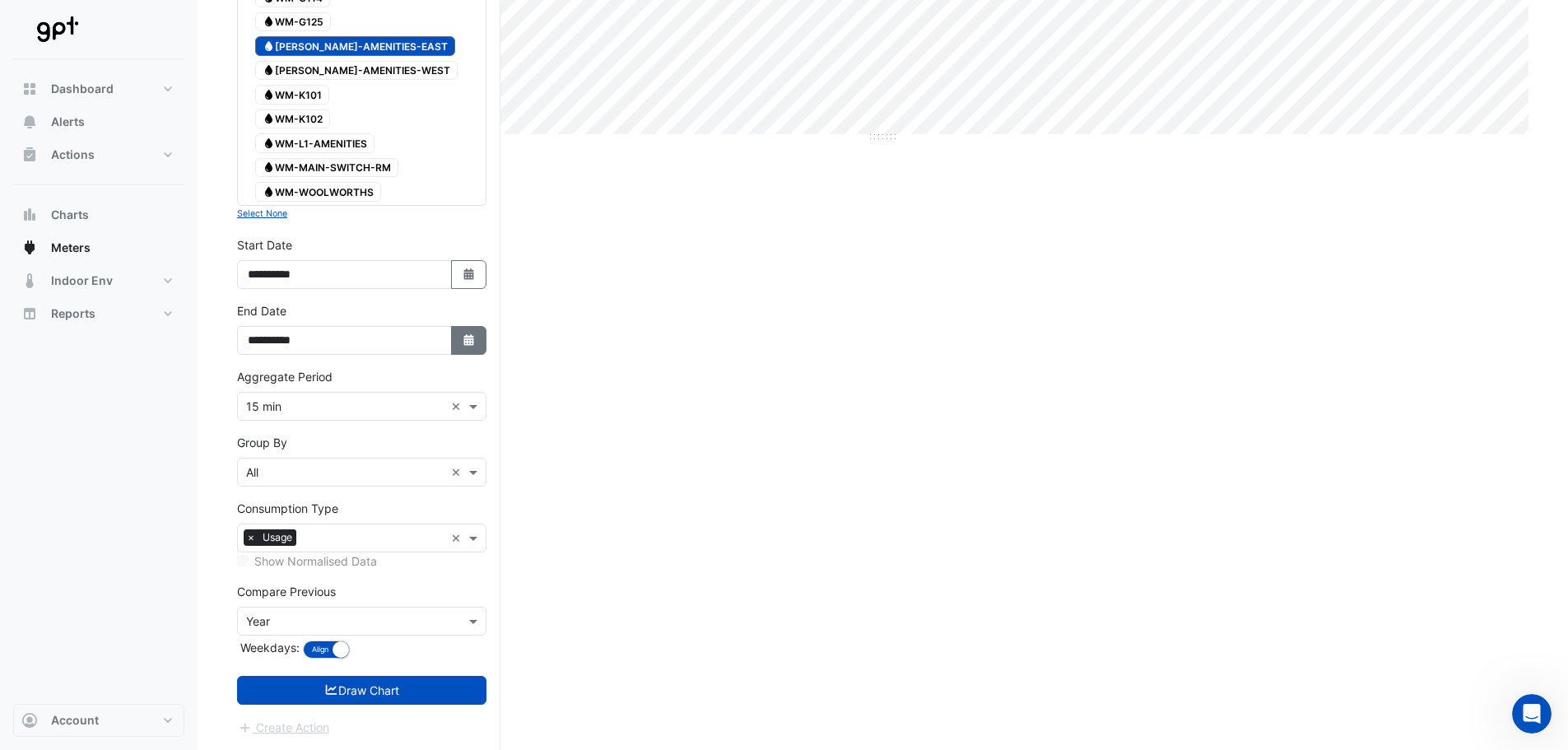
click at [466, 349] on button "Select Date" at bounding box center [469, 341] width 37 height 29
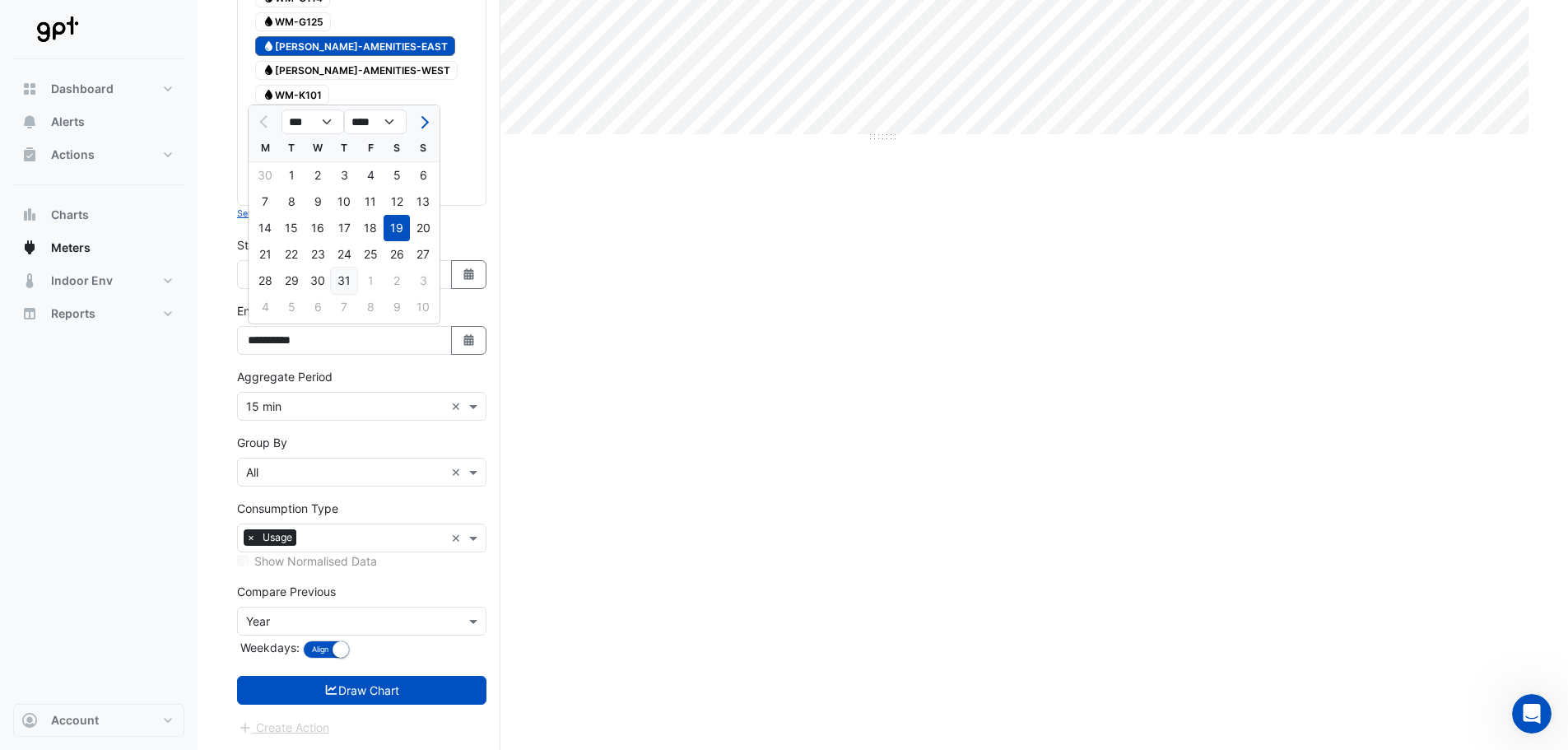
click at [348, 275] on div "31" at bounding box center [344, 281] width 27 height 27
type input "**********"
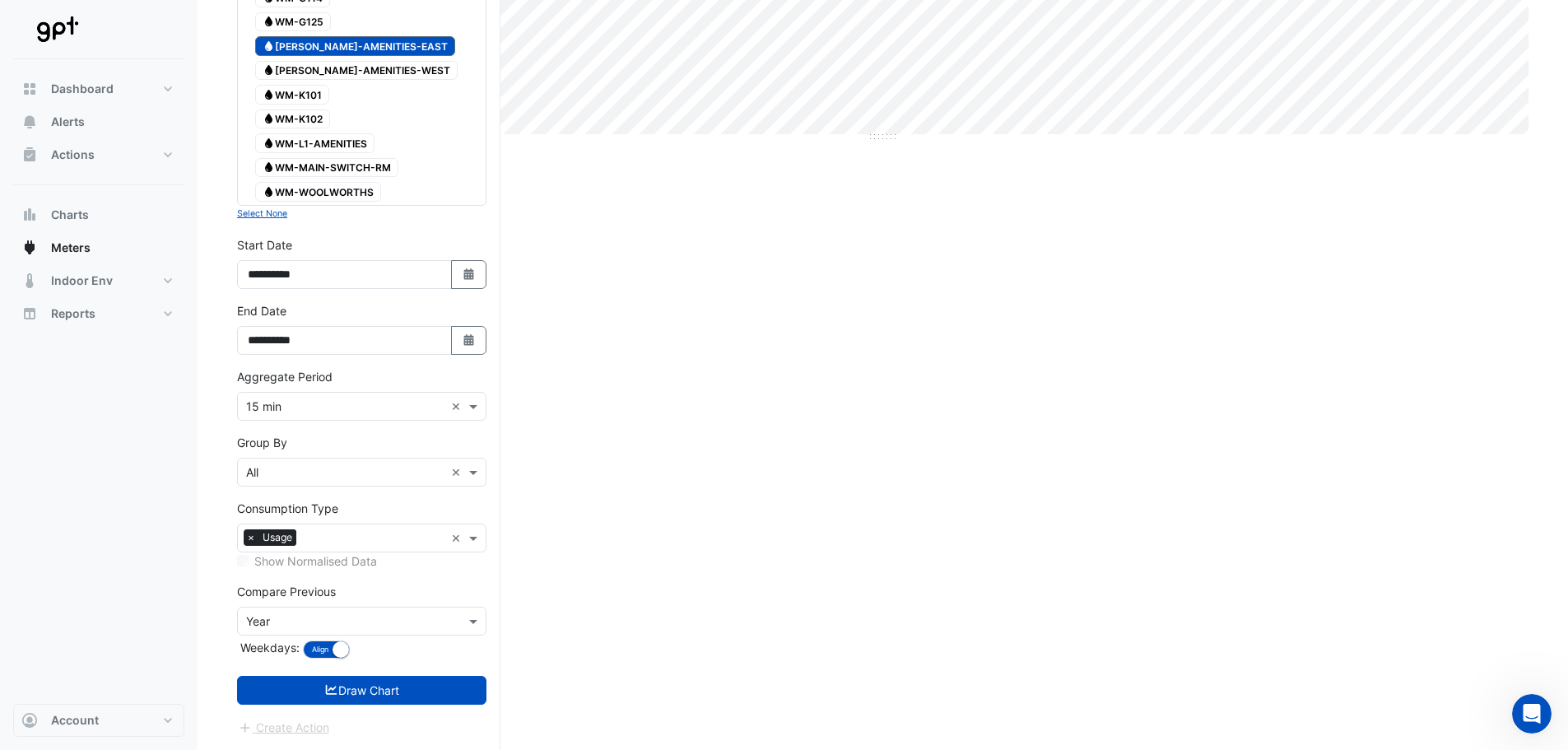
drag, startPoint x: 414, startPoint y: 693, endPoint x: 417, endPoint y: 681, distance: 12.4
click at [414, 690] on button "Draw Chart" at bounding box center [362, 690] width 250 height 29
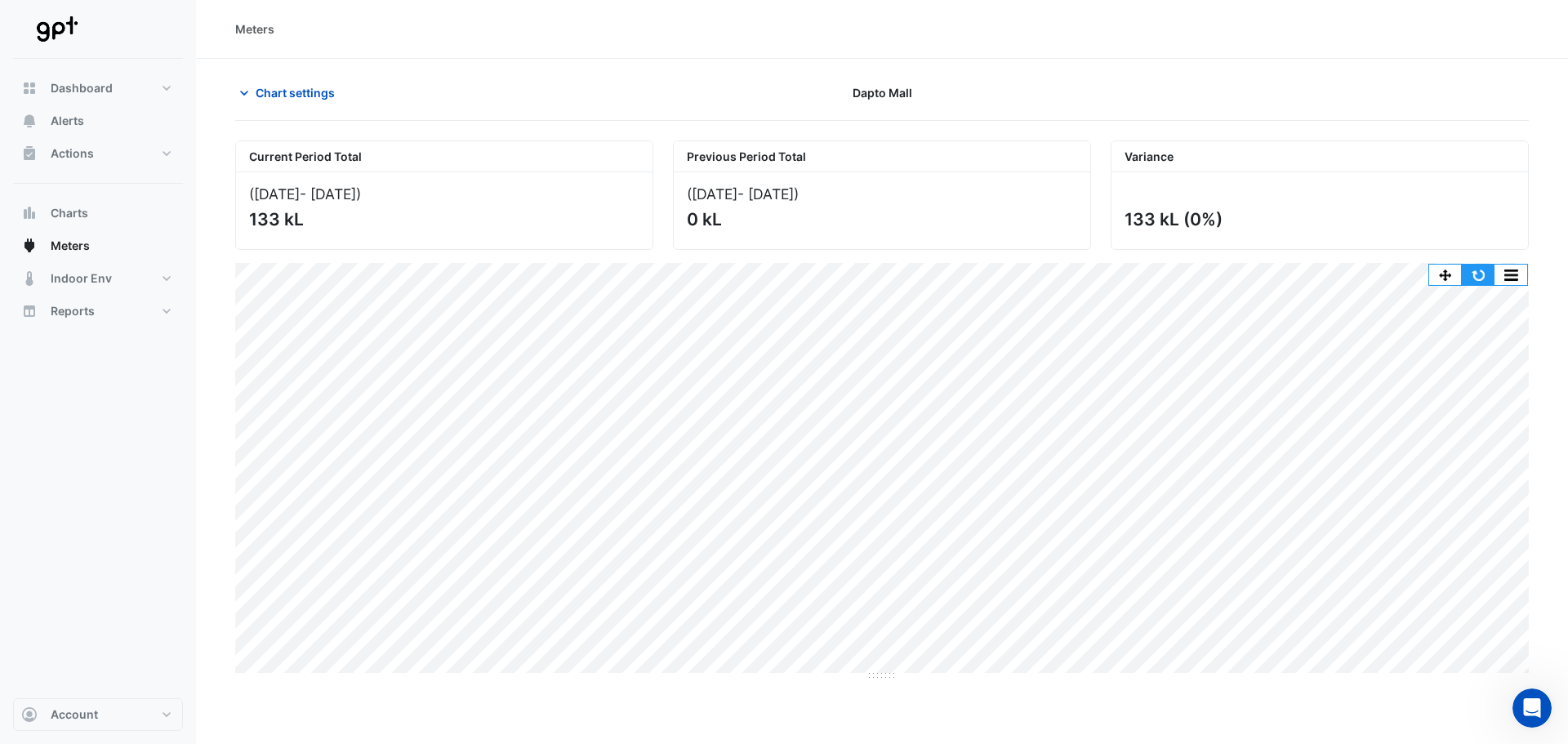
click at [1474, 272] on button "button" at bounding box center [1478, 274] width 33 height 20
drag, startPoint x: 84, startPoint y: 117, endPoint x: 113, endPoint y: 98, distance: 34.7
click at [90, 110] on button "Alerts" at bounding box center [98, 120] width 170 height 33
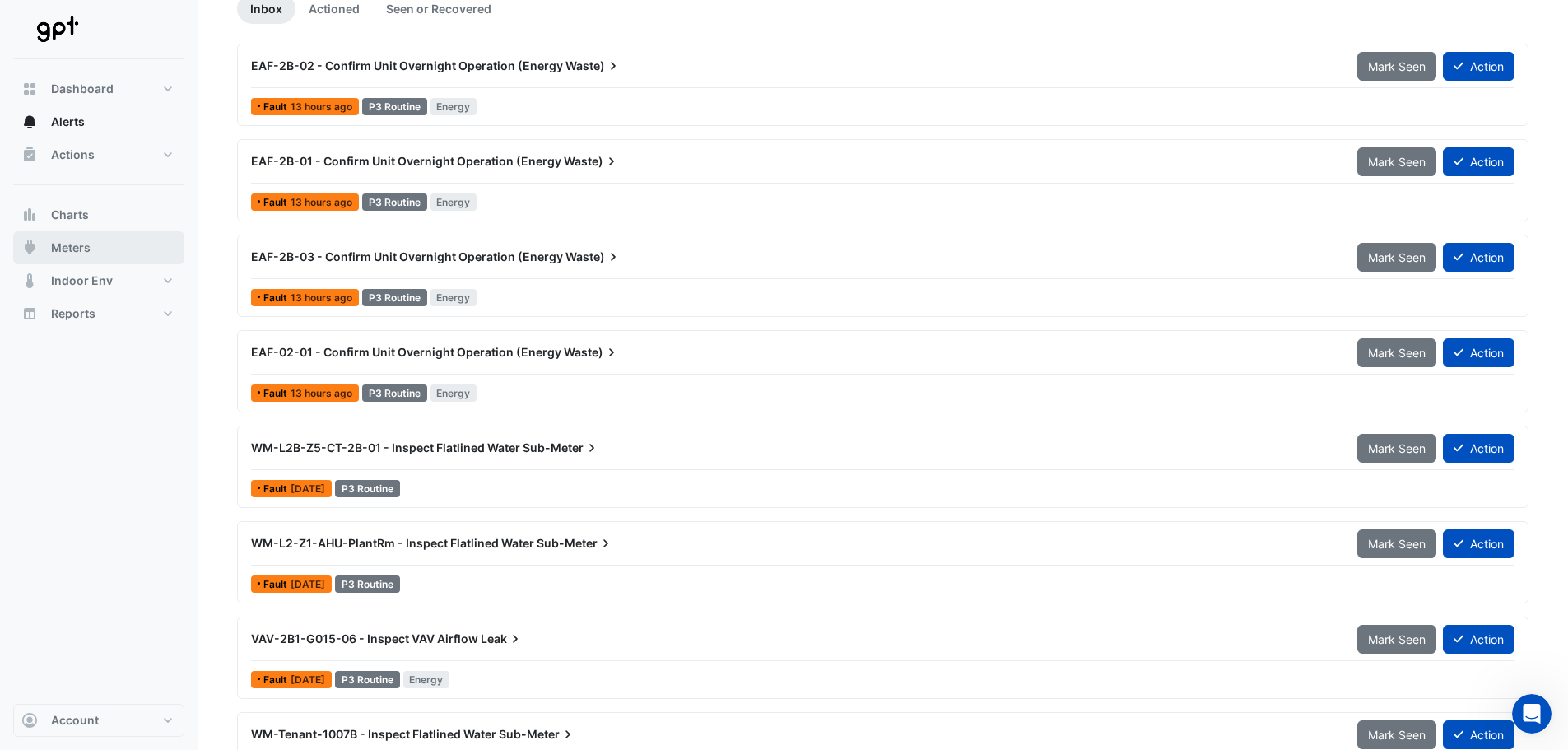
scroll to position [82, 0]
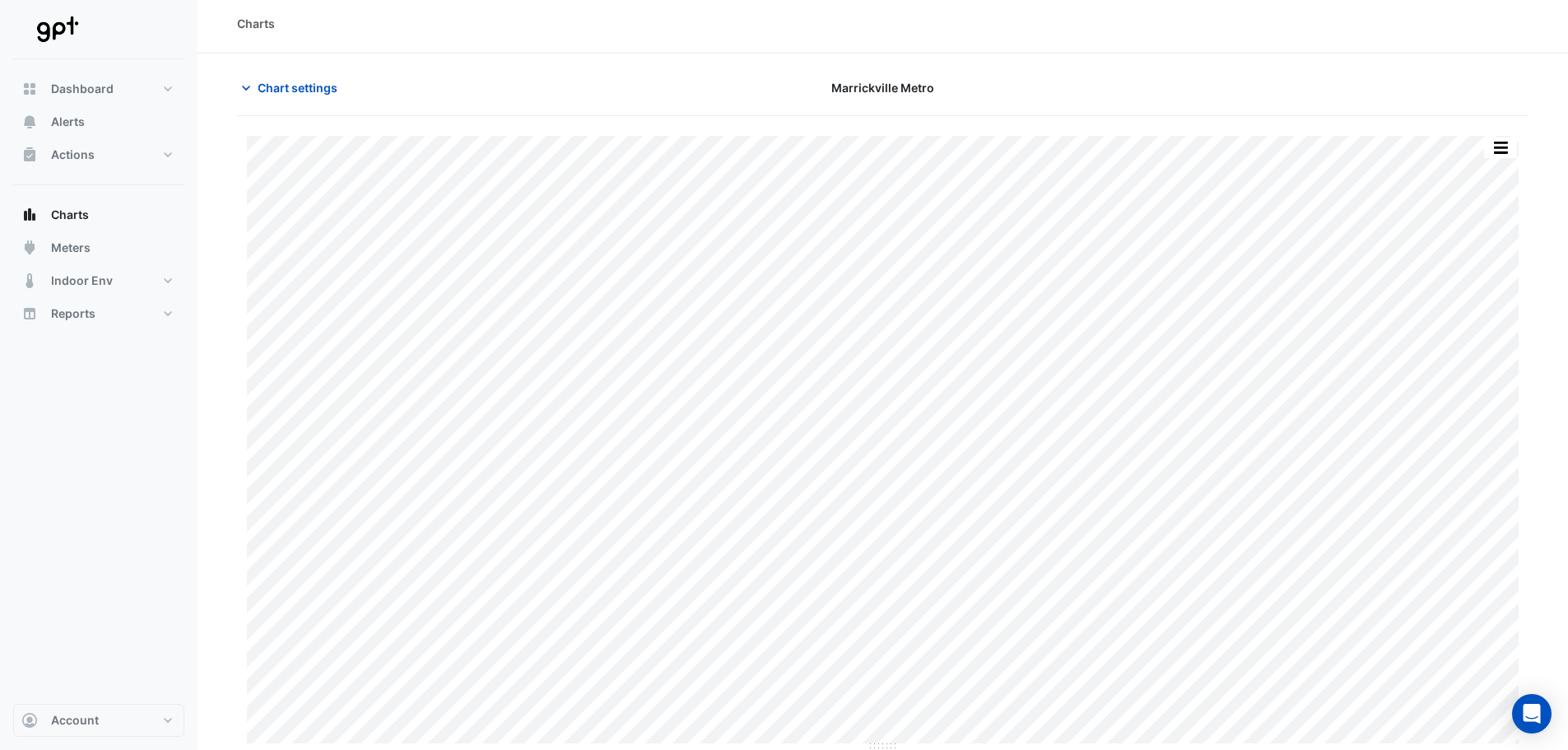
scroll to position [7, 0]
click at [932, 57] on div "Charts" at bounding box center [883, 29] width 1370 height 59
